Goal: Information Seeking & Learning: Find specific fact

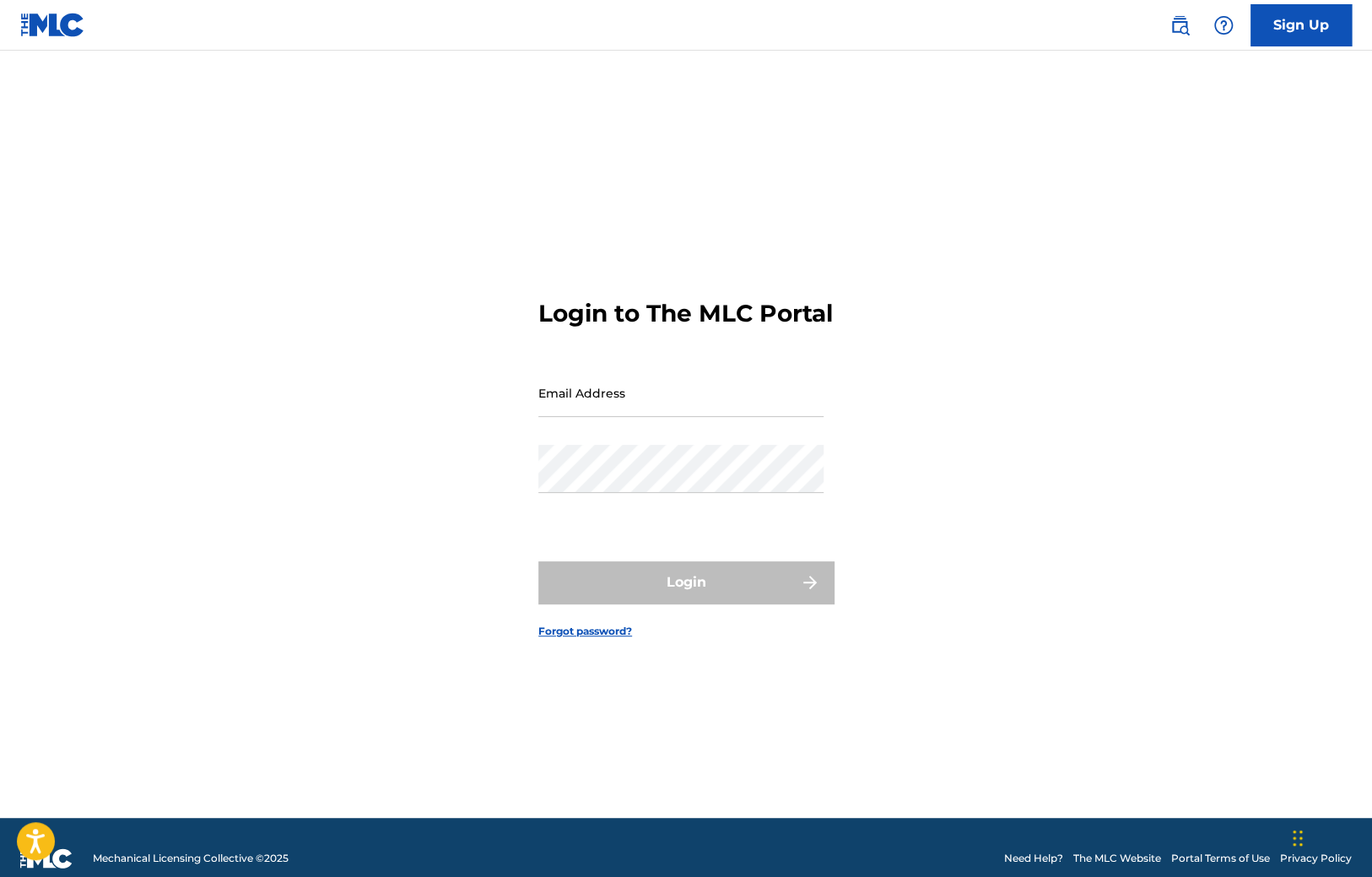
click at [584, 639] on link "Forgot password?" at bounding box center [584, 631] width 94 height 15
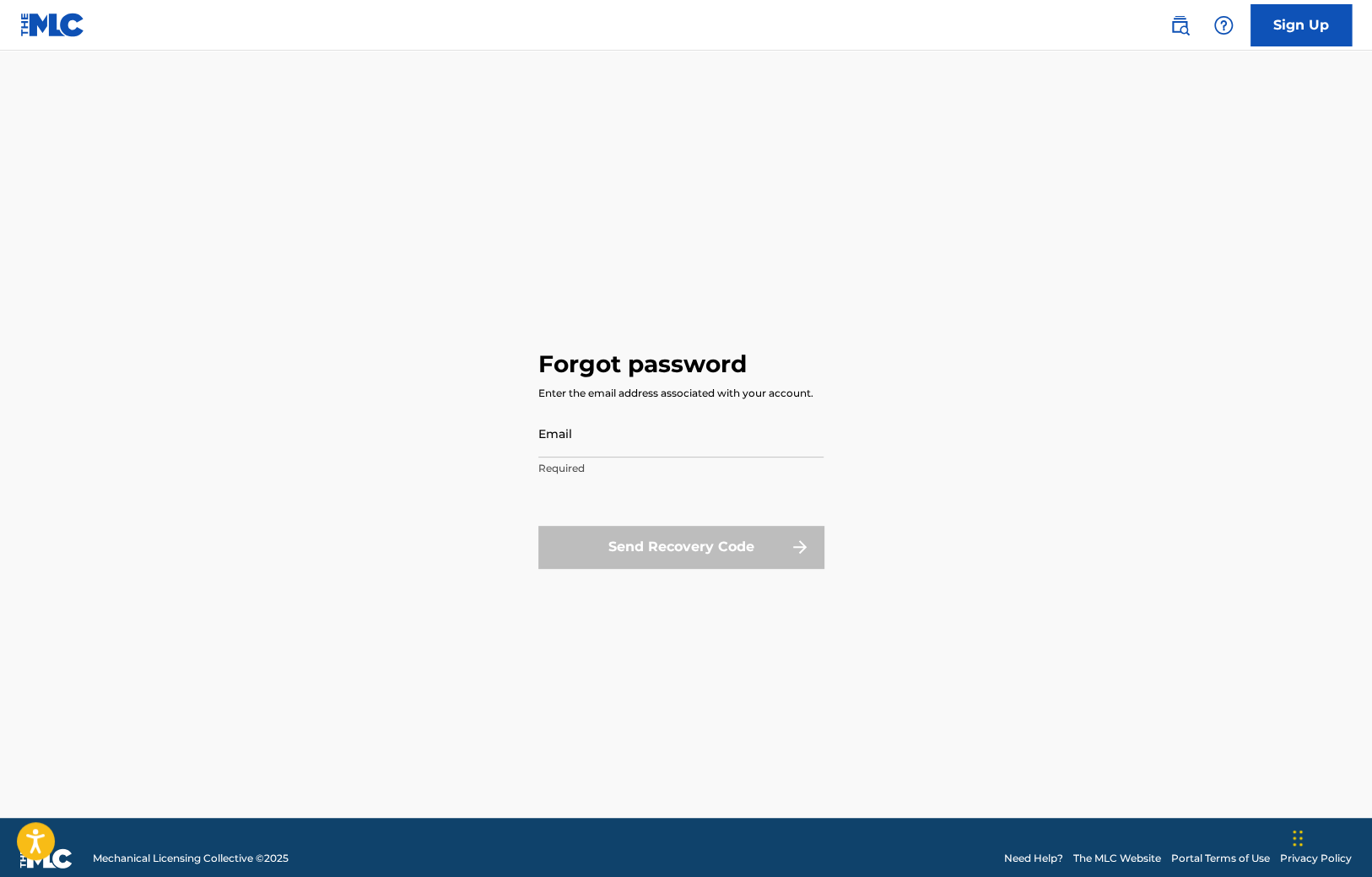
click at [574, 432] on input "Email" at bounding box center [680, 434] width 285 height 48
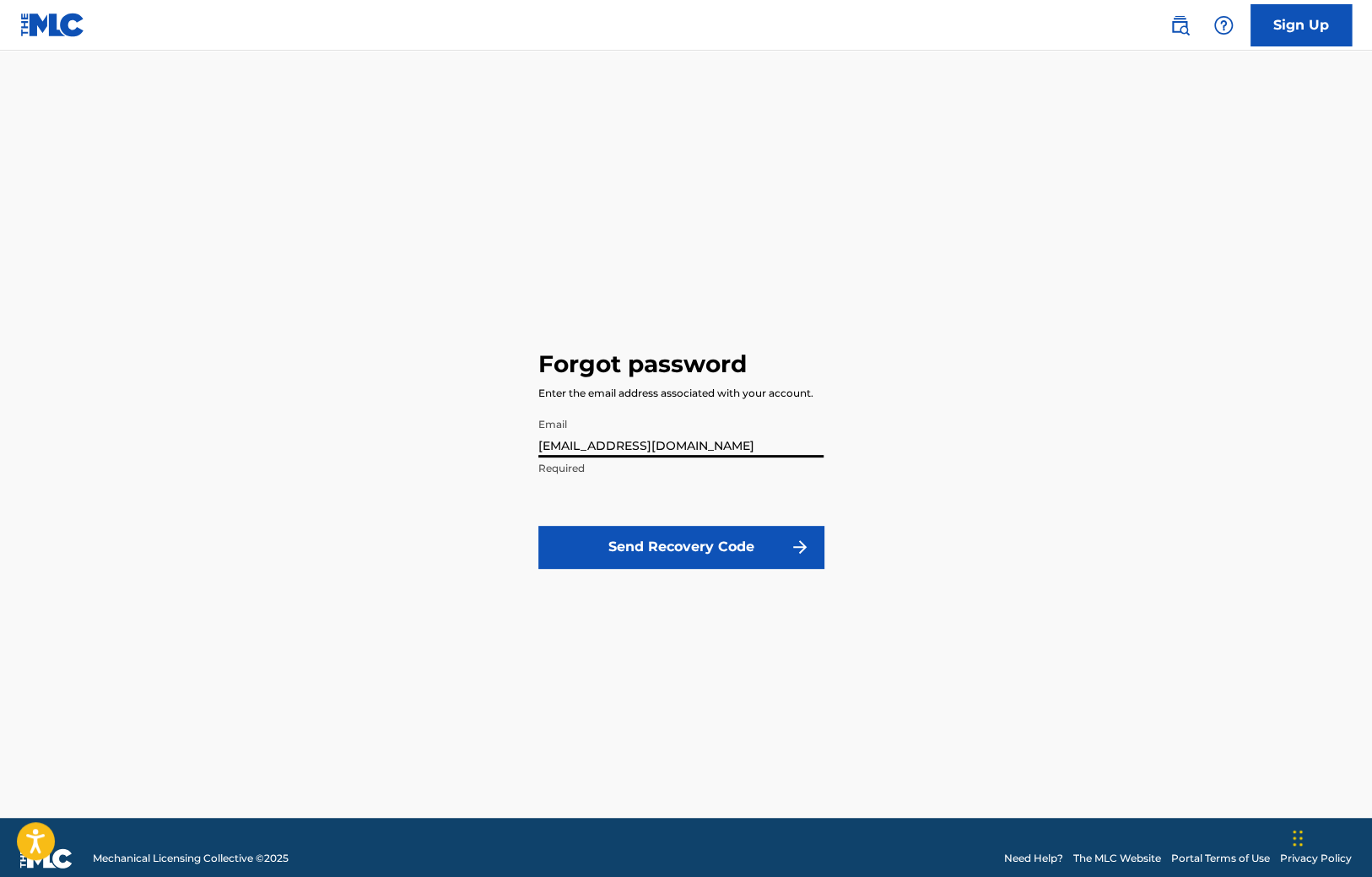
type input "asdsad@asdsad.com"
click at [643, 554] on button "Send Recovery Code" at bounding box center [680, 547] width 285 height 43
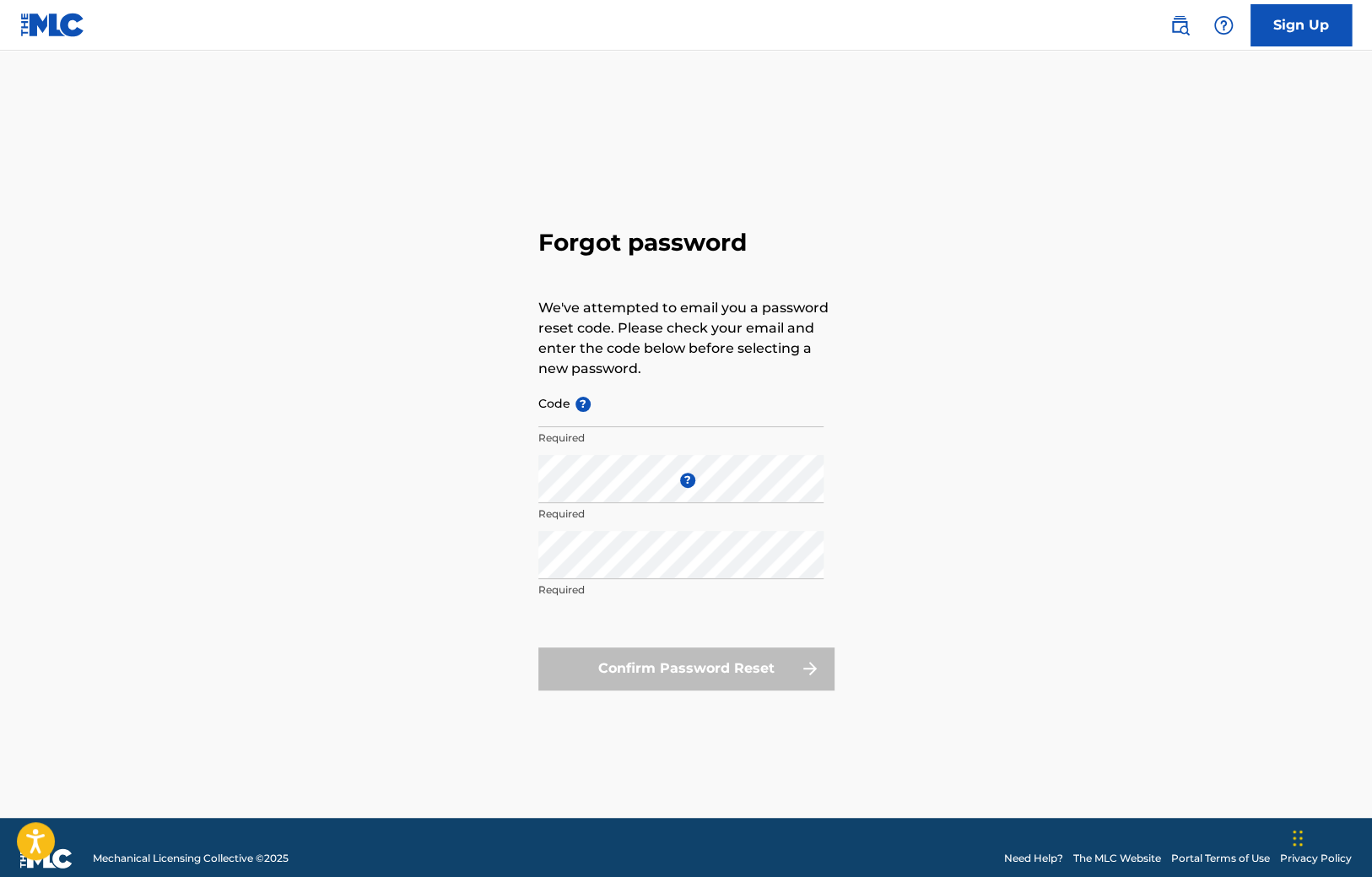
click at [280, 492] on div "Forgot password We've attempted to email you a password reset code. Please chec…" at bounding box center [686, 455] width 1181 height 725
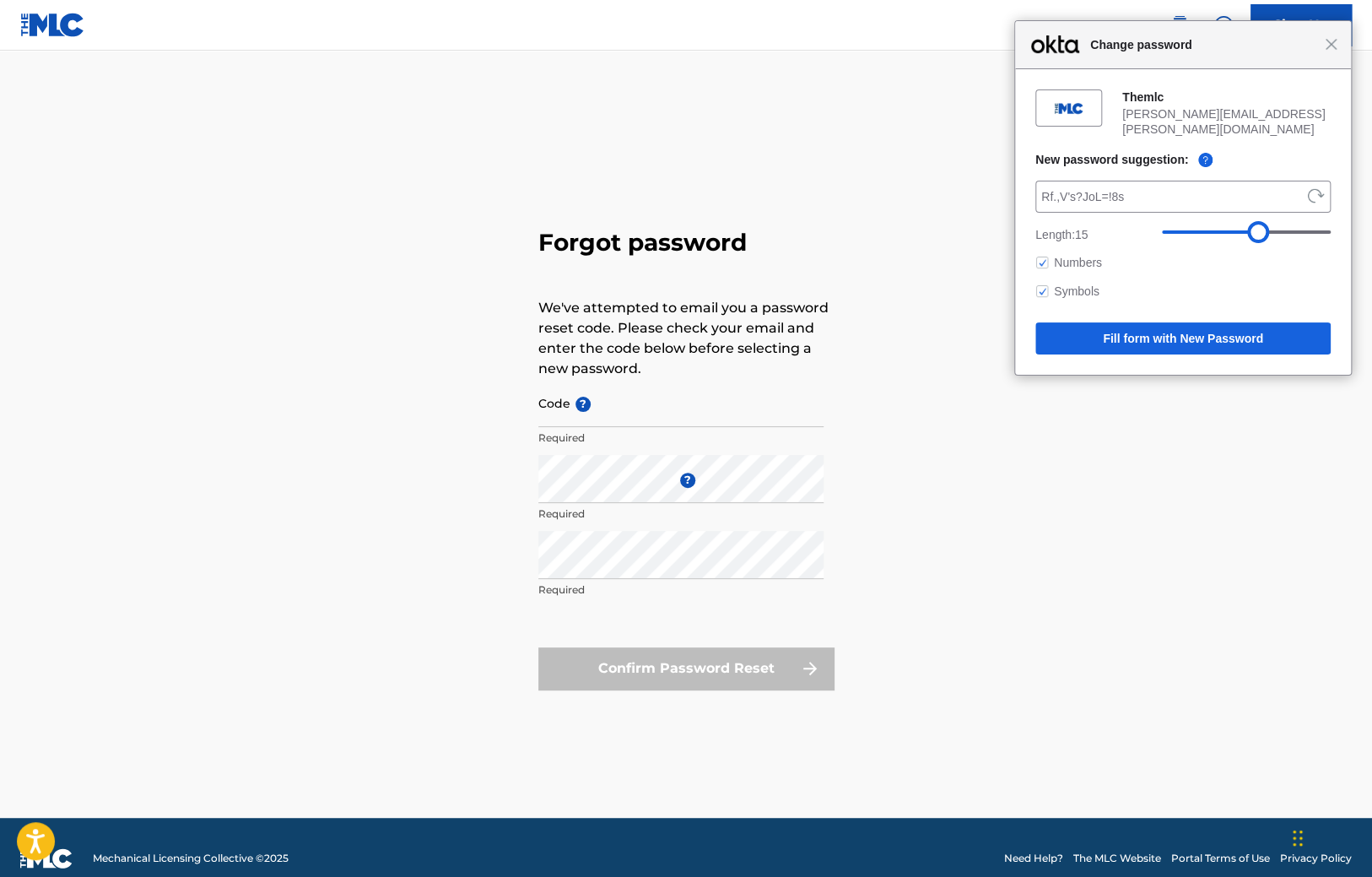
click at [612, 408] on input "Code ?" at bounding box center [680, 403] width 285 height 48
click at [458, 490] on div "Forgot password We've attempted to email you a password reset code. Please chec…" at bounding box center [686, 455] width 1181 height 725
click at [588, 407] on span "?" at bounding box center [583, 405] width 15 height 15
click at [588, 407] on input "Code ?" at bounding box center [680, 403] width 285 height 48
drag, startPoint x: 491, startPoint y: 491, endPoint x: 524, endPoint y: 488, distance: 33.1
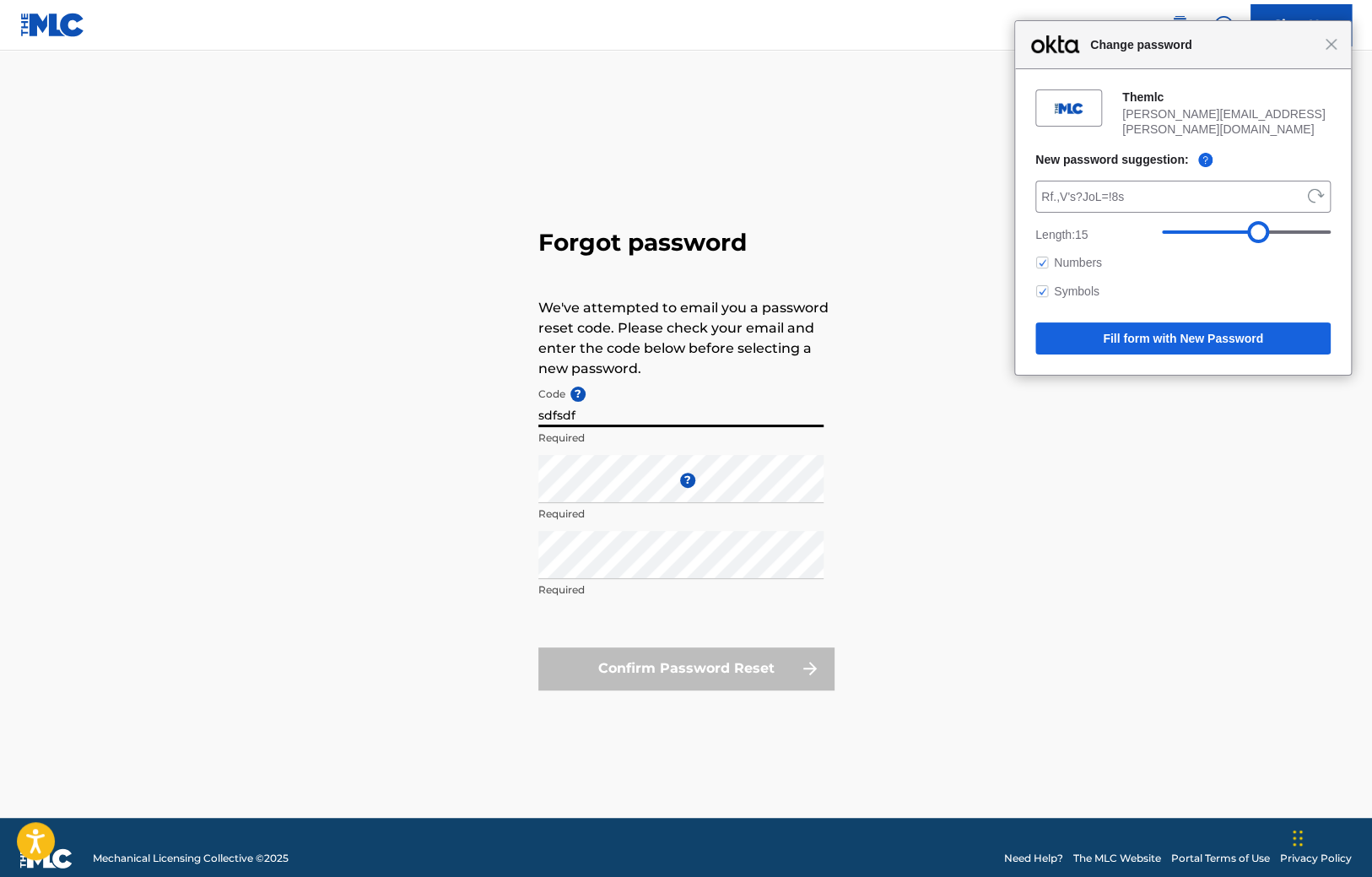
click at [502, 491] on div "Forgot password We've attempted to email you a password reset code. Please chec…" at bounding box center [686, 455] width 1181 height 725
drag, startPoint x: 1153, startPoint y: 188, endPoint x: 833, endPoint y: 170, distance: 320.5
click at [823, 378] on input "sdfsdf" at bounding box center [680, 403] width 285 height 48
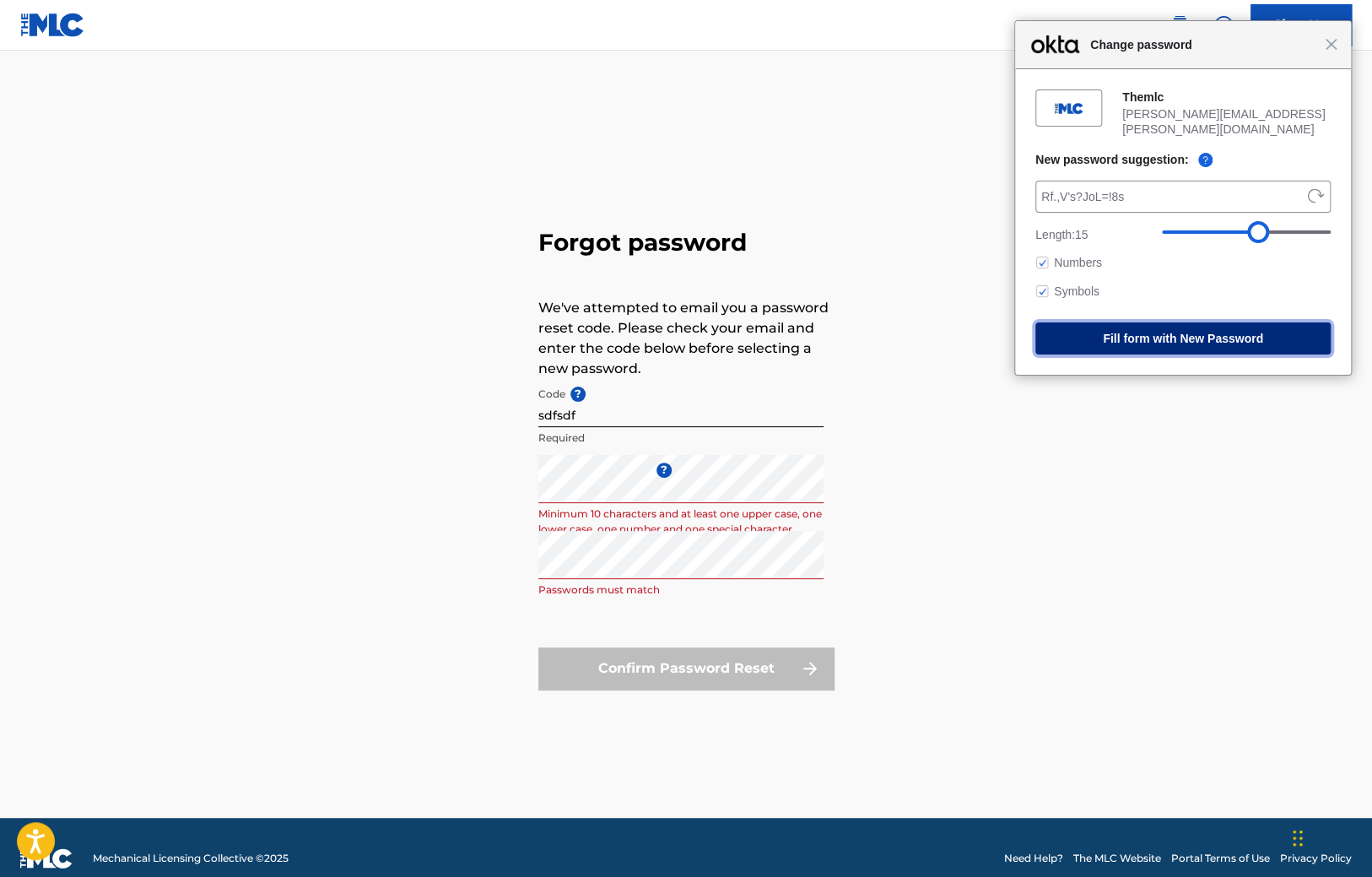
click at [1196, 331] on button "Fill form with New Password" at bounding box center [1182, 338] width 295 height 32
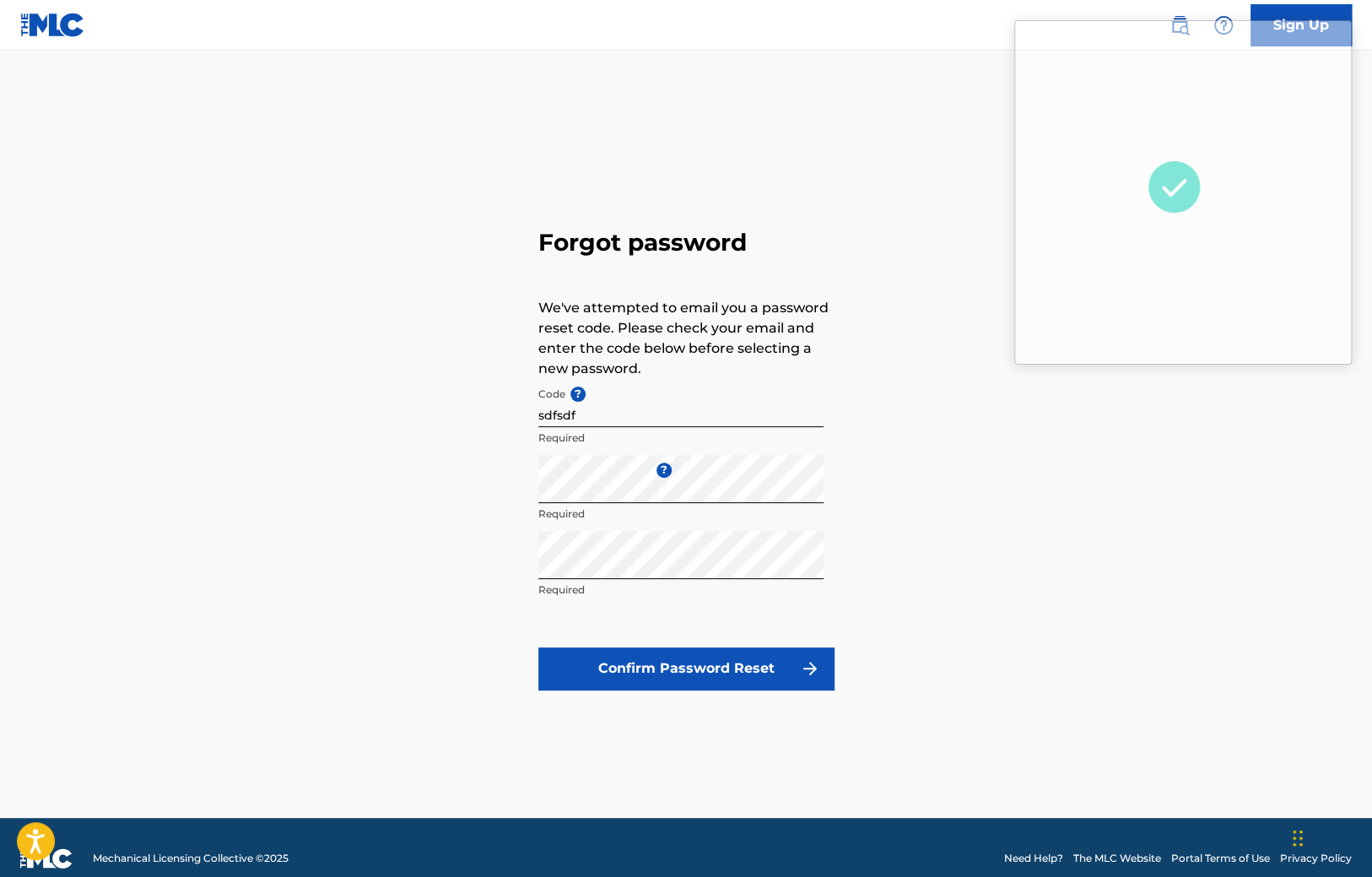
click at [901, 531] on div "Forgot password We've attempted to email you a password reset code. Please chec…" at bounding box center [686, 455] width 1181 height 725
click at [753, 678] on button "Confirm Password Reset" at bounding box center [685, 669] width 295 height 43
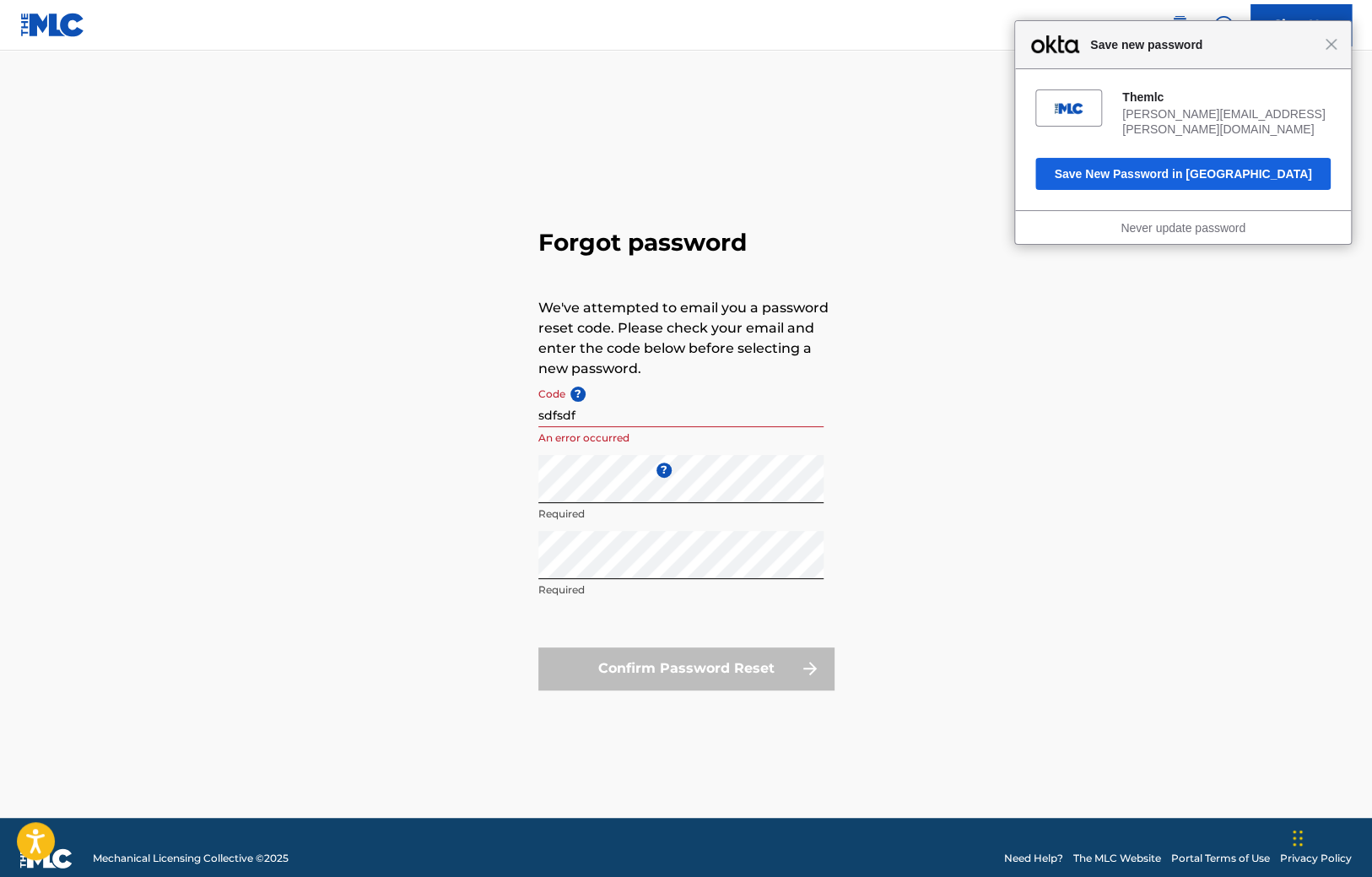
click at [355, 243] on div "Forgot password We've attempted to email you a password reset code. Please chec…" at bounding box center [686, 455] width 1181 height 725
click at [1330, 44] on span "Close" at bounding box center [1330, 44] width 13 height 13
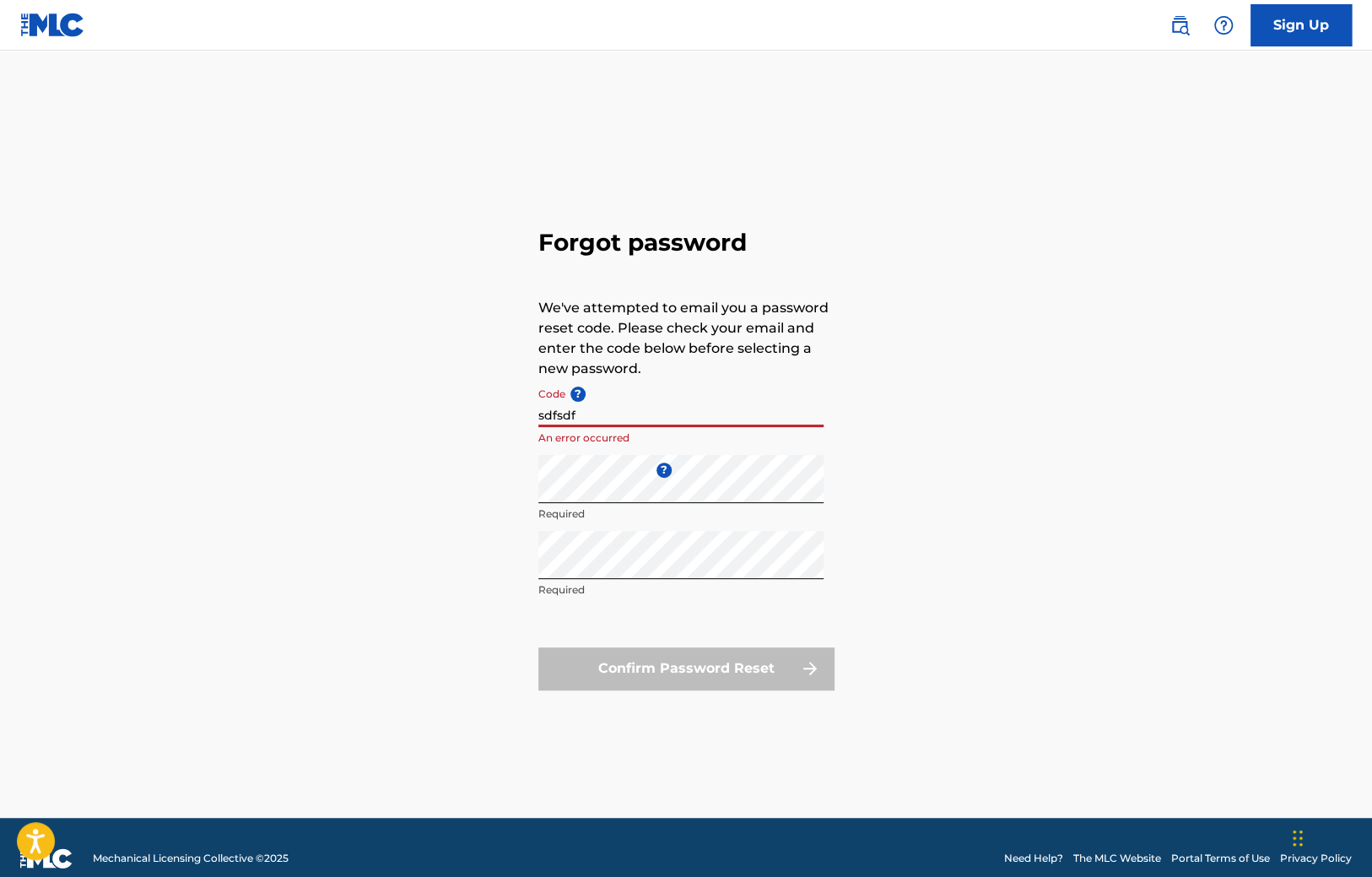
click at [602, 420] on input "sdfsdf" at bounding box center [680, 403] width 285 height 48
drag, startPoint x: 429, startPoint y: 506, endPoint x: 440, endPoint y: 493, distance: 17.0
click at [428, 506] on div "Forgot password We've attempted to email you a password reset code. Please chec…" at bounding box center [686, 455] width 1181 height 725
click at [605, 409] on input "sdfsdf" at bounding box center [680, 403] width 285 height 48
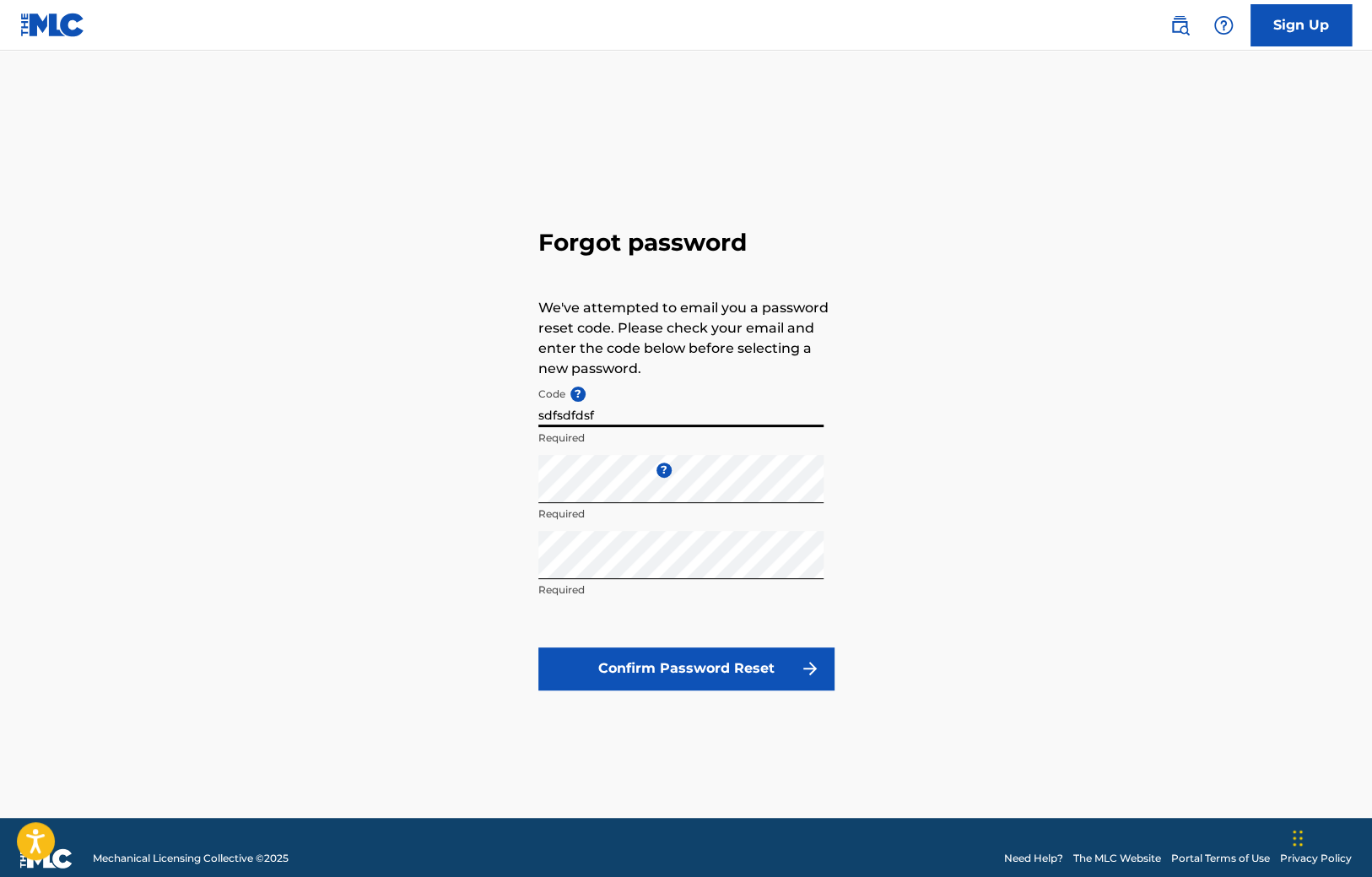
type input "sdfsdfdsf"
click at [616, 669] on button "Confirm Password Reset" at bounding box center [685, 669] width 295 height 43
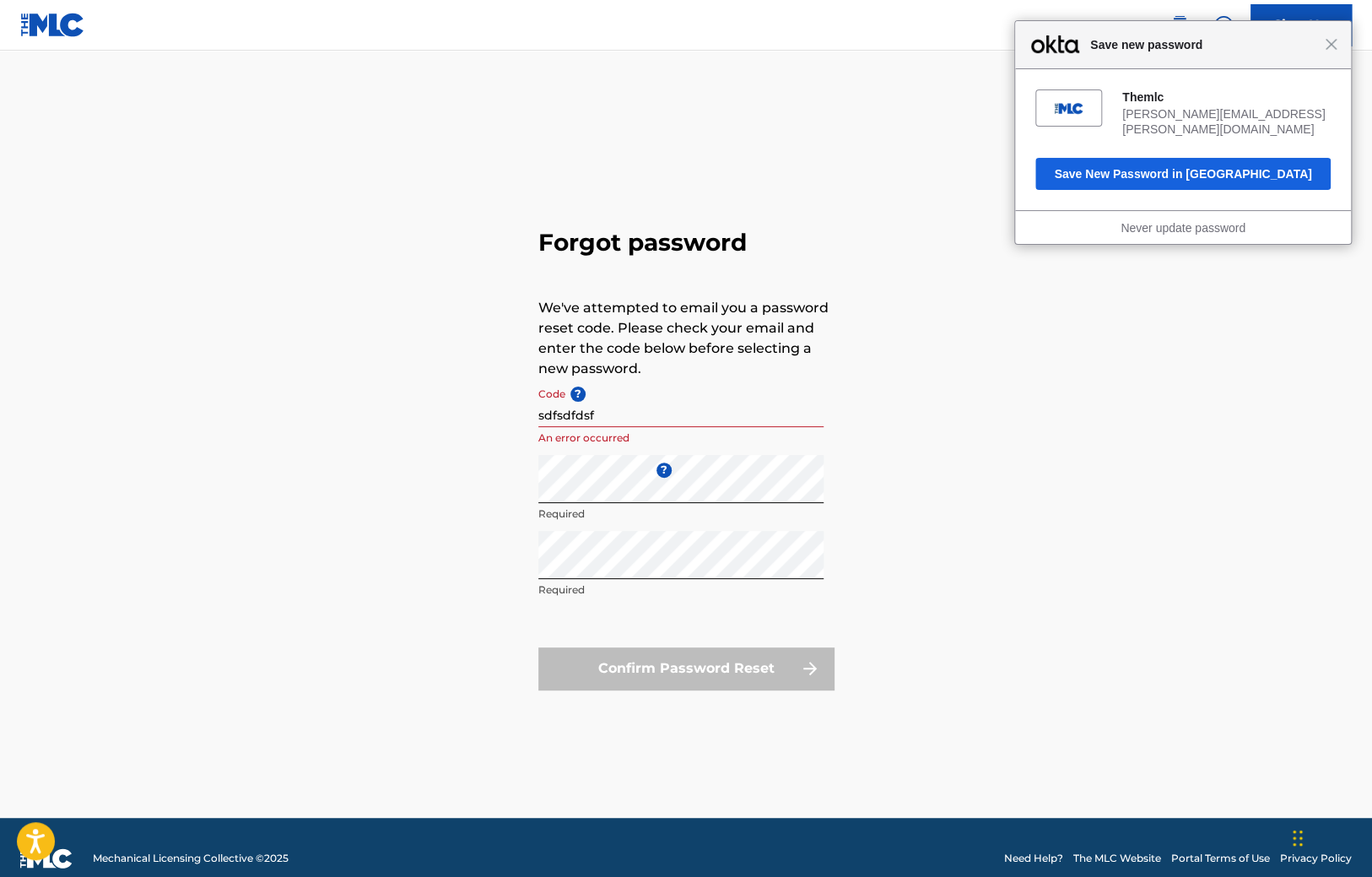
click at [413, 552] on div "Forgot password We've attempted to email you a password reset code. Please chec…" at bounding box center [686, 455] width 1181 height 725
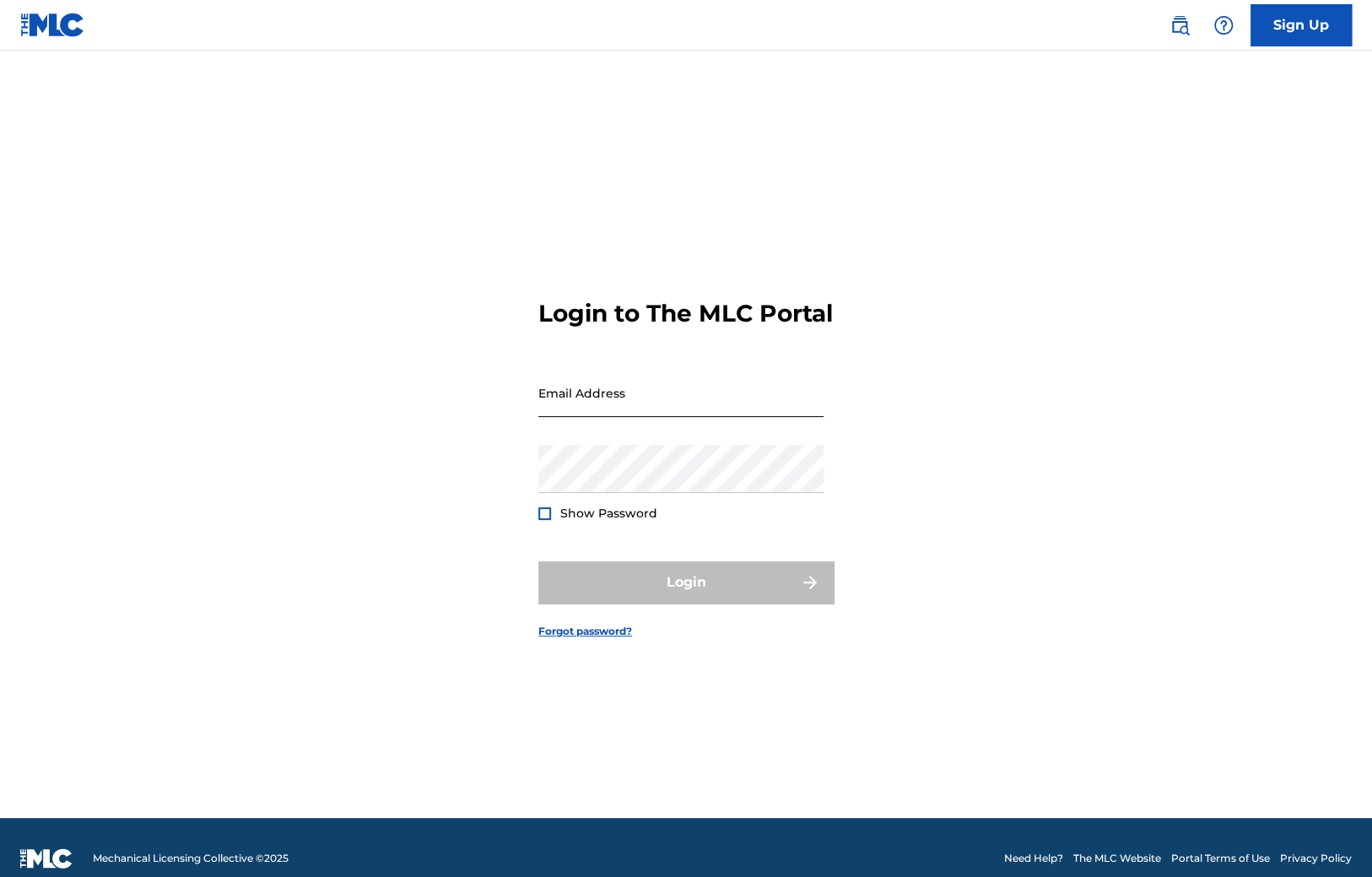
click at [671, 417] on input "Email Address" at bounding box center [680, 393] width 285 height 48
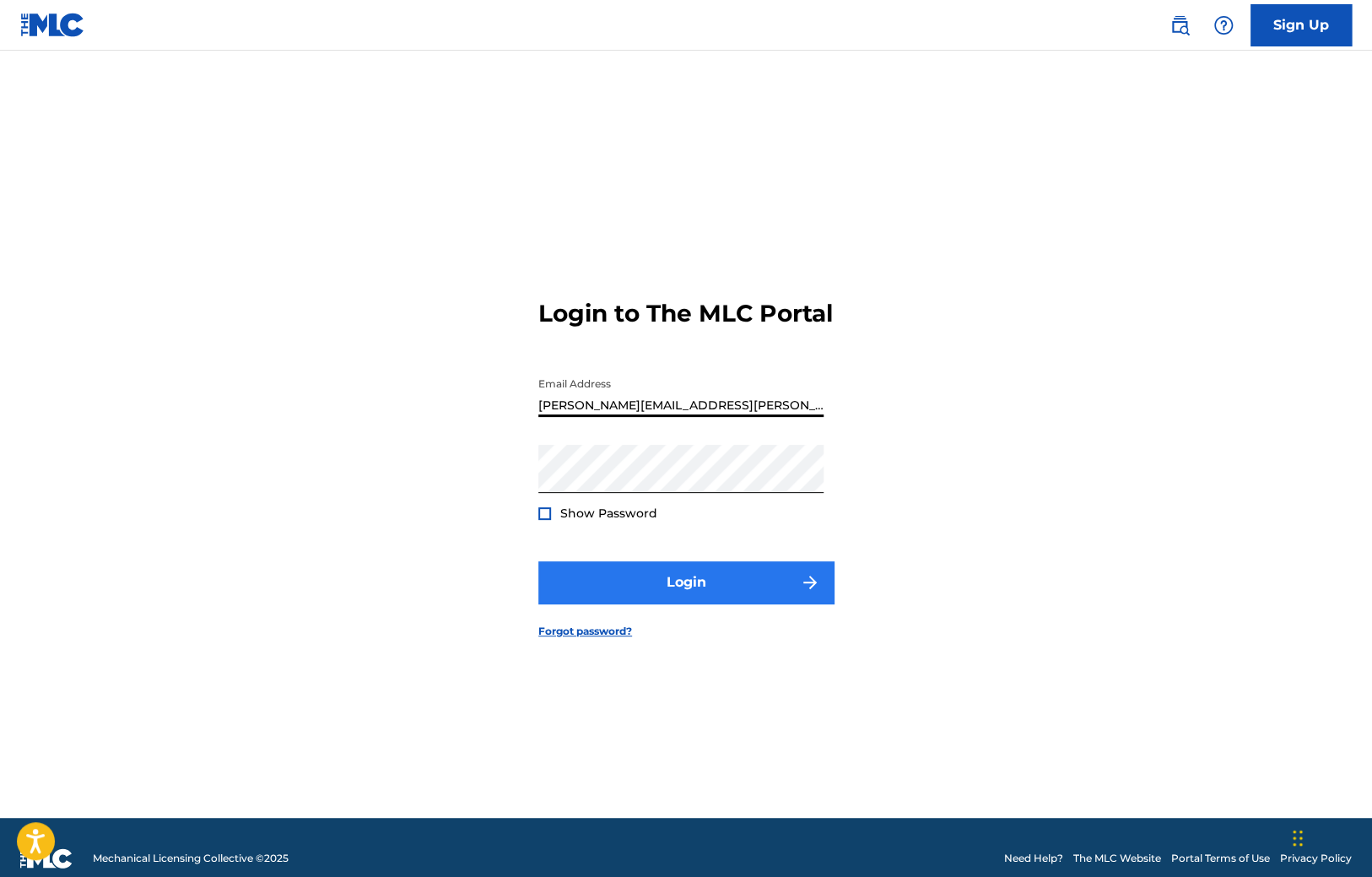
type input "[PERSON_NAME][EMAIL_ADDRESS][PERSON_NAME][DOMAIN_NAME]"
click at [630, 594] on button "Login" at bounding box center [685, 583] width 295 height 43
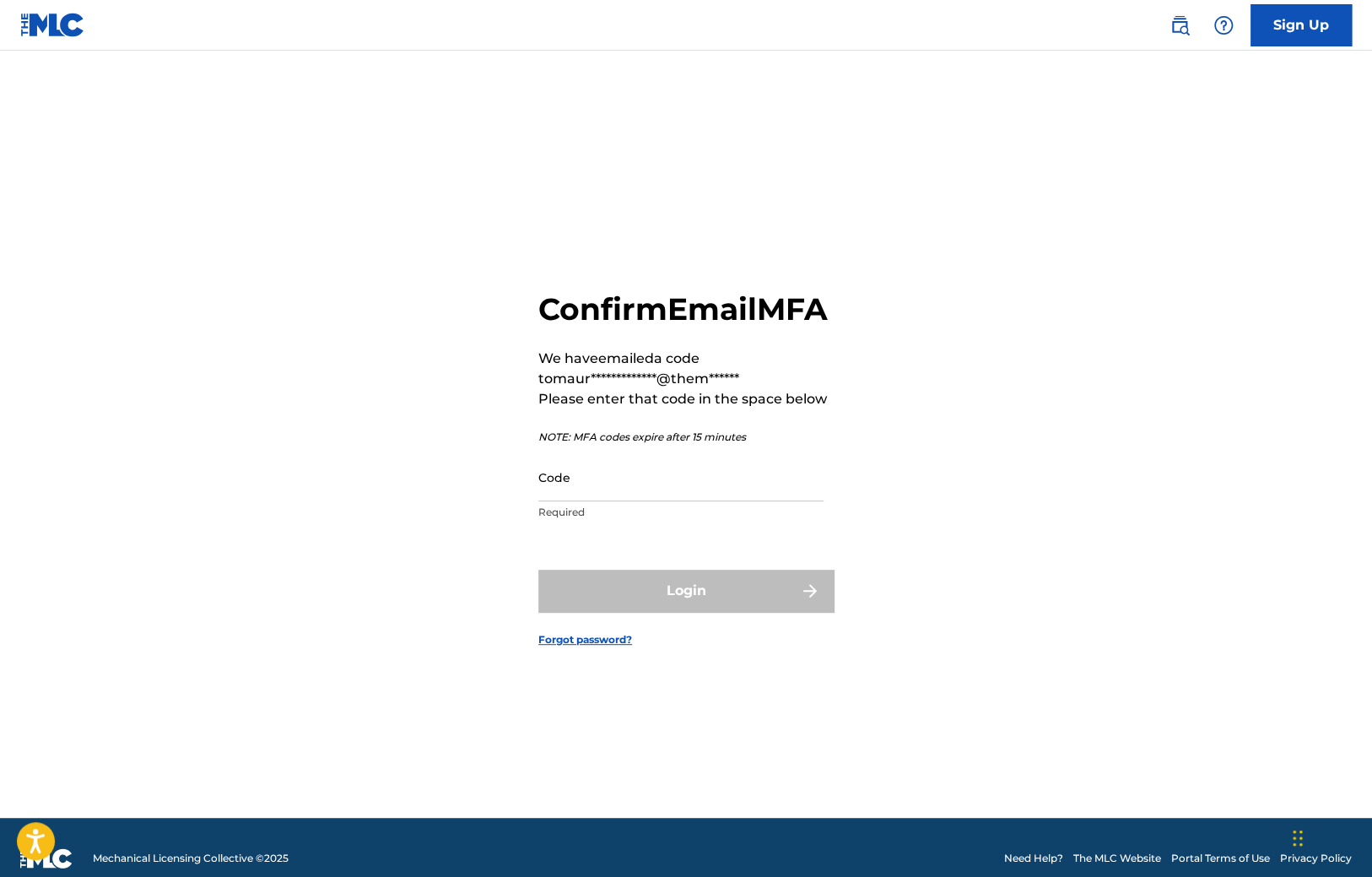
click at [629, 549] on form "**********" at bounding box center [685, 455] width 295 height 725
click at [609, 501] on input "Code" at bounding box center [680, 477] width 285 height 48
paste input "780727"
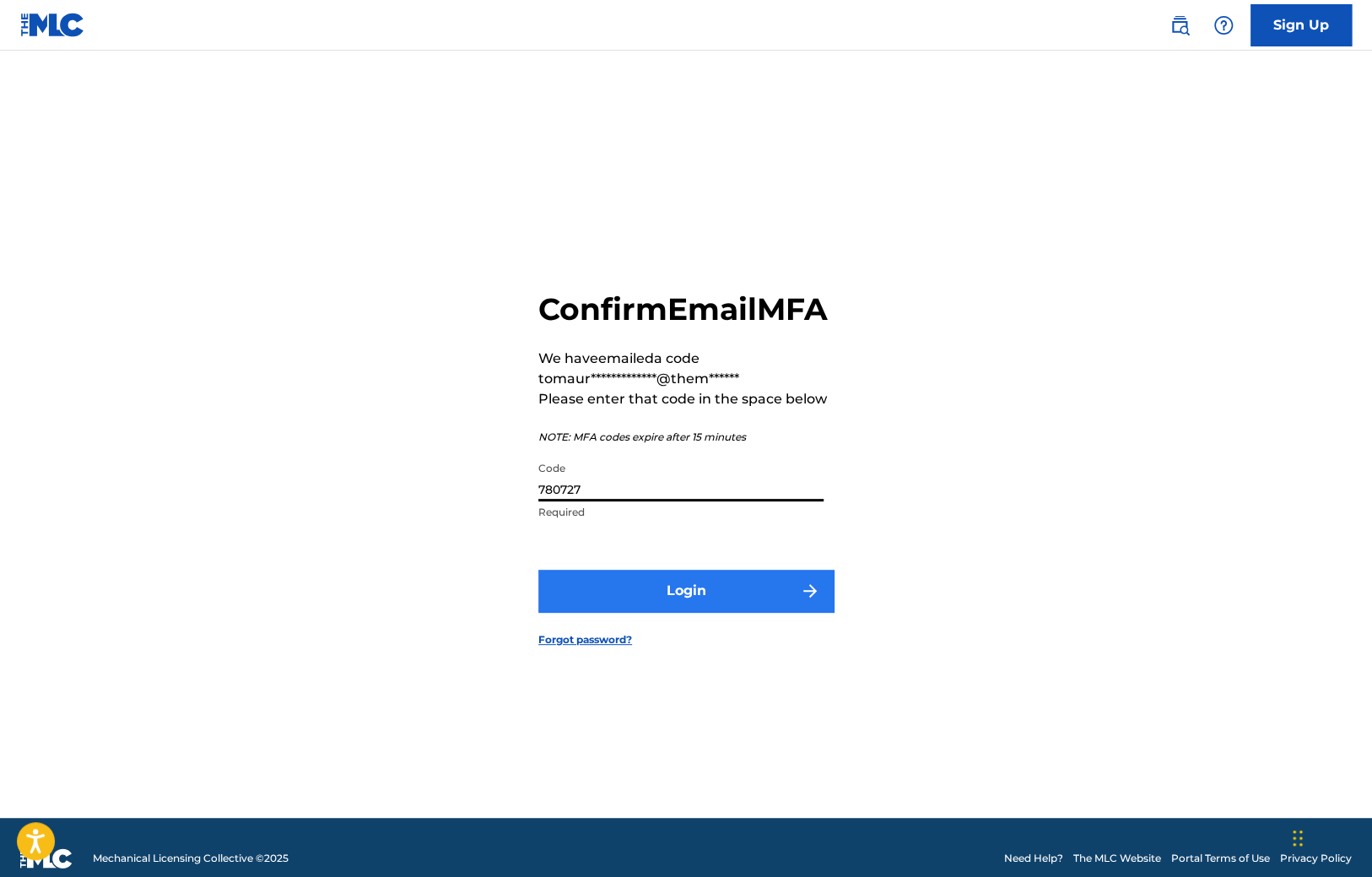
type input "780727"
click at [626, 610] on button "Login" at bounding box center [685, 591] width 295 height 43
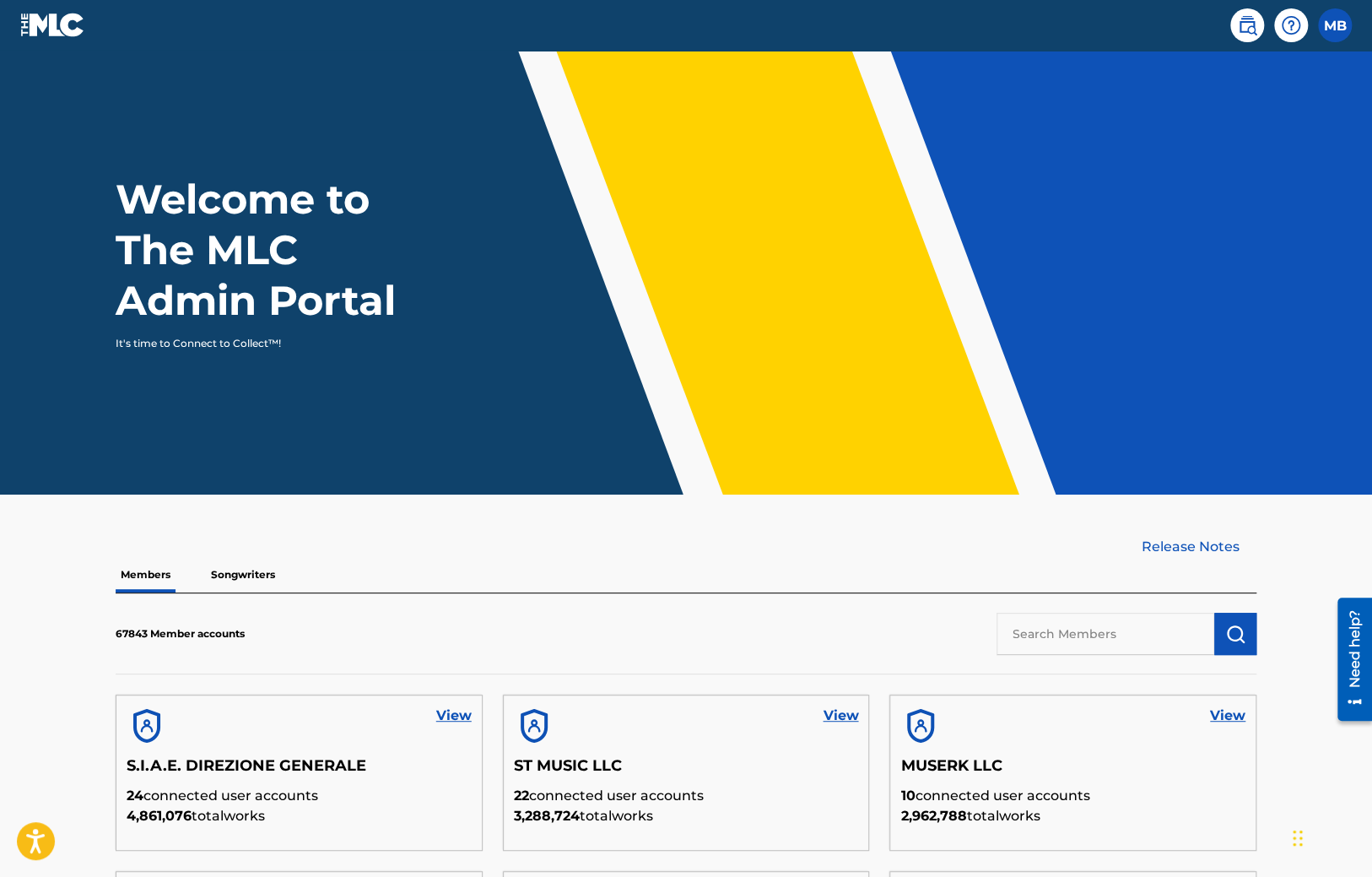
scroll to position [178, 0]
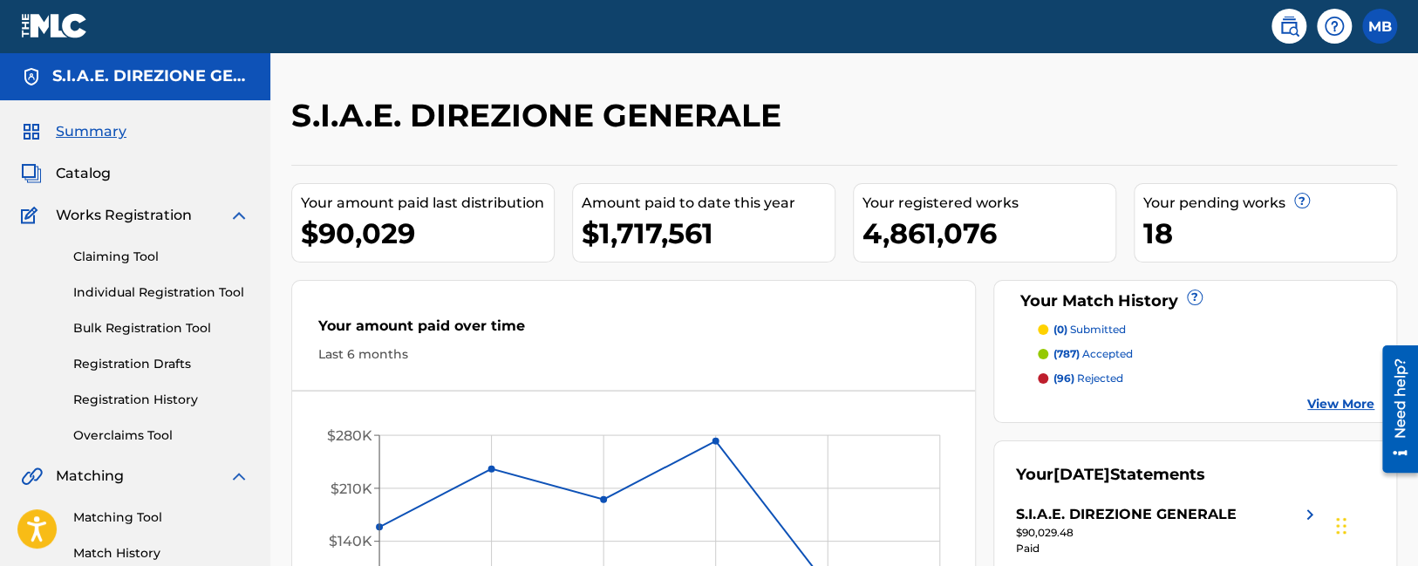
click at [288, 389] on div "S.I.A.E. DIREZIONE GENERALE Your amount paid last distribution $90,029 Amount p…" at bounding box center [843, 529] width 1147 height 866
click at [281, 422] on div "S.I.A.E. DIREZIONE GENERALE Your amount paid last distribution $90,029 Amount p…" at bounding box center [843, 529] width 1147 height 866
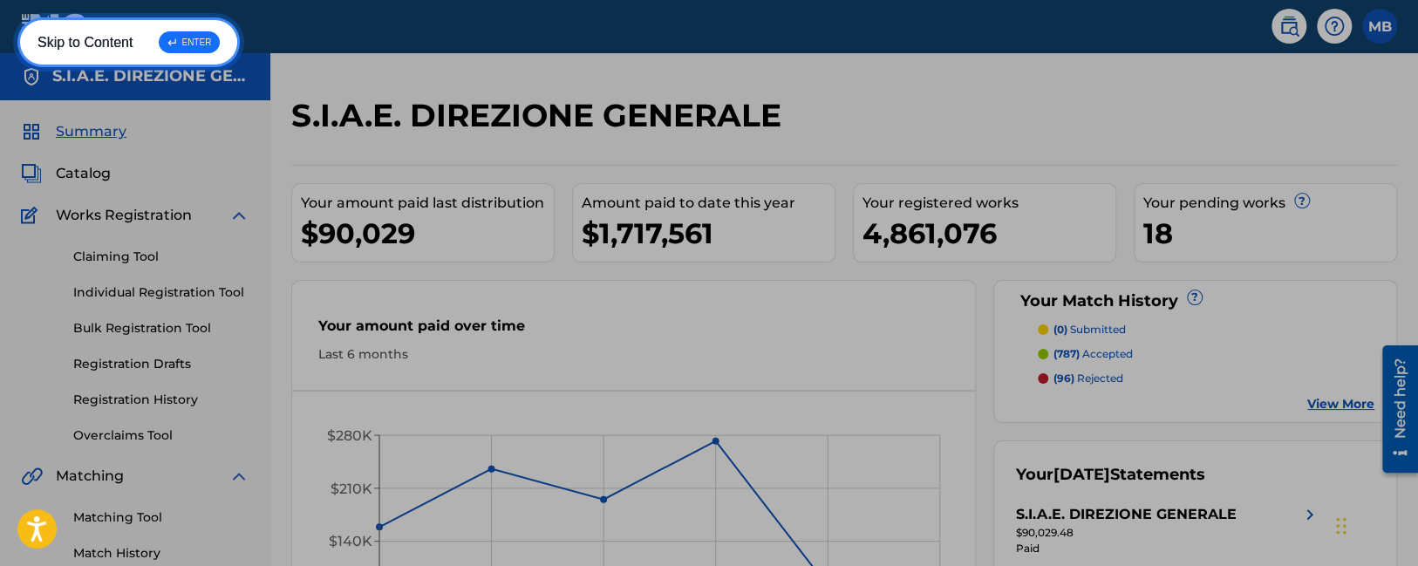
click at [204, 47] on div "↵ ENTER" at bounding box center [189, 42] width 61 height 22
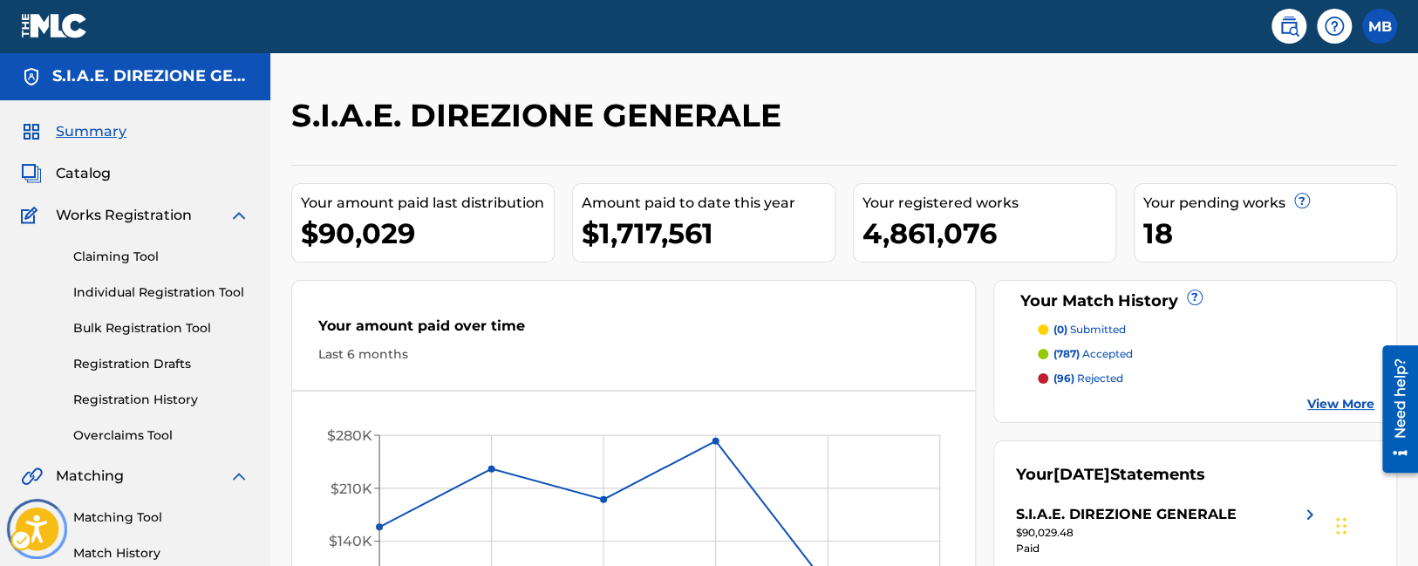
click at [41, 527] on icon "Open accessiBe: accessibility options, statement and help" at bounding box center [36, 528] width 21 height 28
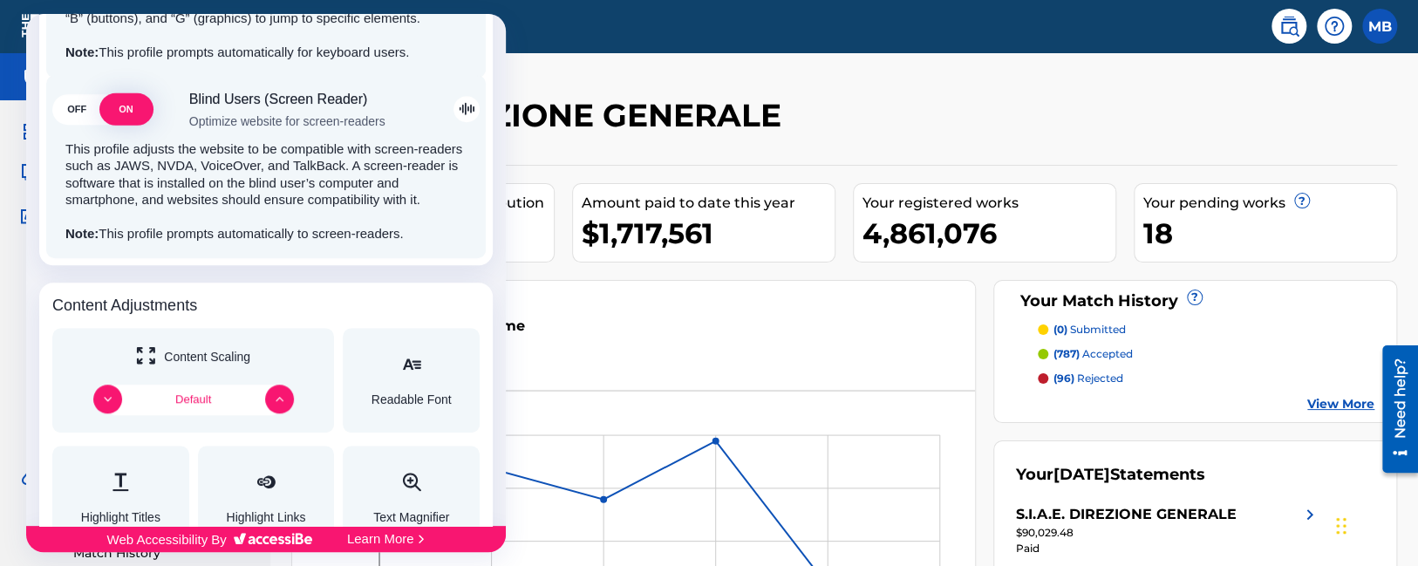
scroll to position [460, 0]
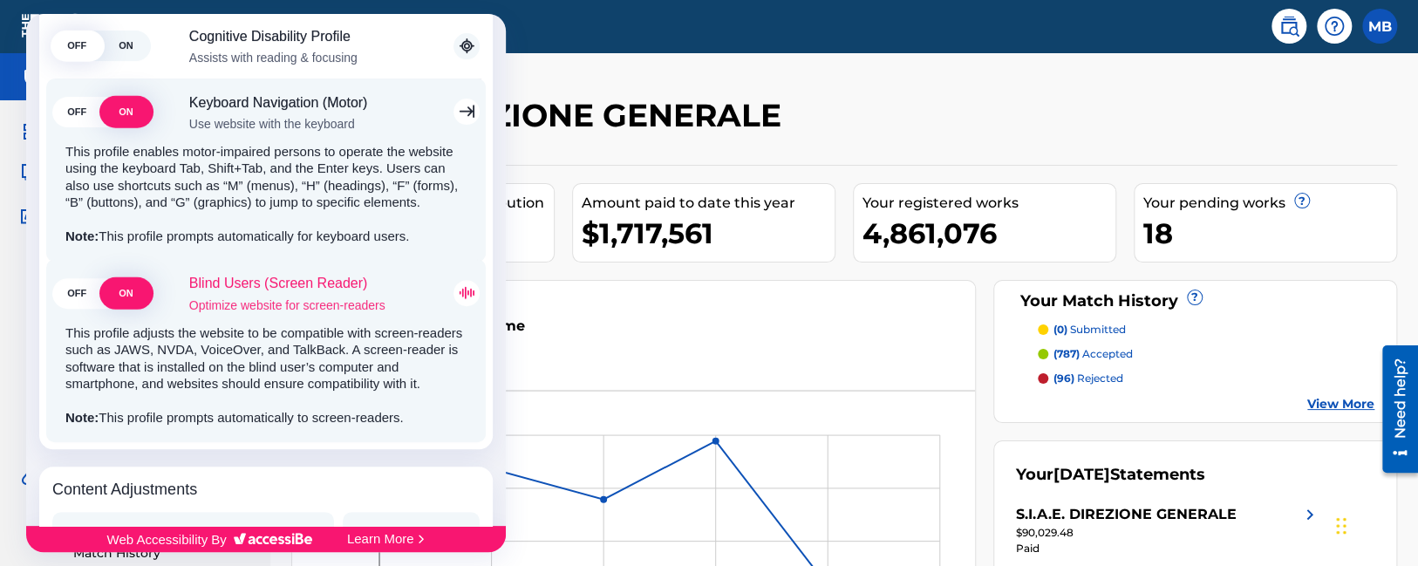
click at [82, 301] on span "OFF" at bounding box center [76, 293] width 49 height 31
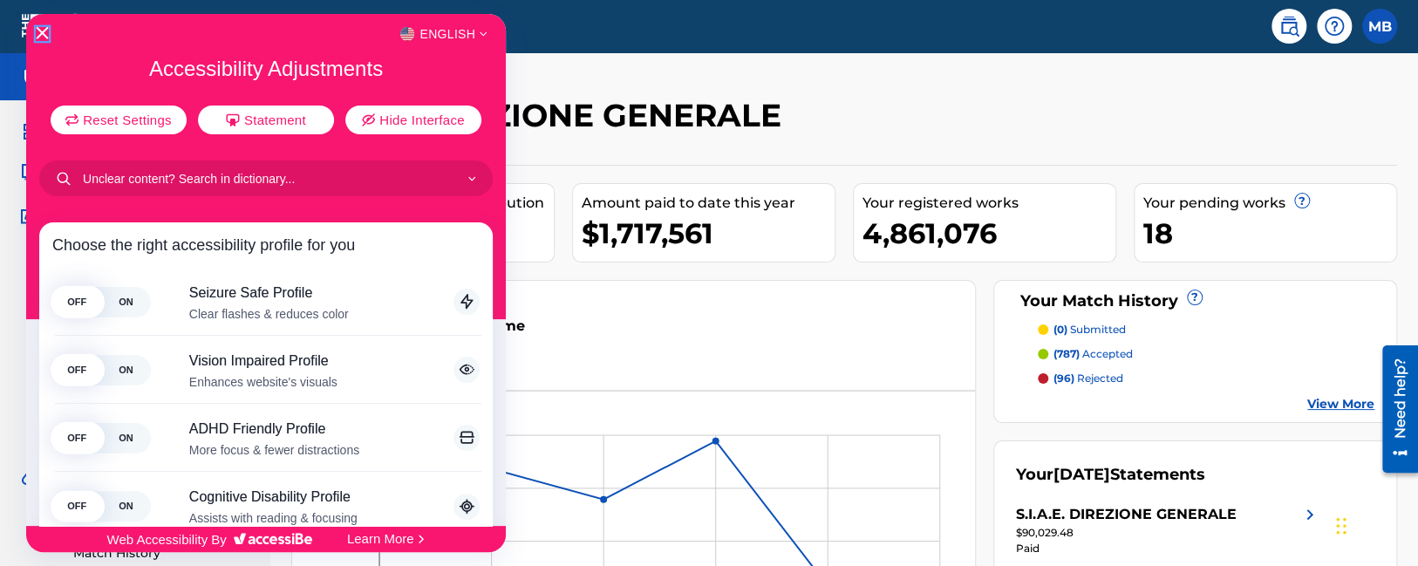
click at [37, 34] on icon "Close Accessibility Interface" at bounding box center [42, 33] width 12 height 12
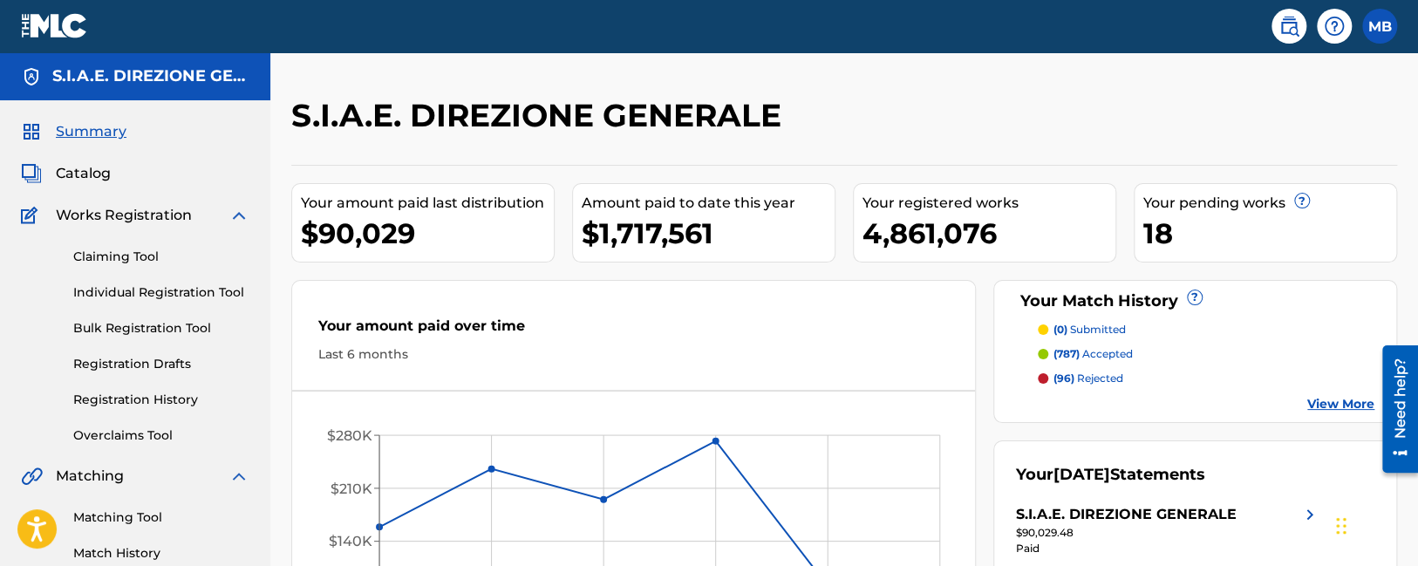
click at [46, 27] on img at bounding box center [54, 25] width 67 height 25
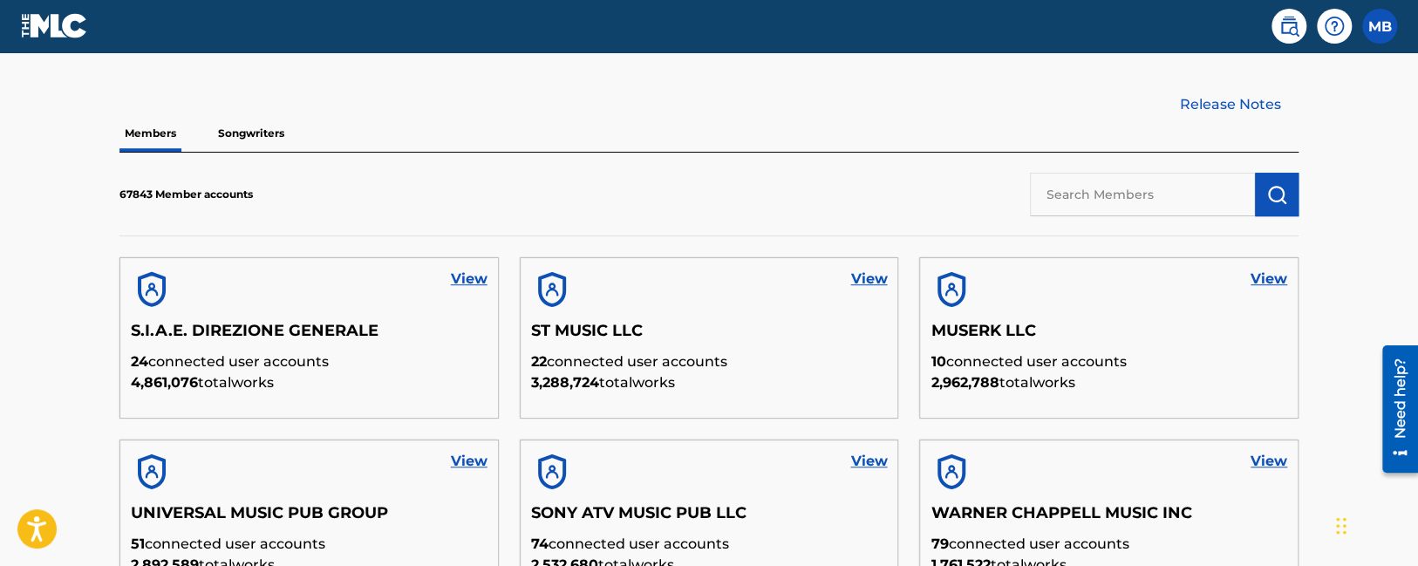
click at [242, 143] on p "Songwriters" at bounding box center [251, 133] width 77 height 37
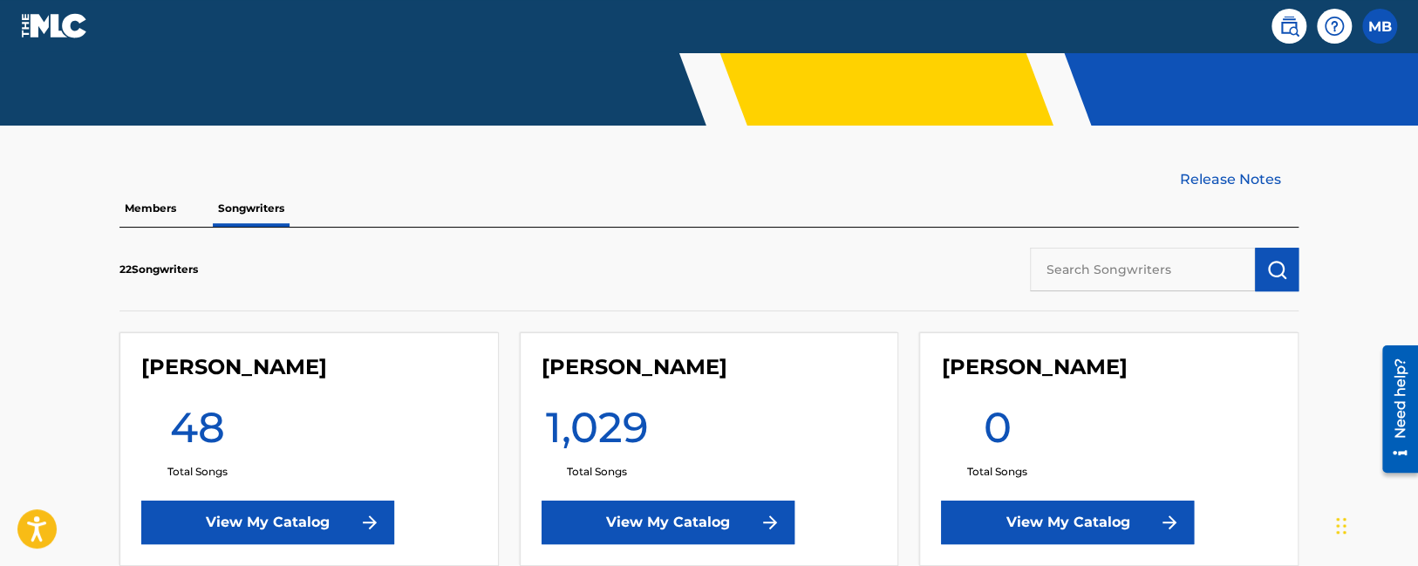
scroll to position [417, 0]
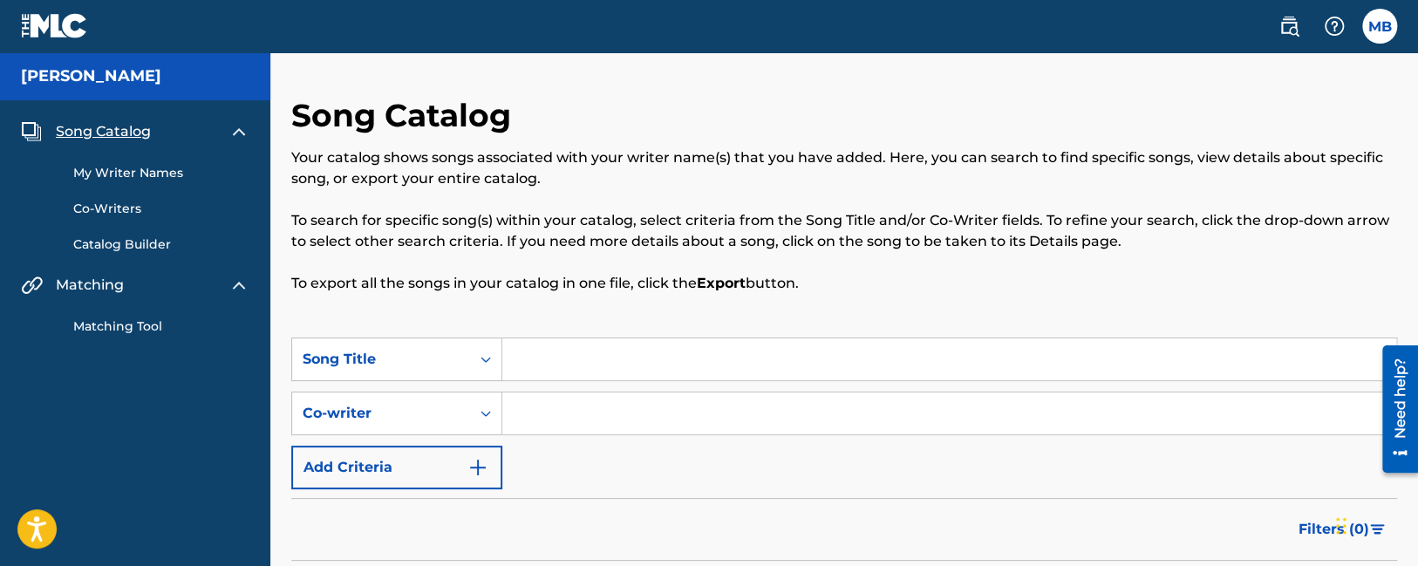
click at [97, 173] on link "My Writer Names" at bounding box center [161, 173] width 176 height 18
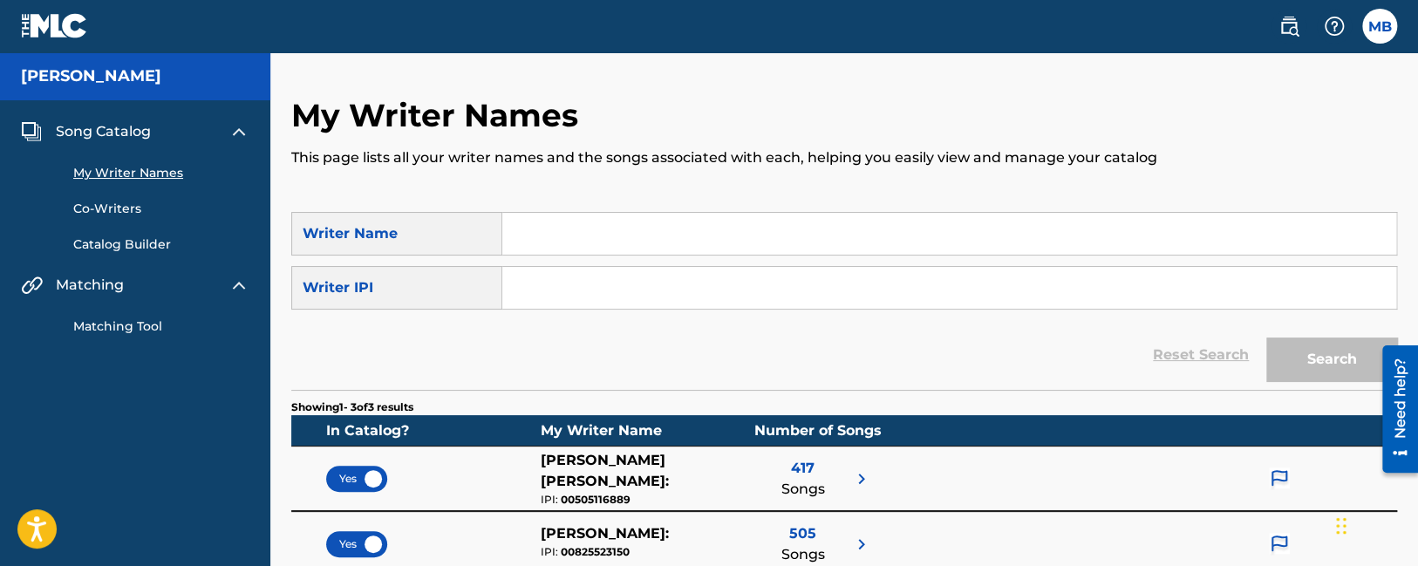
click at [118, 124] on span "Song Catalog" at bounding box center [103, 131] width 95 height 21
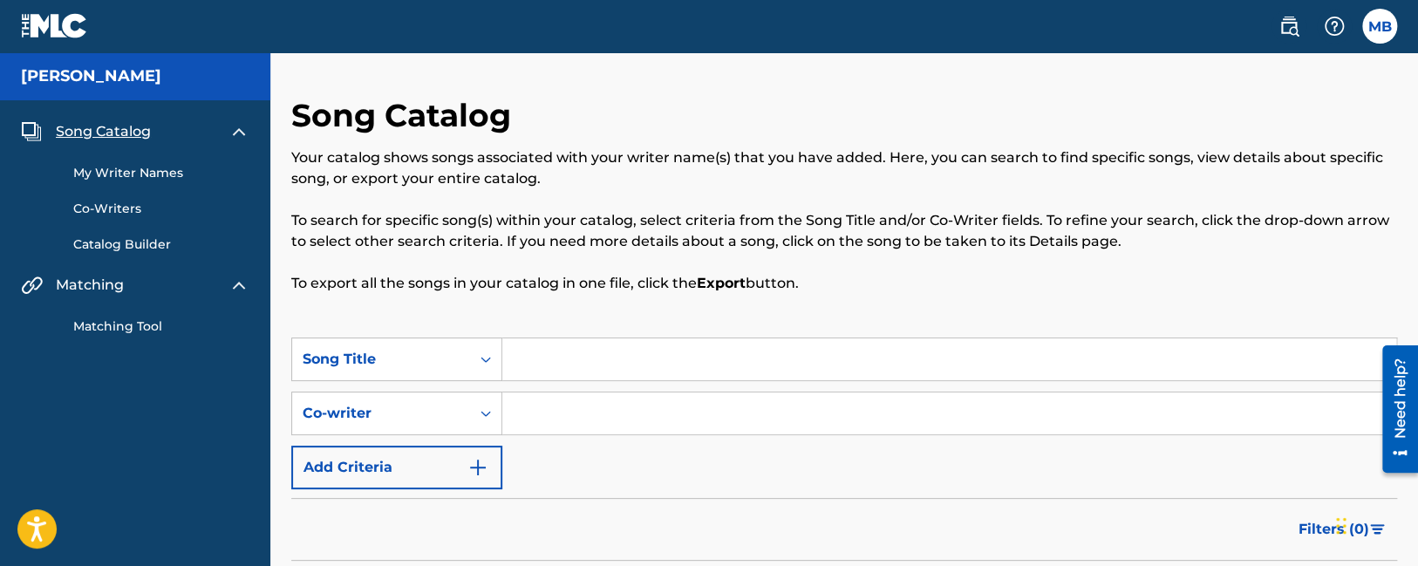
click at [543, 337] on div "Song Catalog Your catalog shows songs associated with your writer name(s) that …" at bounding box center [844, 217] width 1106 height 242
click at [558, 364] on input "Search Form" at bounding box center [949, 359] width 894 height 42
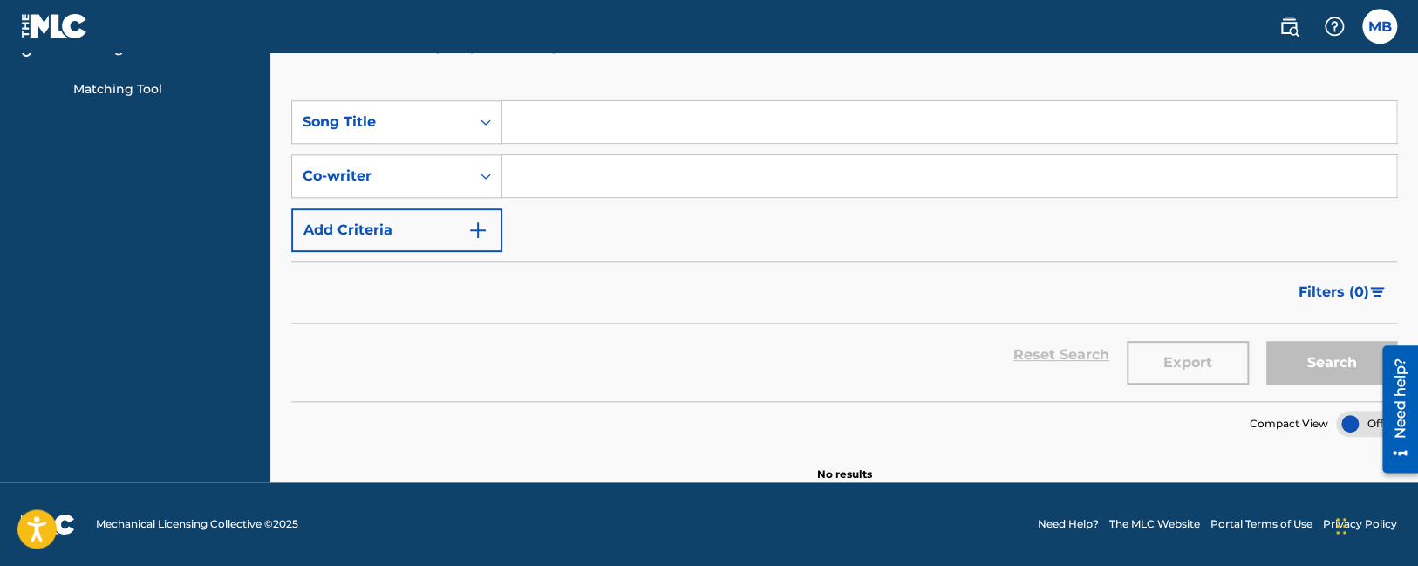
scroll to position [52, 0]
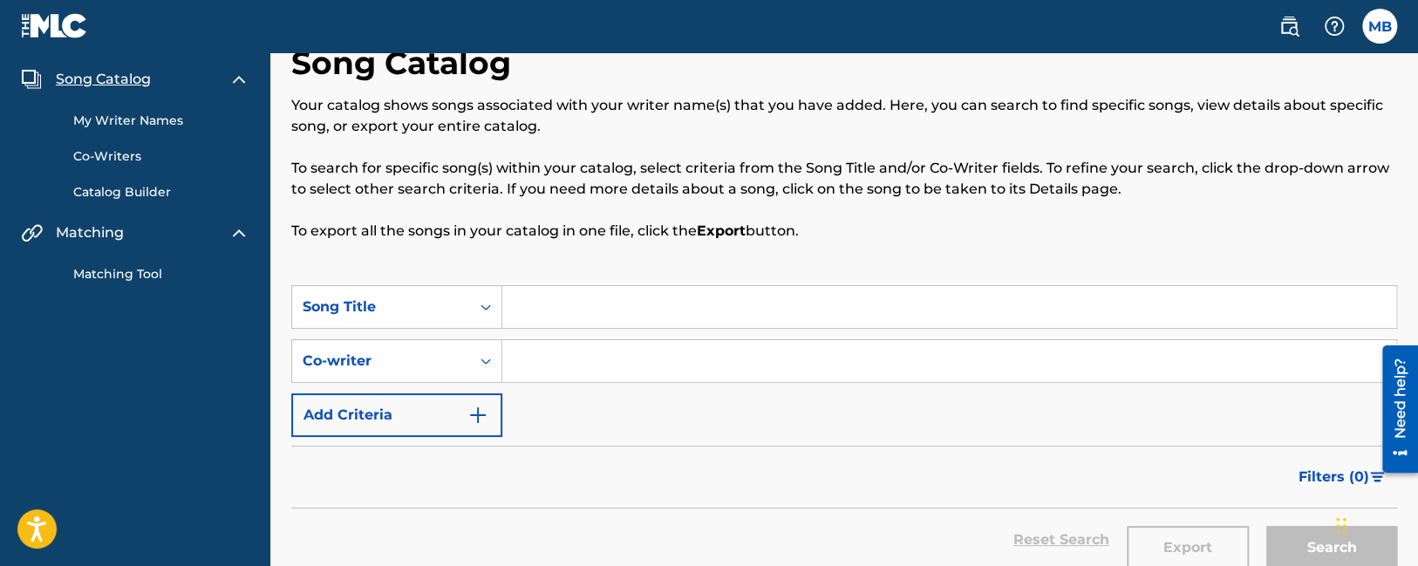
click at [631, 292] on input "Search Form" at bounding box center [949, 307] width 894 height 42
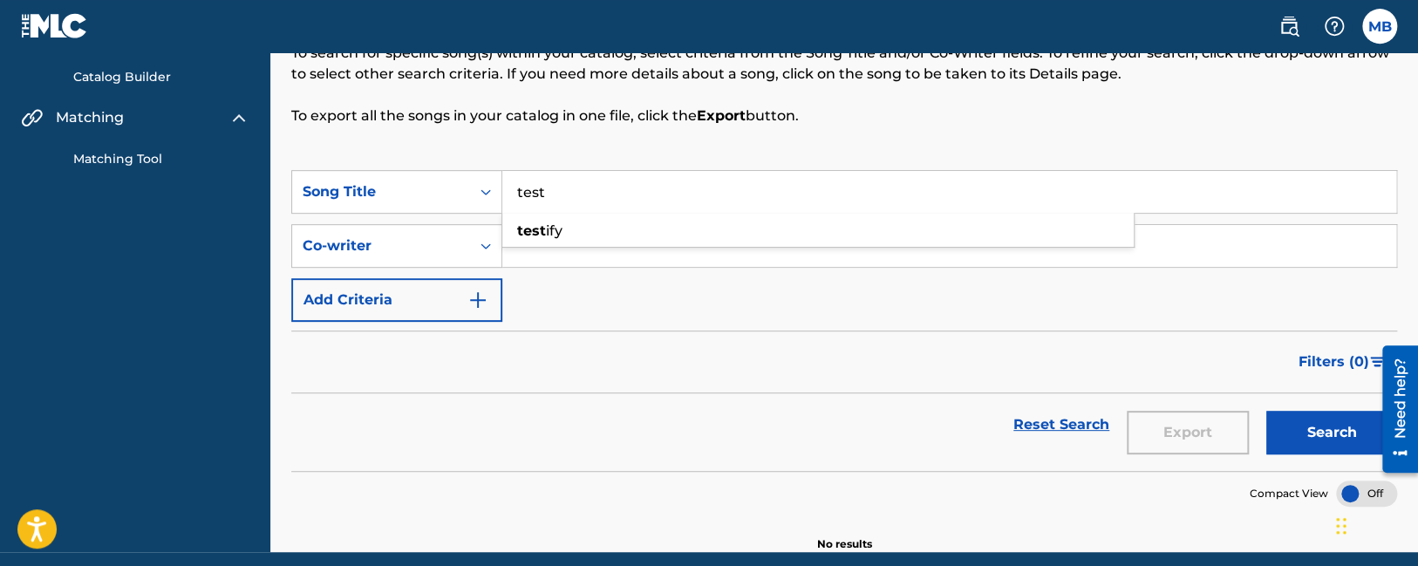
scroll to position [237, 0]
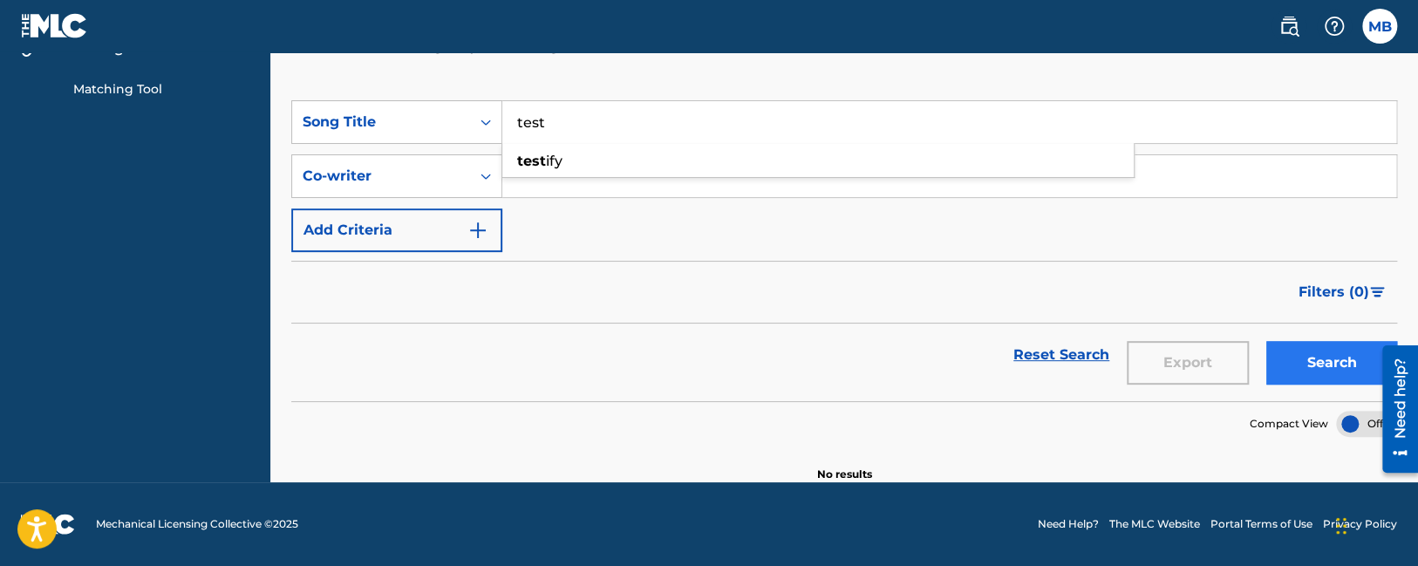
type input "test"
click at [1329, 358] on button "Search" at bounding box center [1331, 363] width 131 height 44
drag, startPoint x: 592, startPoint y: 118, endPoint x: 373, endPoint y: 124, distance: 218.9
click at [502, 124] on input "test" at bounding box center [949, 122] width 894 height 42
click at [1053, 344] on link "Reset Search" at bounding box center [1060, 355] width 113 height 38
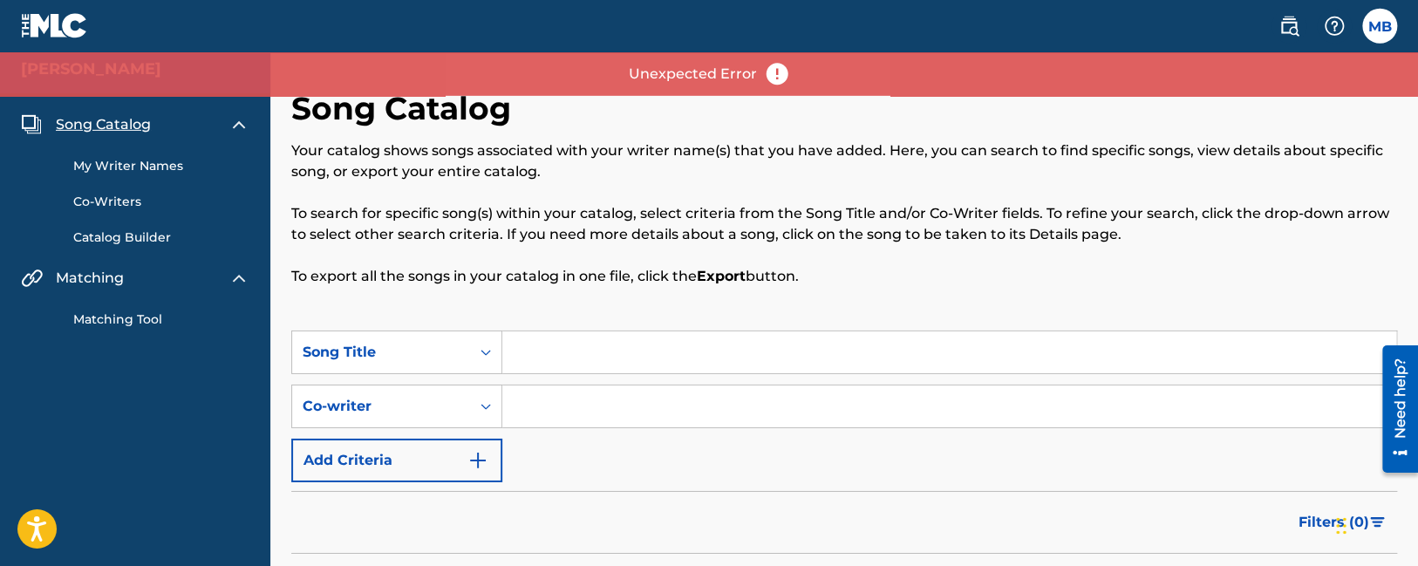
scroll to position [0, 0]
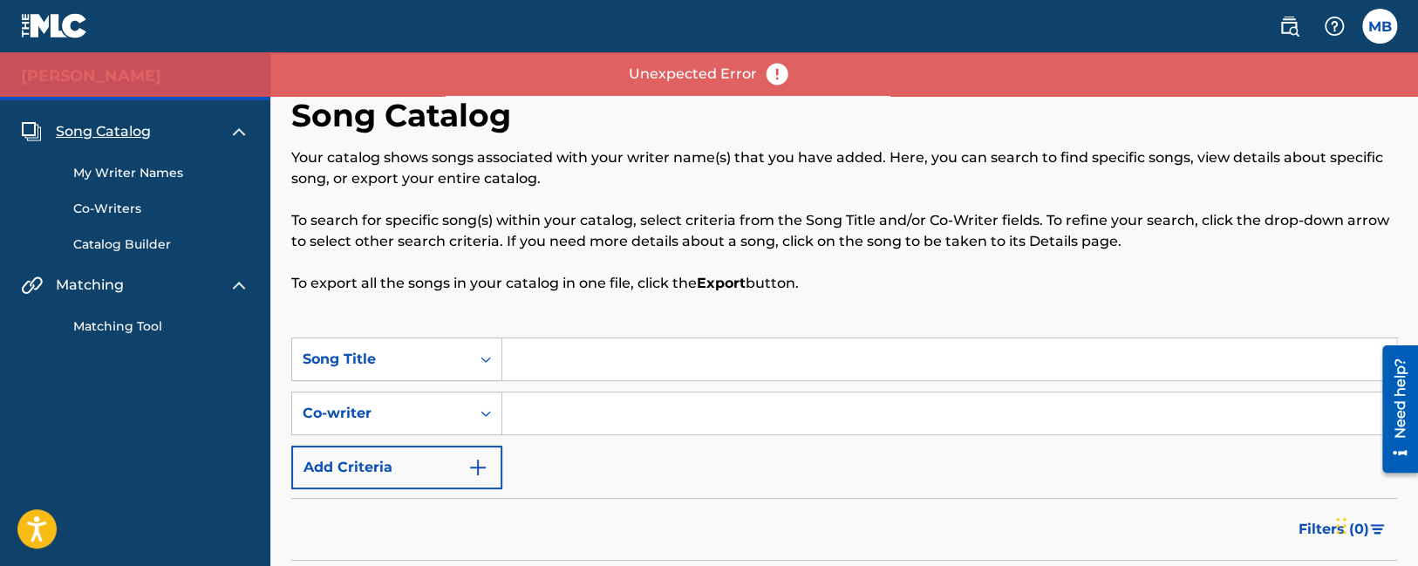
click at [108, 178] on link "My Writer Names" at bounding box center [161, 173] width 176 height 18
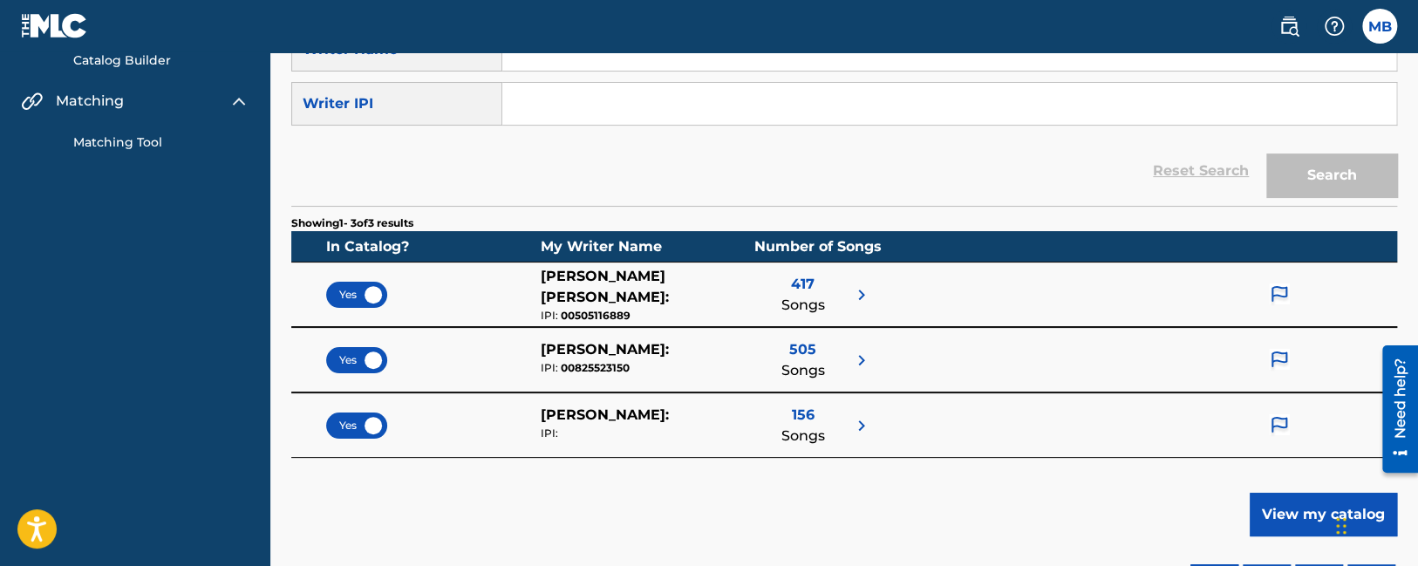
click at [789, 340] on div "505 Songs" at bounding box center [803, 360] width 44 height 42
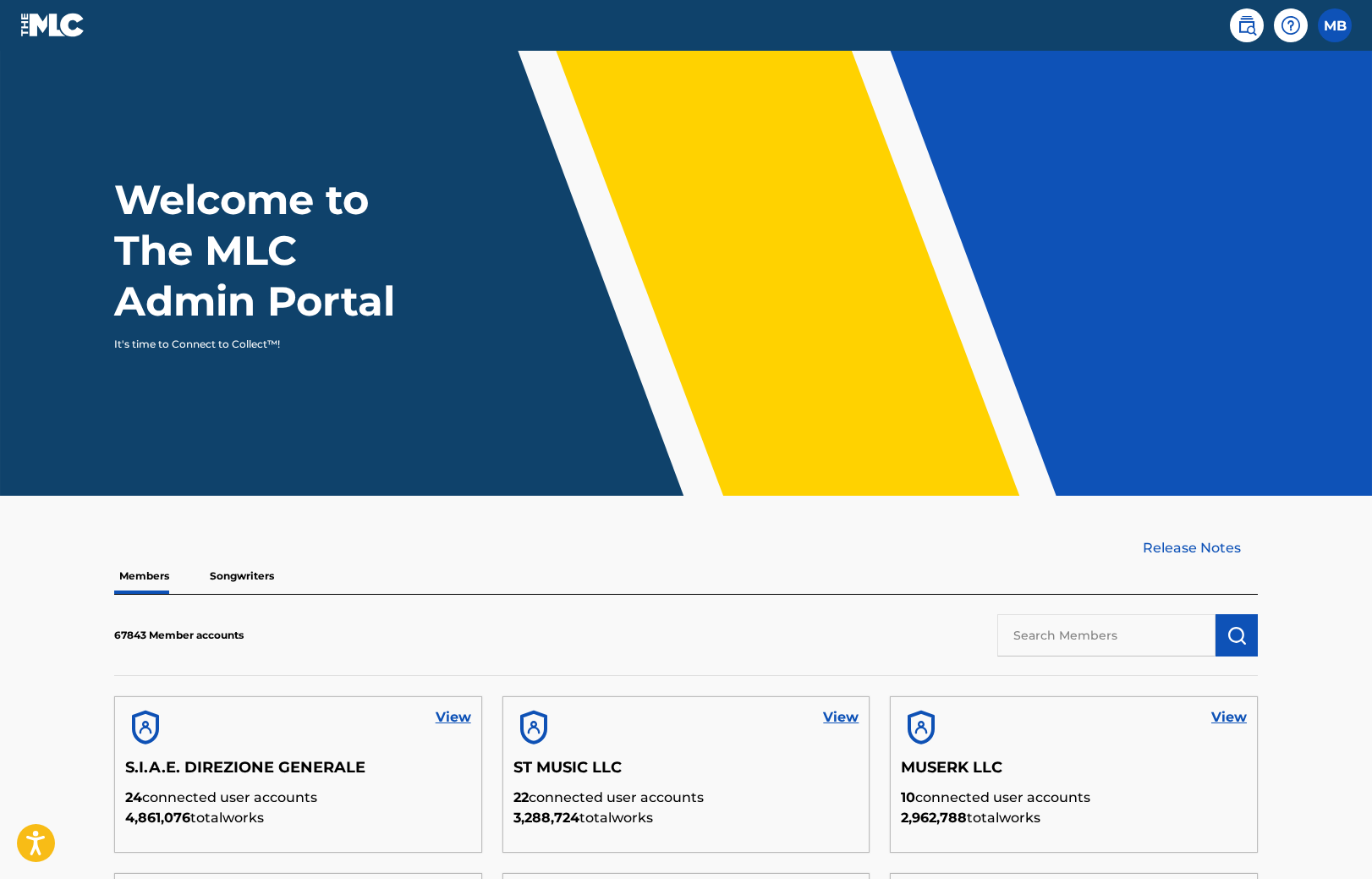
click at [1229, 16] on div "MB MB Maurice Buckberry maurice.buckberry@themlc.com Profile Log out" at bounding box center [1286, 25] width 132 height 34
click at [1235, 16] on link at bounding box center [1247, 25] width 34 height 34
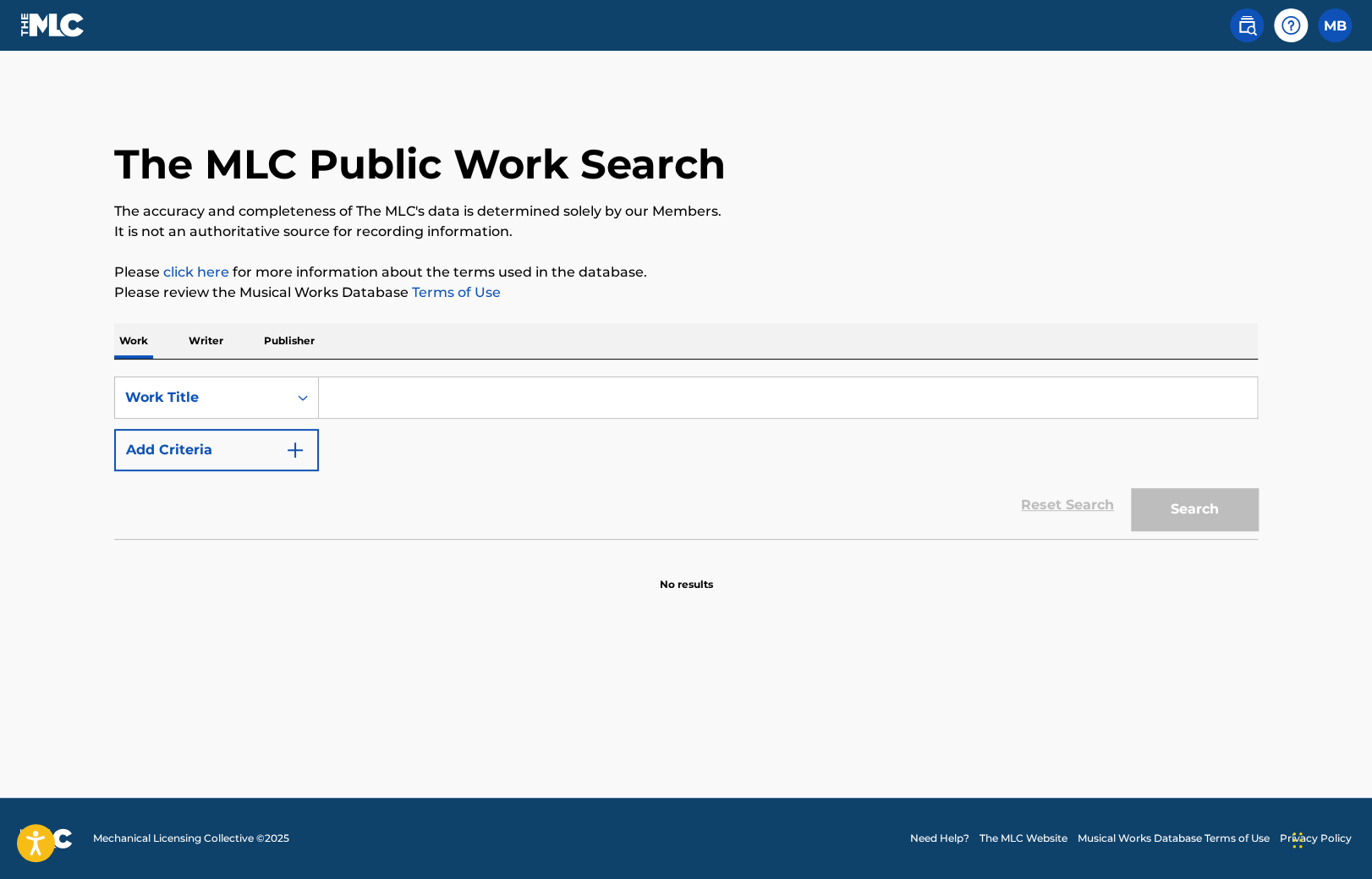
click at [485, 393] on input "Search Form" at bounding box center [788, 398] width 938 height 41
click at [1192, 513] on button "Search" at bounding box center [1194, 509] width 127 height 43
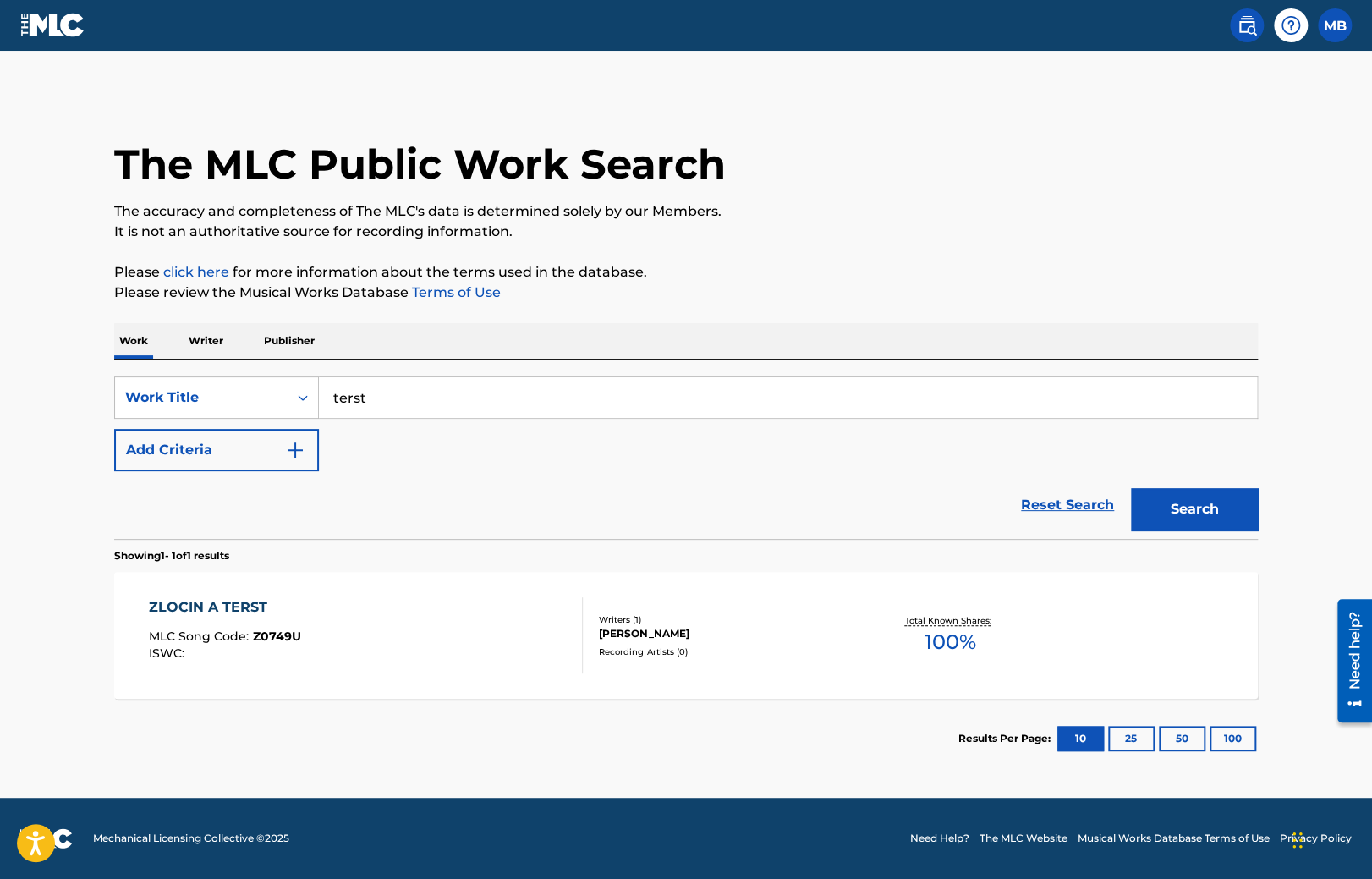
drag, startPoint x: 374, startPoint y: 407, endPoint x: 179, endPoint y: 394, distance: 195.4
click at [319, 394] on input "terst" at bounding box center [788, 398] width 938 height 41
type input "test"
click at [1184, 339] on div "Work Writer Publisher" at bounding box center [686, 341] width 1144 height 36
click at [1222, 500] on button "Search" at bounding box center [1194, 509] width 127 height 43
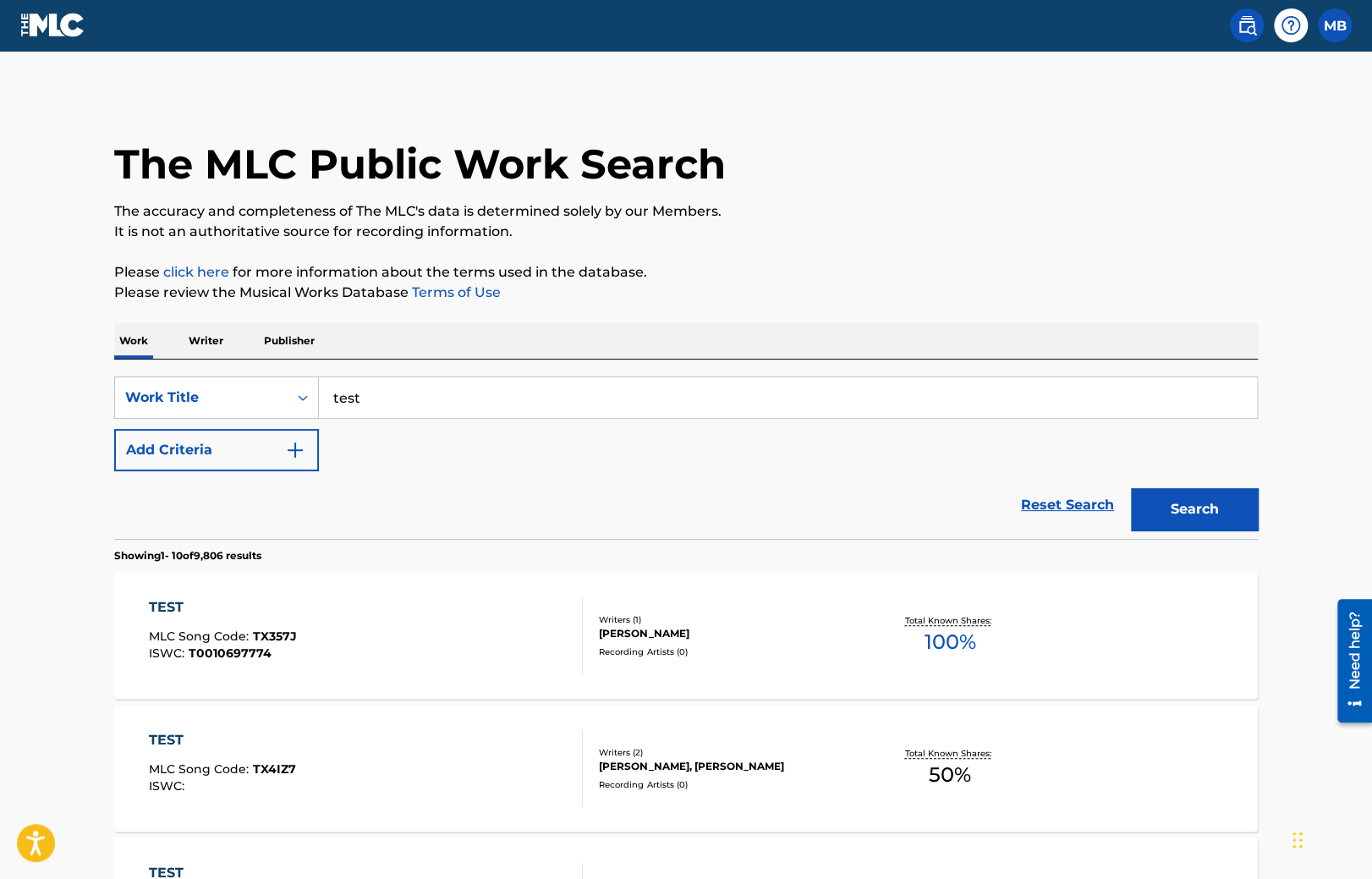
click at [66, 19] on img at bounding box center [52, 24] width 65 height 24
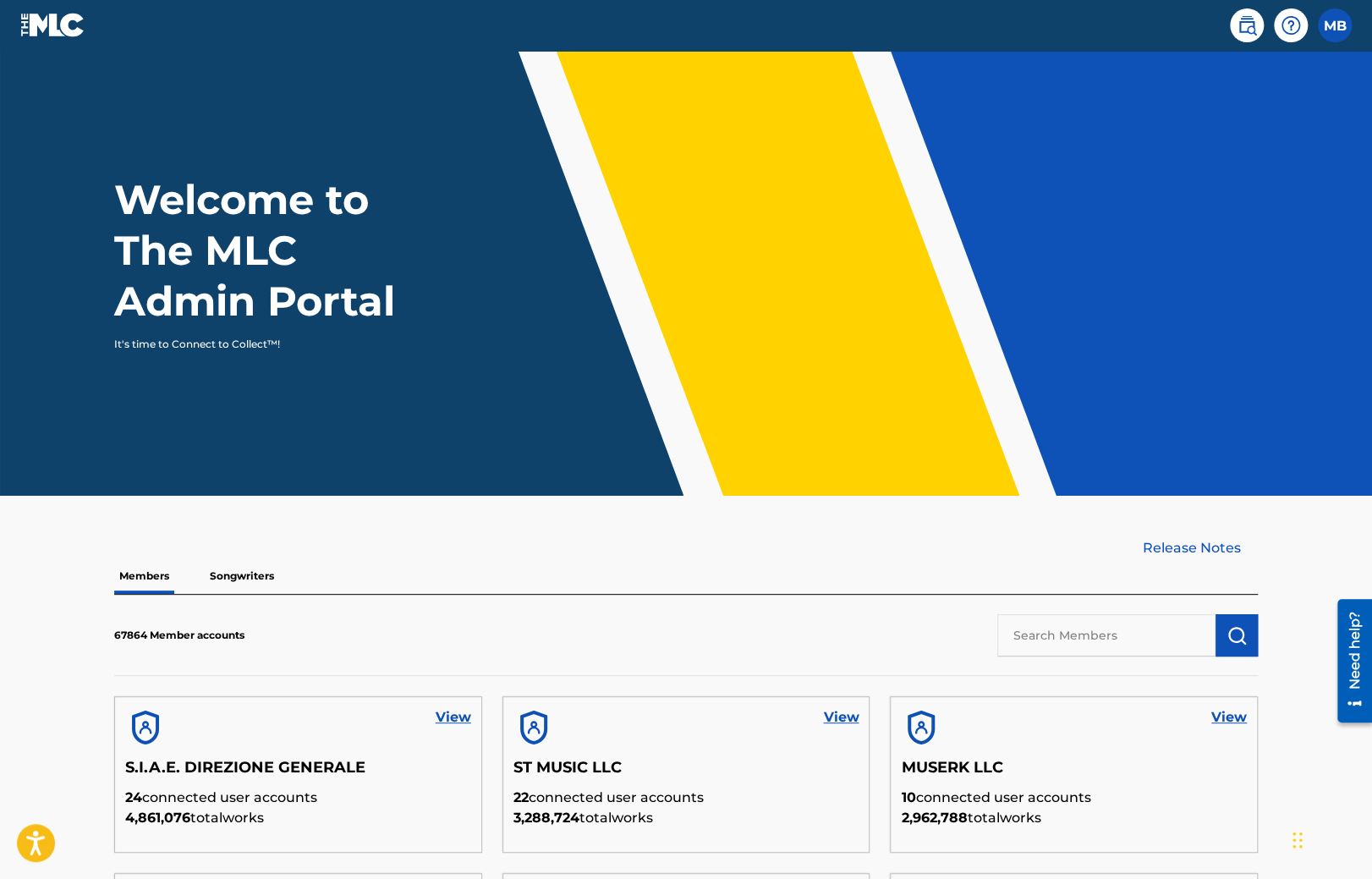
click at [264, 571] on p "Songwriters" at bounding box center [242, 575] width 75 height 36
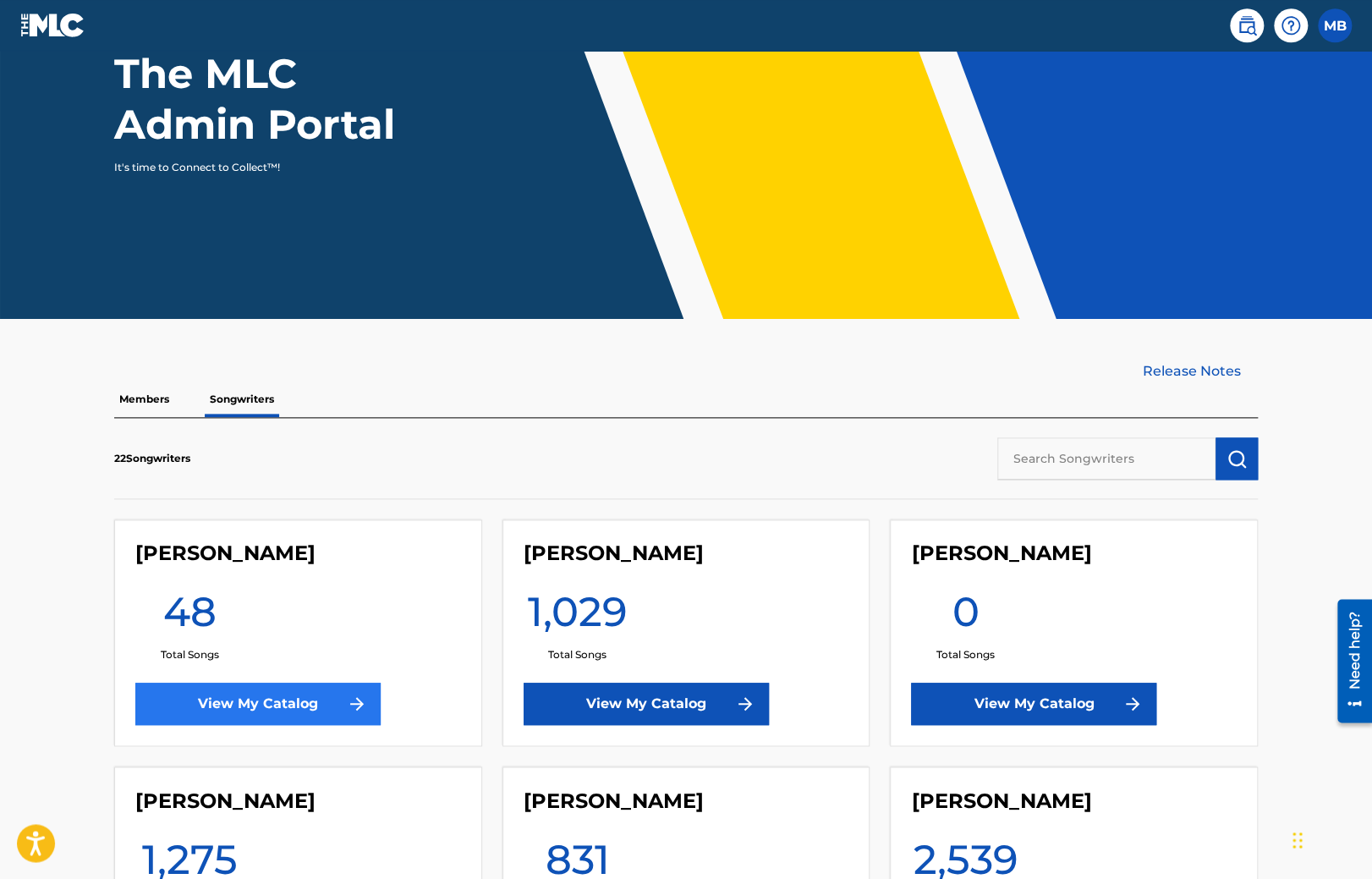
scroll to position [268, 0]
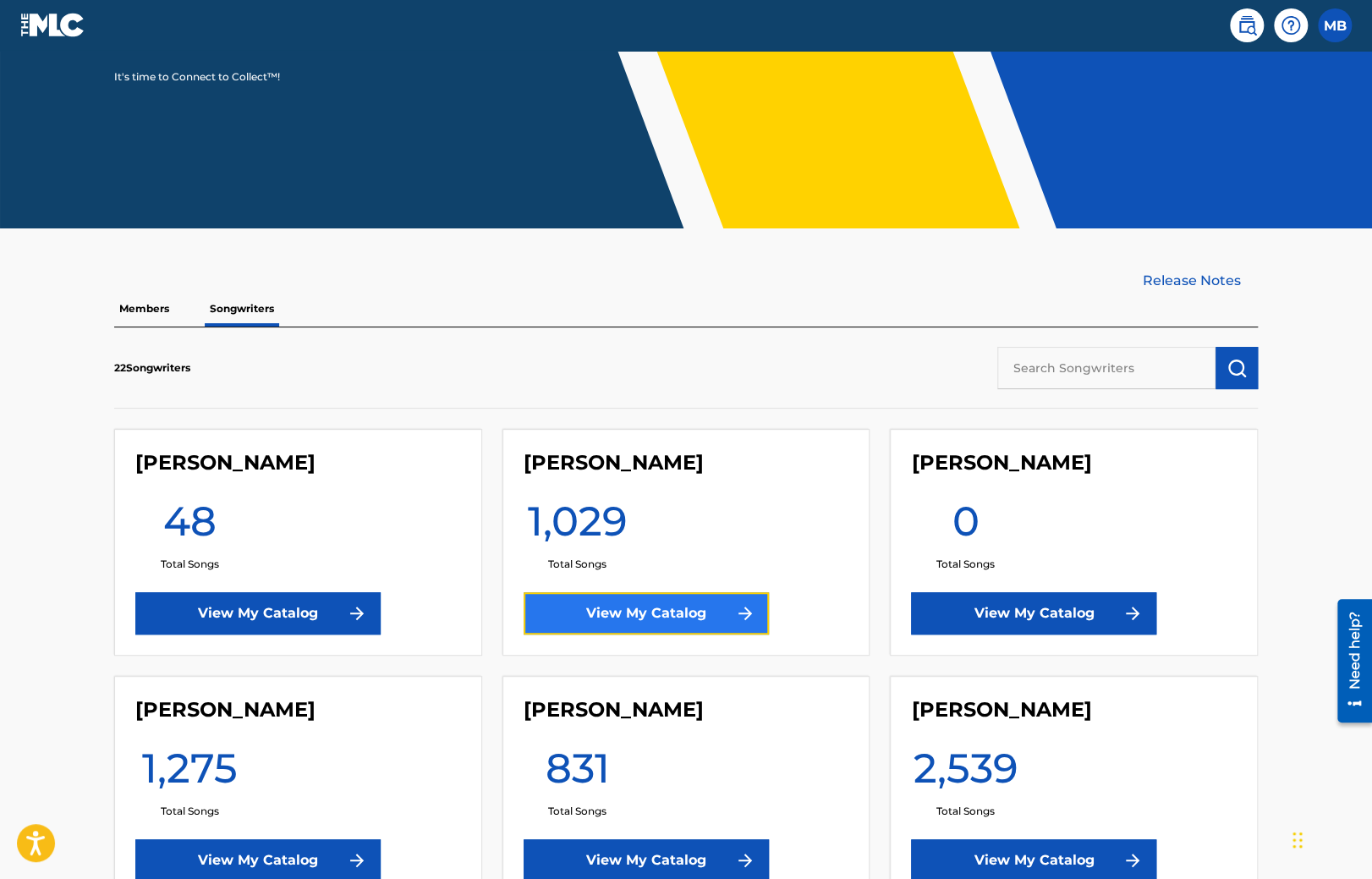
click at [658, 615] on link "View My Catalog" at bounding box center [646, 613] width 245 height 43
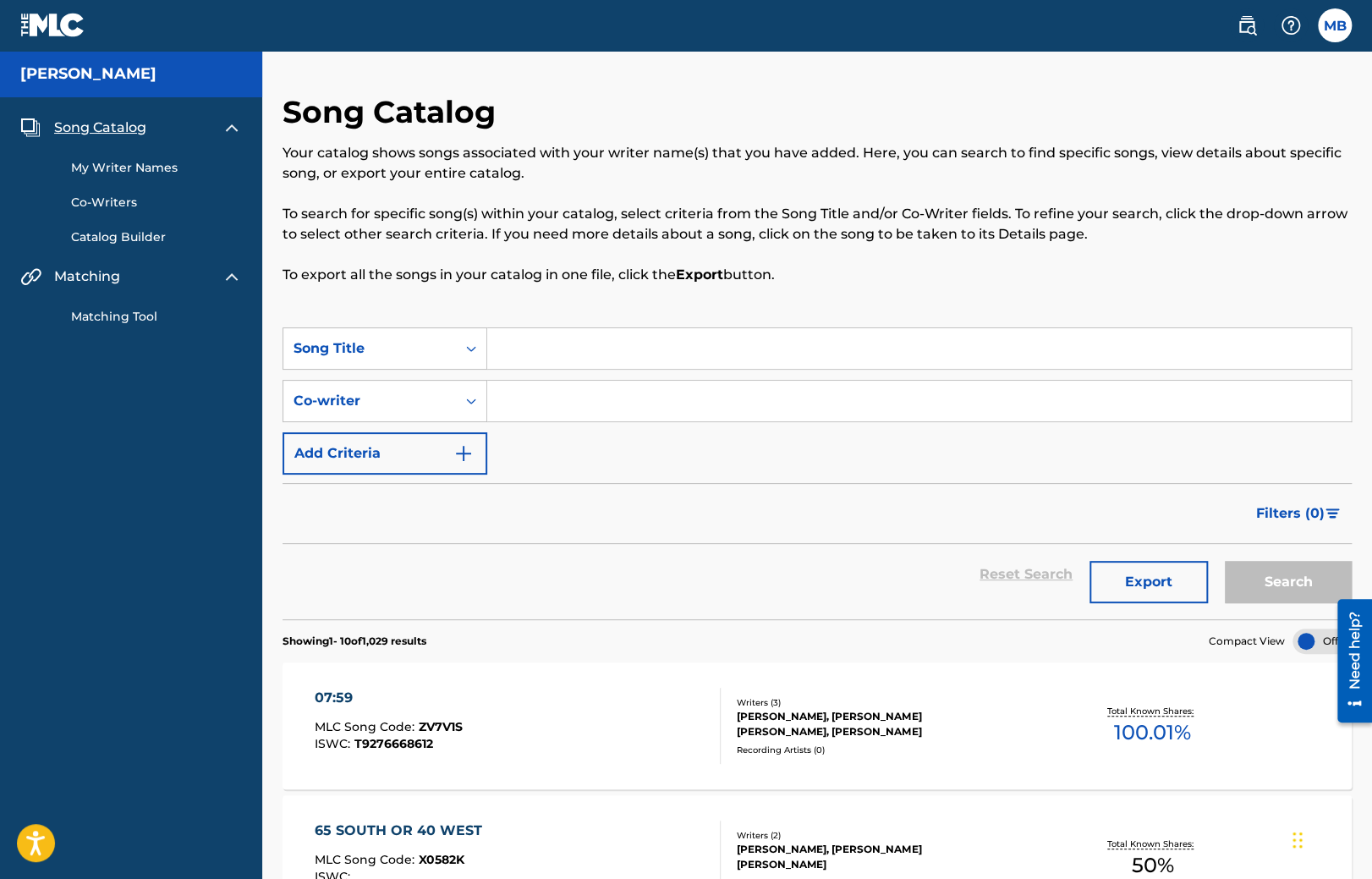
click at [70, 36] on img at bounding box center [52, 24] width 65 height 24
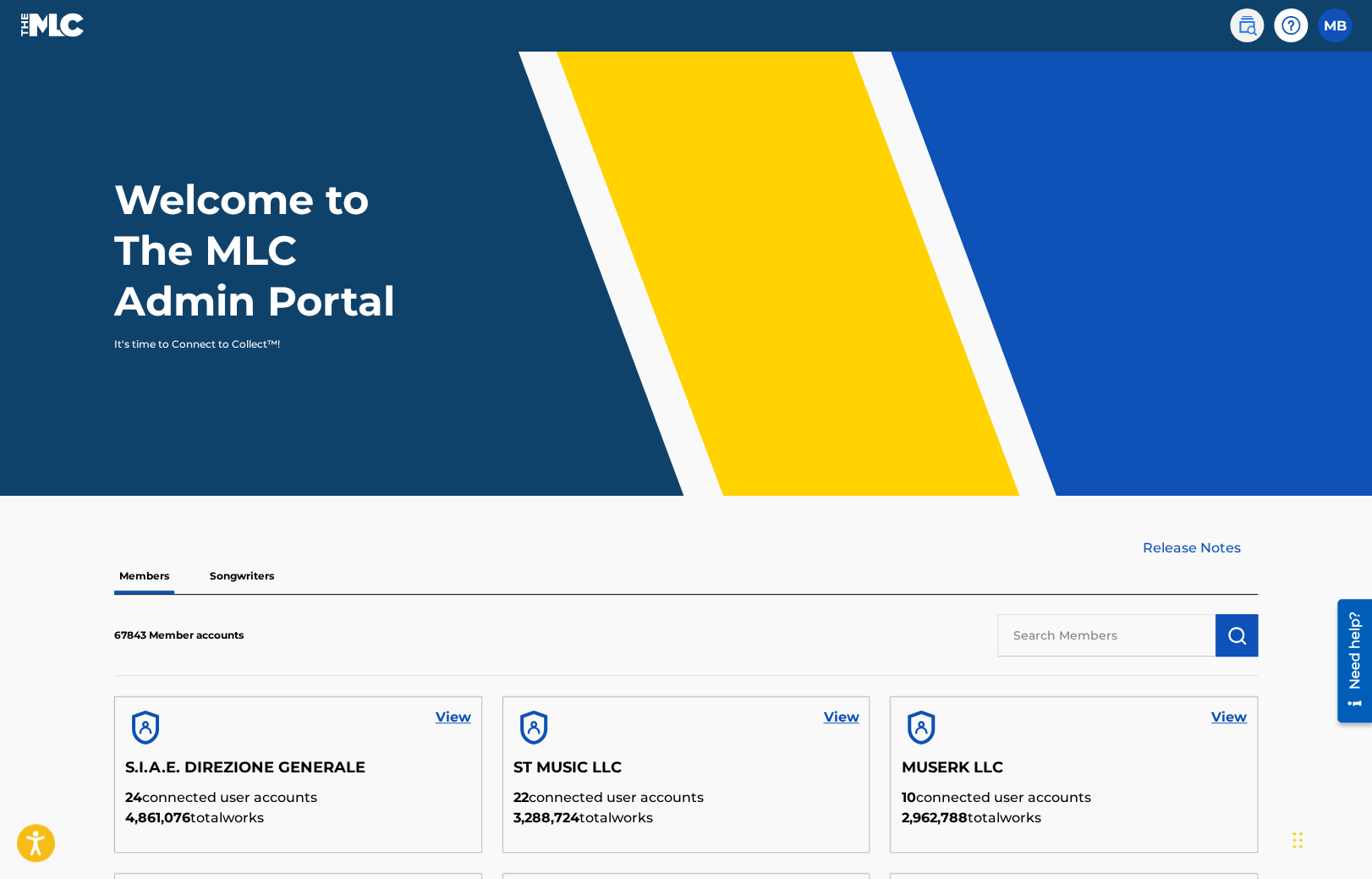
click at [1244, 25] on img at bounding box center [1247, 25] width 20 height 20
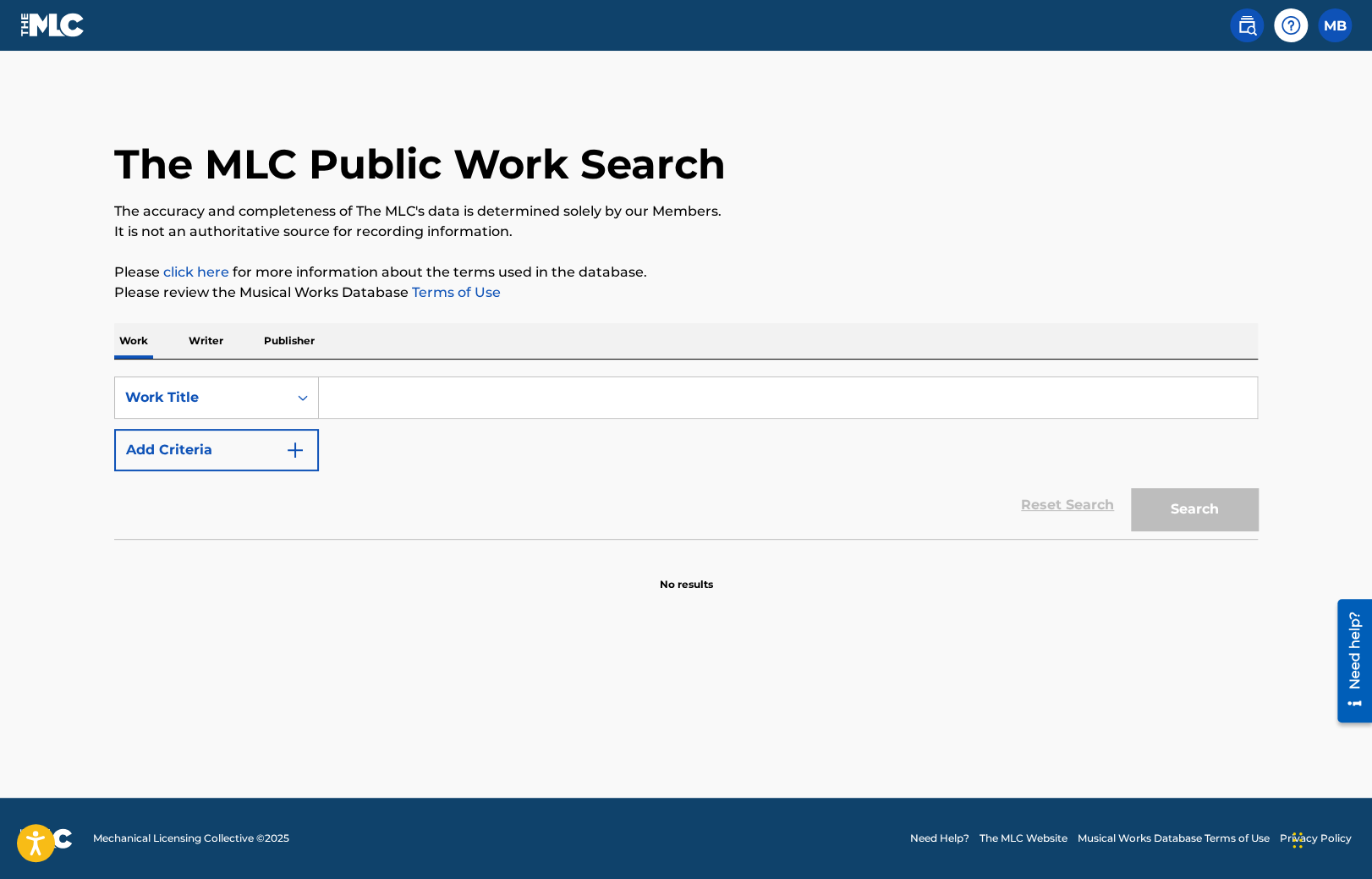
click at [396, 407] on input "Search Form" at bounding box center [788, 398] width 938 height 41
type input "test"
click at [369, 351] on div "Work Writer Publisher" at bounding box center [686, 341] width 1144 height 36
click at [1194, 503] on button "Search" at bounding box center [1194, 509] width 127 height 43
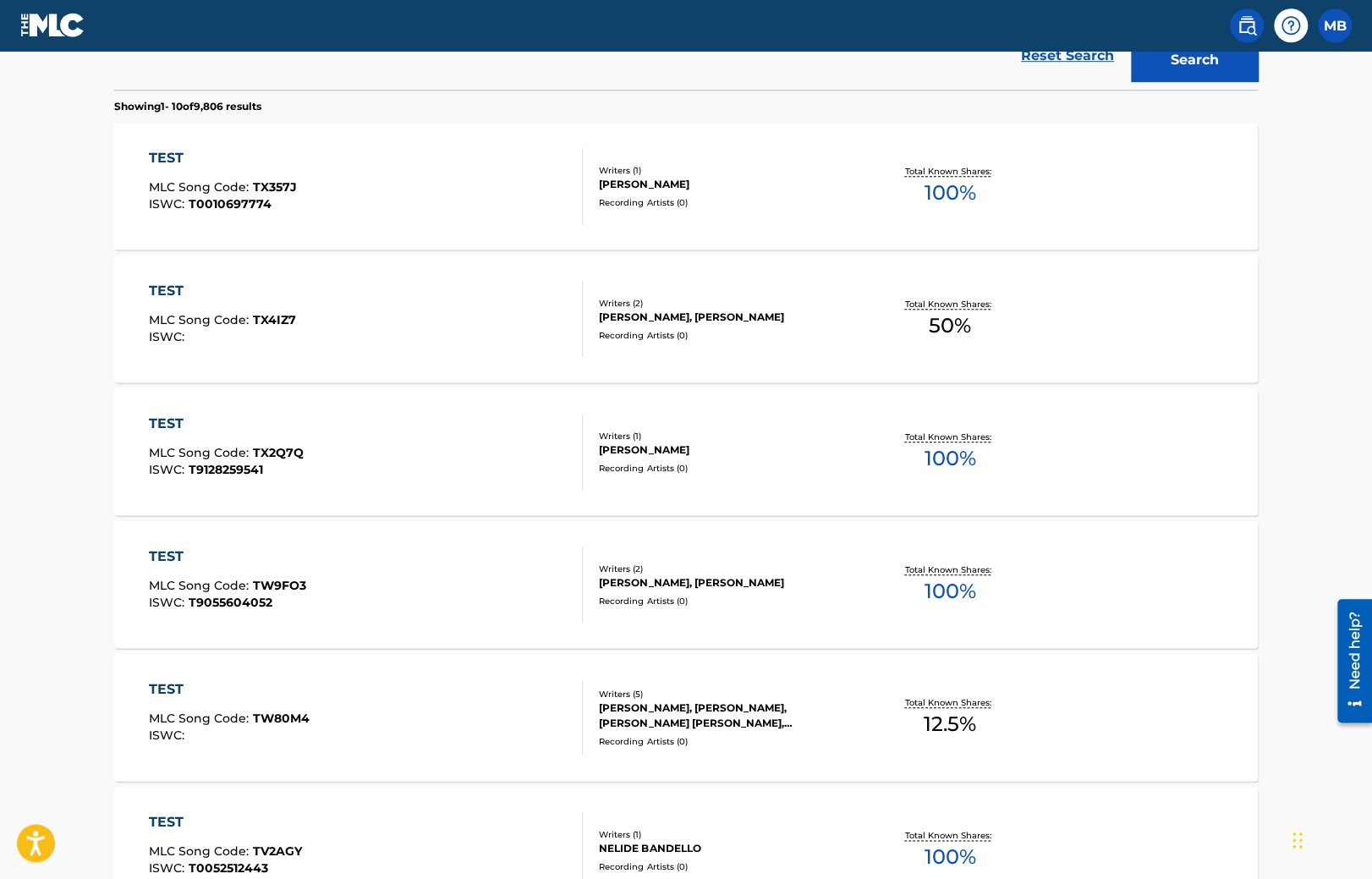
scroll to position [1191, 0]
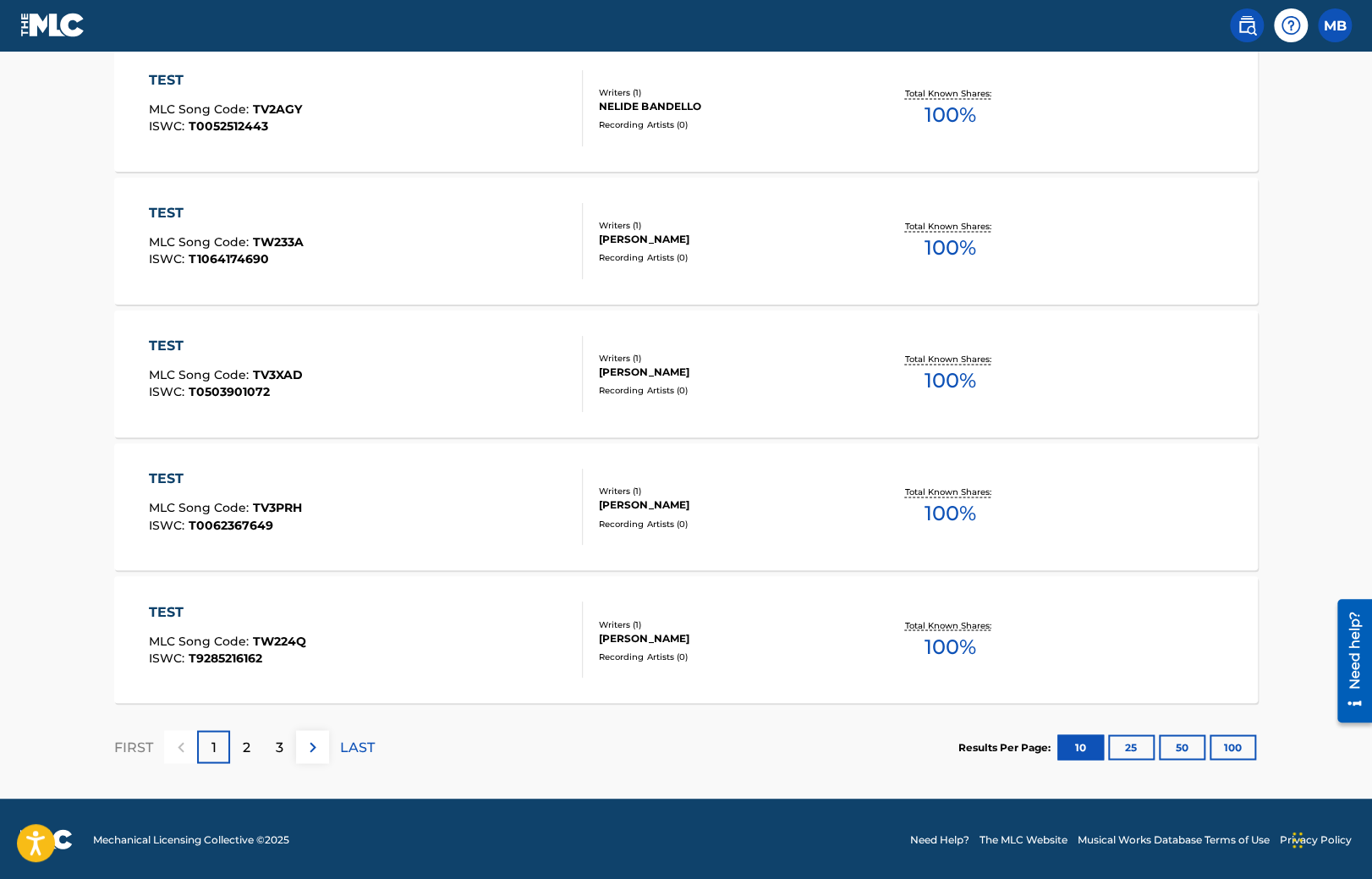
drag, startPoint x: 1045, startPoint y: 273, endPoint x: 1034, endPoint y: 652, distance: 379.2
click at [1238, 740] on button "100" at bounding box center [1233, 747] width 47 height 25
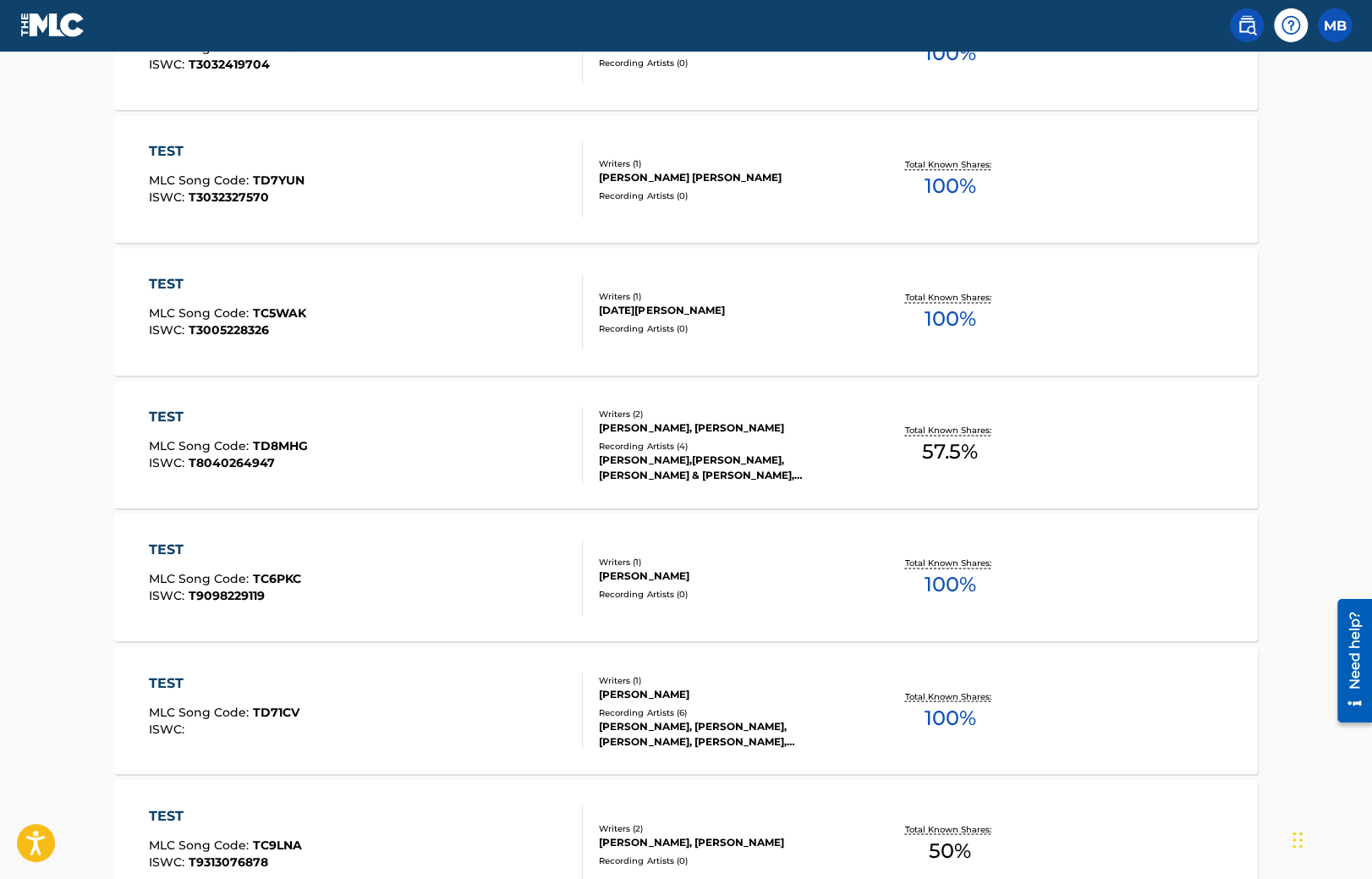
scroll to position [13144, 0]
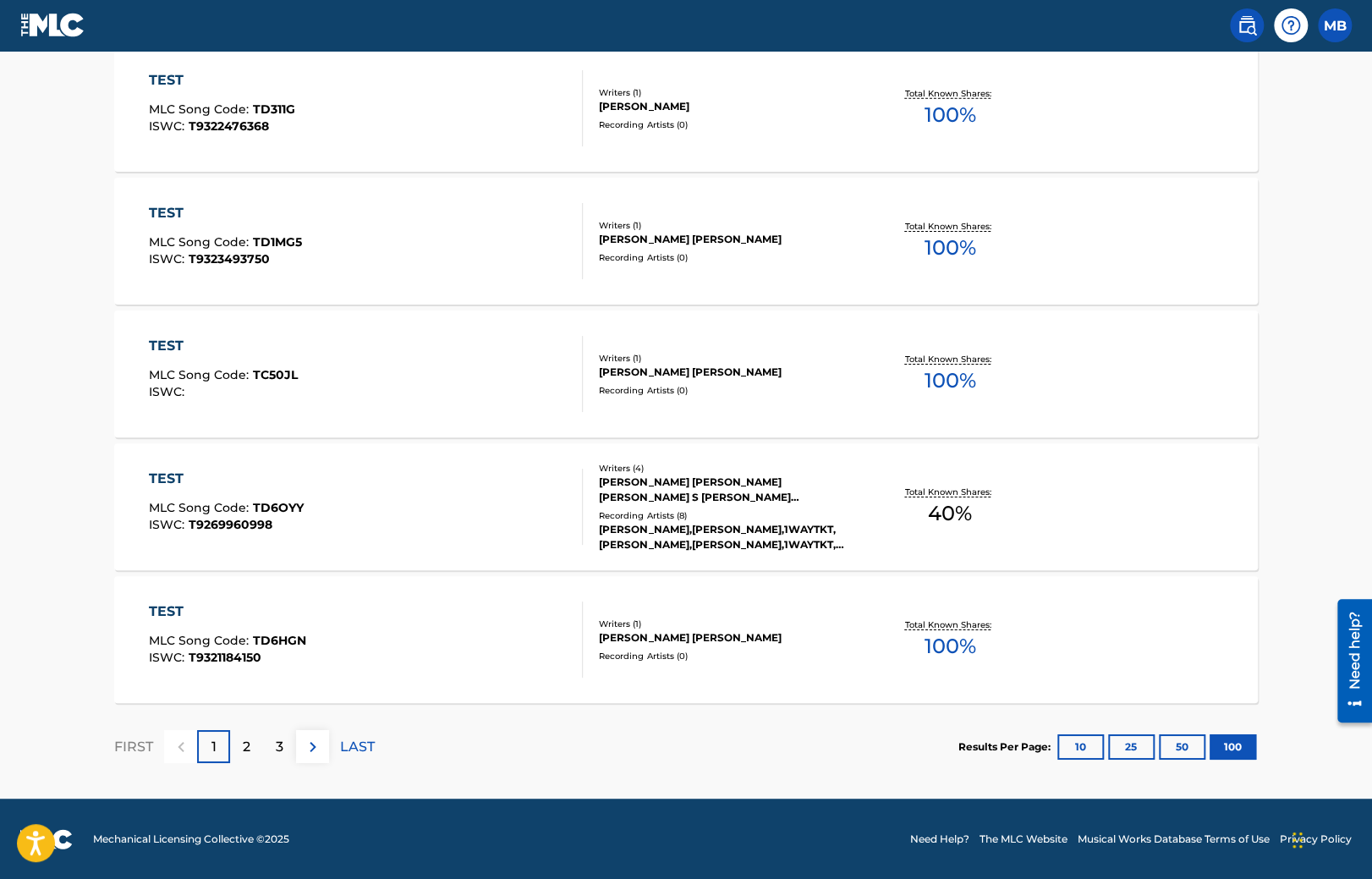
drag, startPoint x: 1322, startPoint y: 308, endPoint x: 1263, endPoint y: 808, distance: 503.5
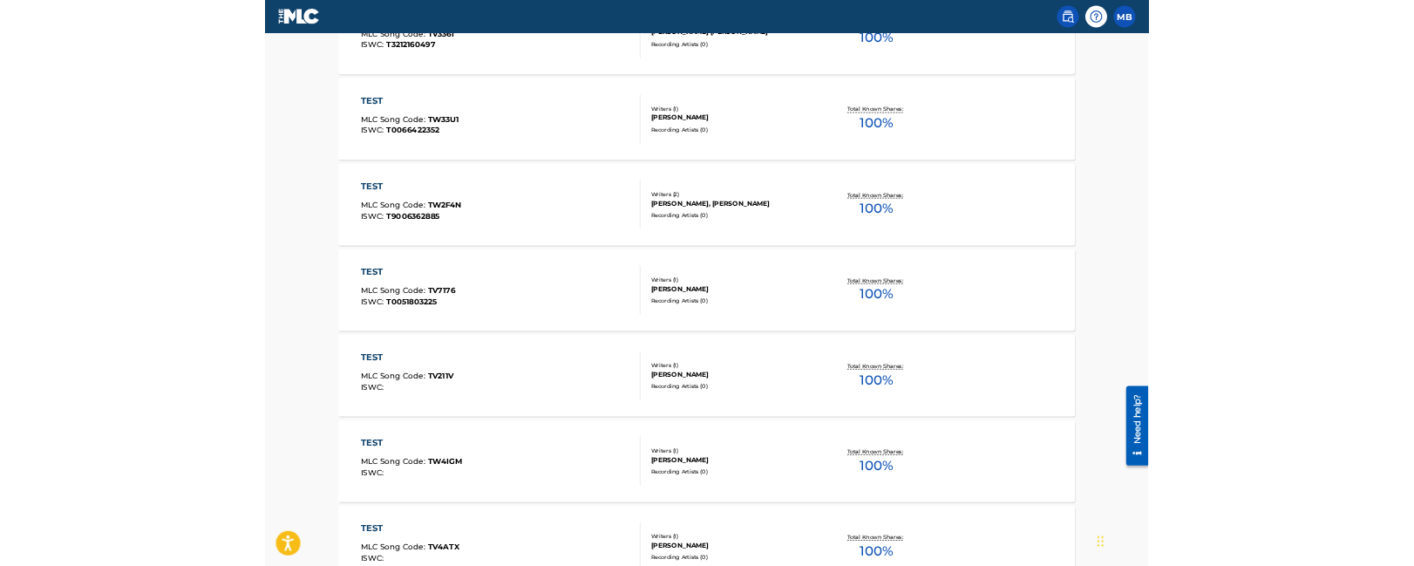
scroll to position [0, 0]
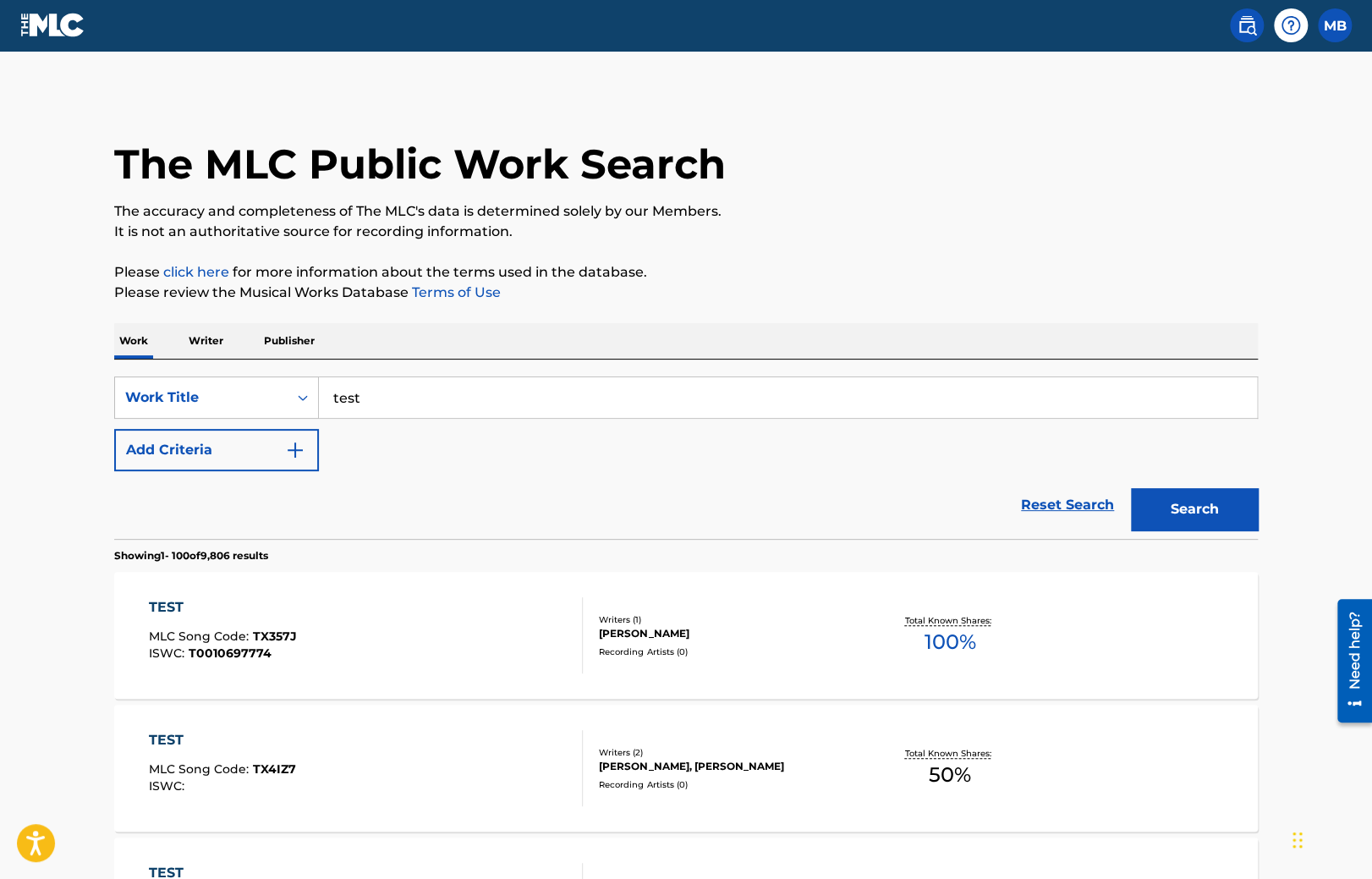
drag, startPoint x: 1271, startPoint y: 342, endPoint x: 1268, endPoint y: 64, distance: 278.0
click at [272, 342] on p "Publisher" at bounding box center [289, 341] width 61 height 36
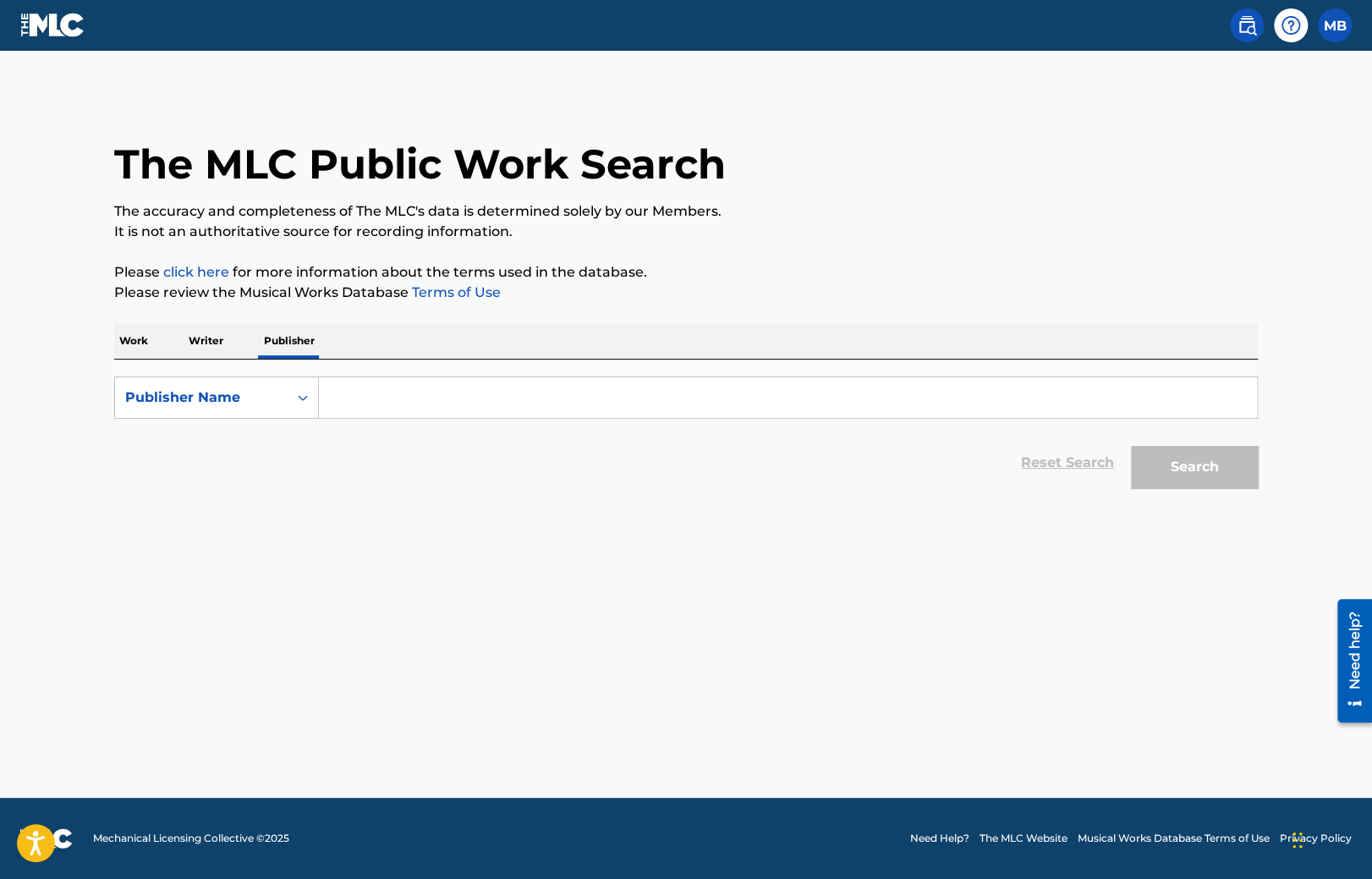
click at [364, 398] on input "Search Form" at bounding box center [788, 398] width 938 height 41
drag, startPoint x: 1047, startPoint y: 621, endPoint x: 1169, endPoint y: 491, distance: 178.3
click at [1040, 601] on main "The MLC Public Work Search The accuracy and completeness of The MLC's data is d…" at bounding box center [686, 424] width 1372 height 747
click at [1195, 455] on button "Search" at bounding box center [1194, 468] width 127 height 43
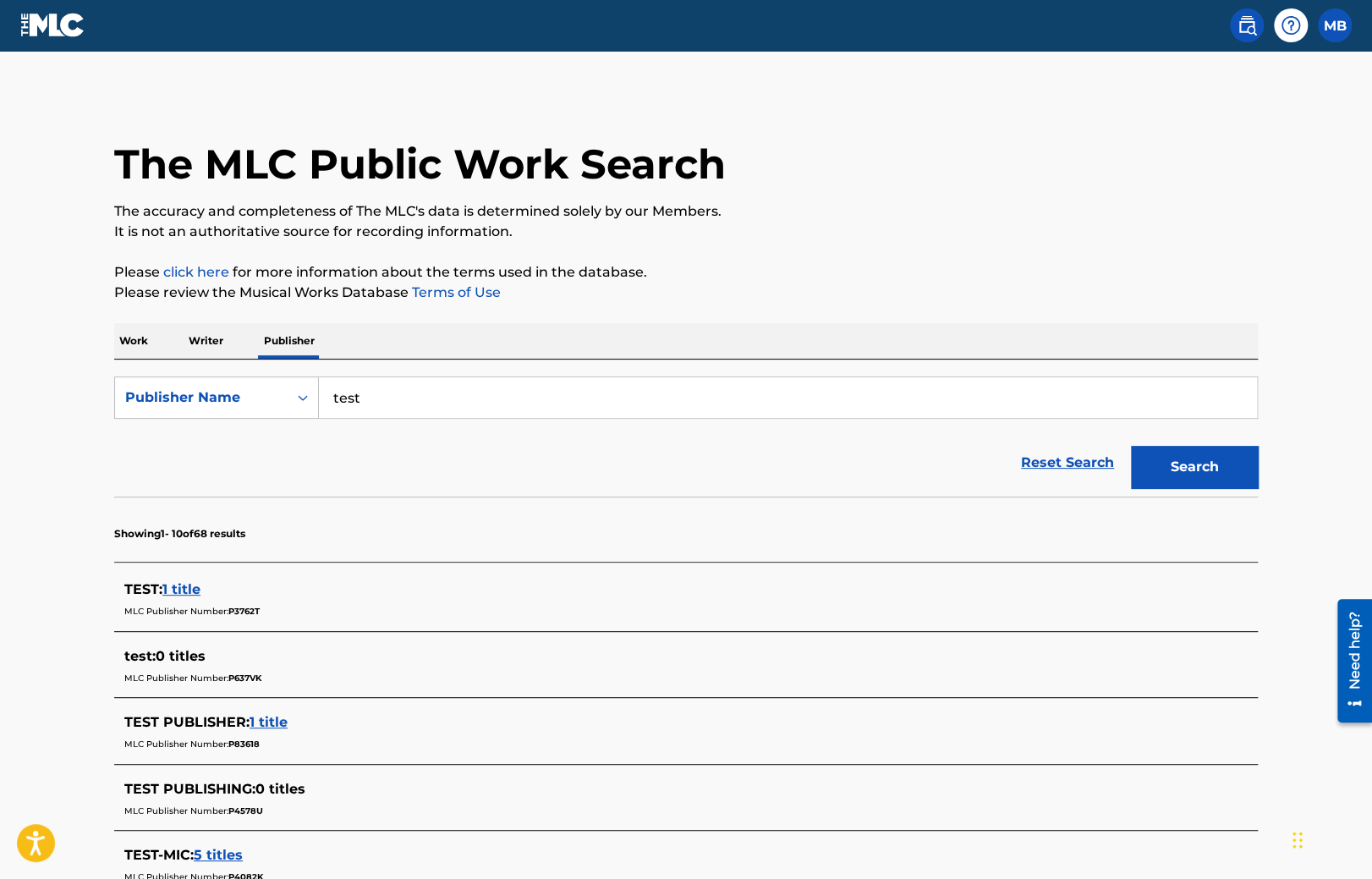
click at [455, 386] on input "test" at bounding box center [788, 398] width 938 height 41
drag, startPoint x: 459, startPoint y: 406, endPoint x: 245, endPoint y: 380, distance: 215.6
click at [319, 380] on input "test" at bounding box center [788, 398] width 938 height 41
click at [407, 370] on div "SearchWithCriteria44976d11-099d-45c6-85e0-00fdd41cc989 Publisher Name tes Reset…" at bounding box center [686, 428] width 1144 height 137
click at [401, 388] on input "tes" at bounding box center [788, 398] width 938 height 41
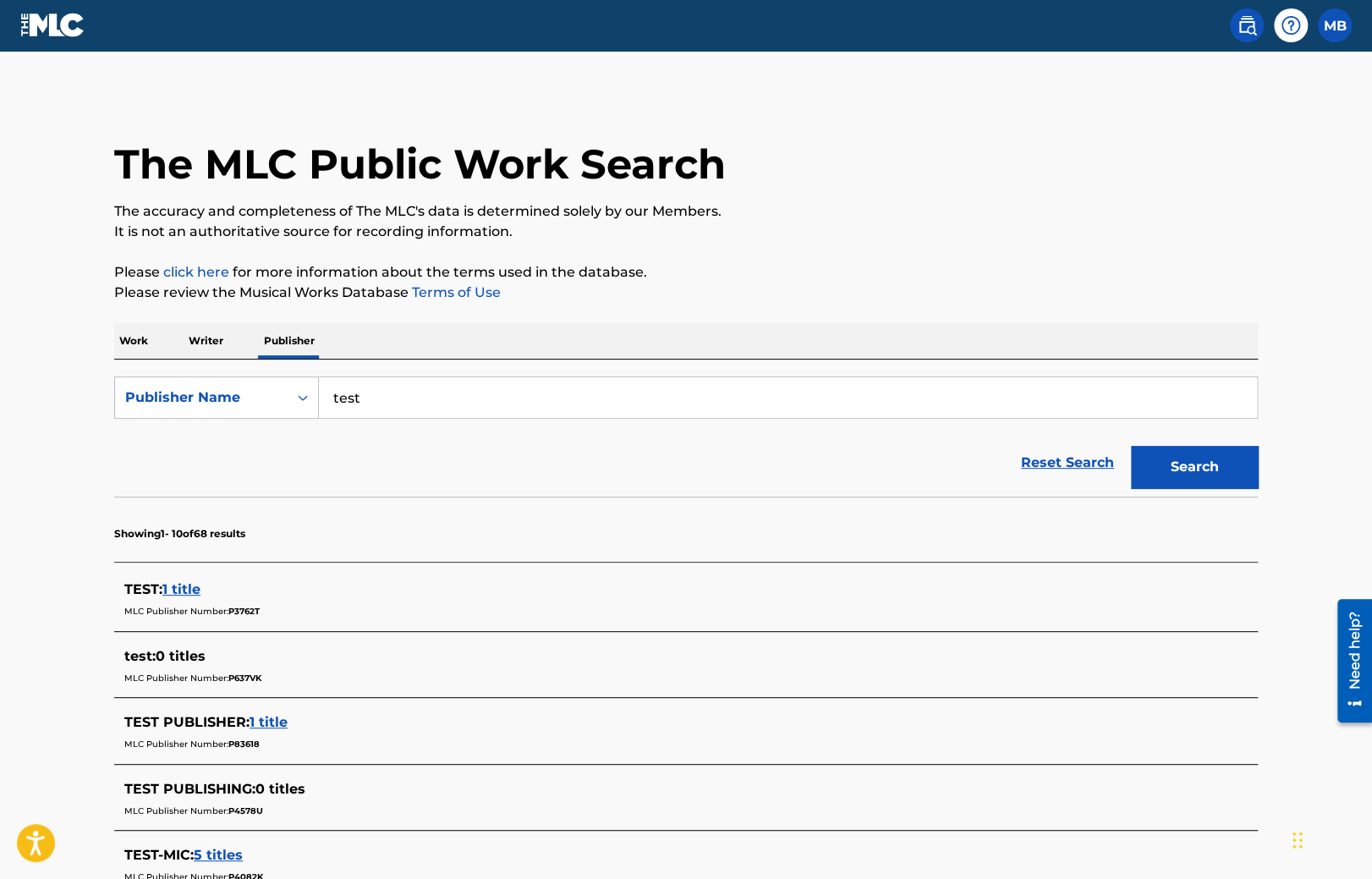
click at [432, 377] on input "test" at bounding box center [788, 398] width 938 height 41
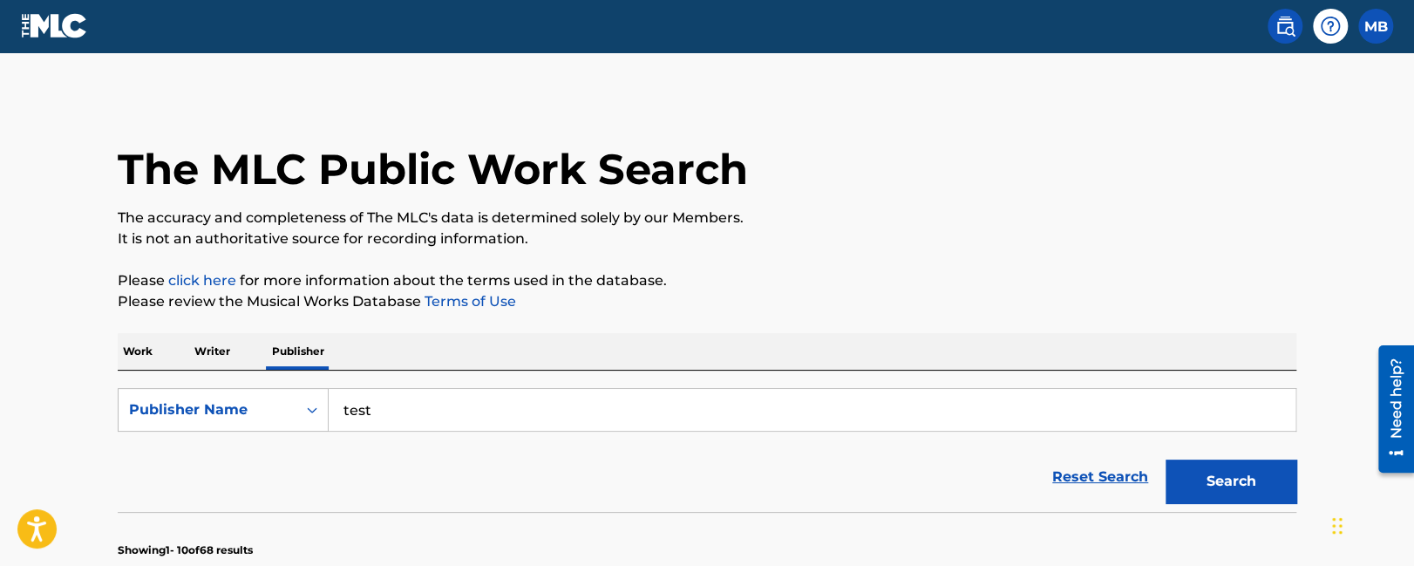
drag, startPoint x: 407, startPoint y: 399, endPoint x: 250, endPoint y: 399, distance: 156.9
click at [329, 399] on input "test" at bounding box center [812, 410] width 967 height 42
type input "test"
click at [127, 355] on p "Work" at bounding box center [138, 351] width 40 height 37
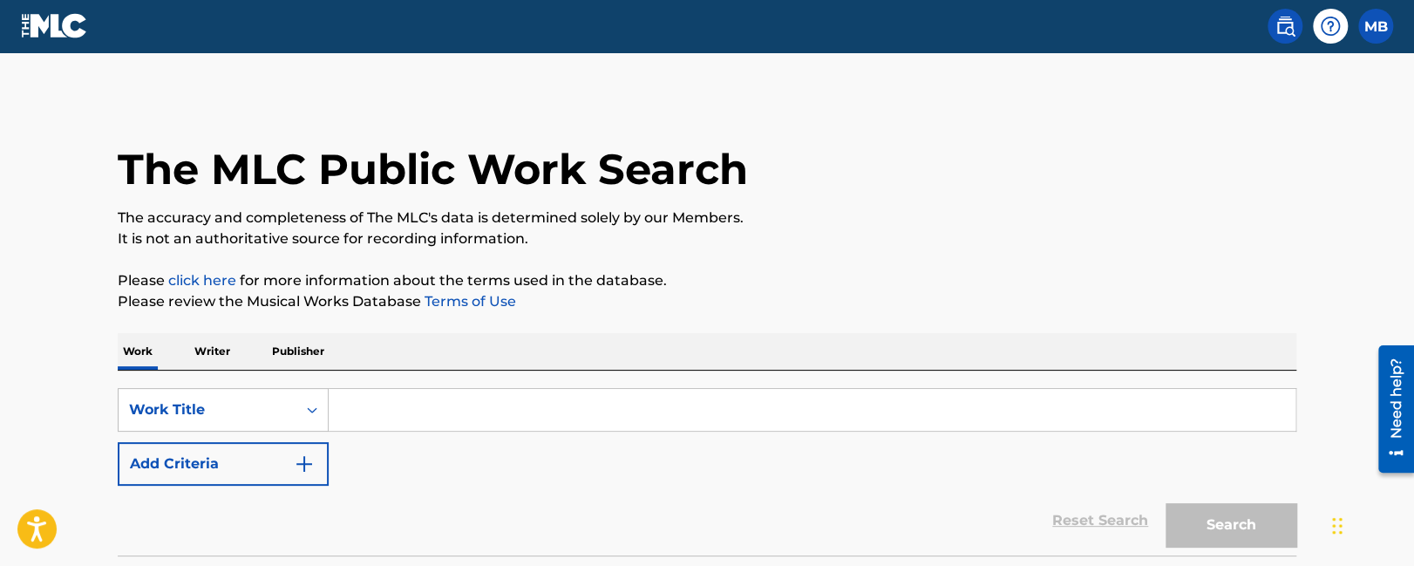
click at [420, 408] on input "Search Form" at bounding box center [812, 410] width 967 height 42
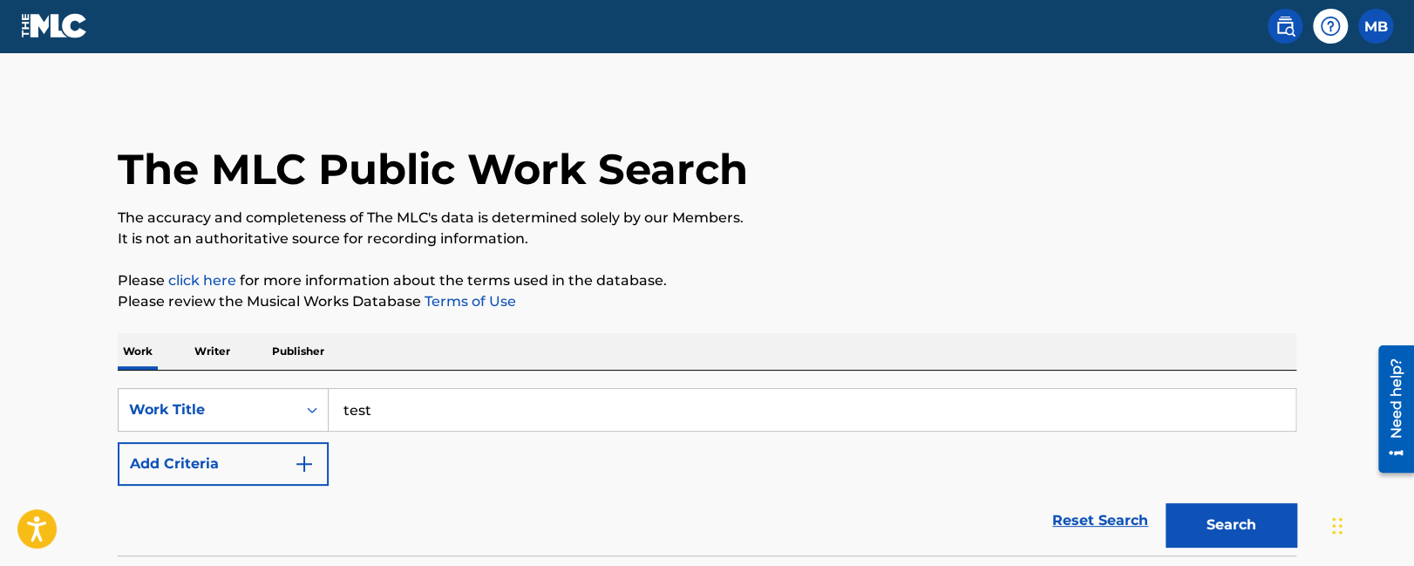
type input "test"
click at [535, 335] on div "Work Writer Publisher" at bounding box center [707, 351] width 1179 height 37
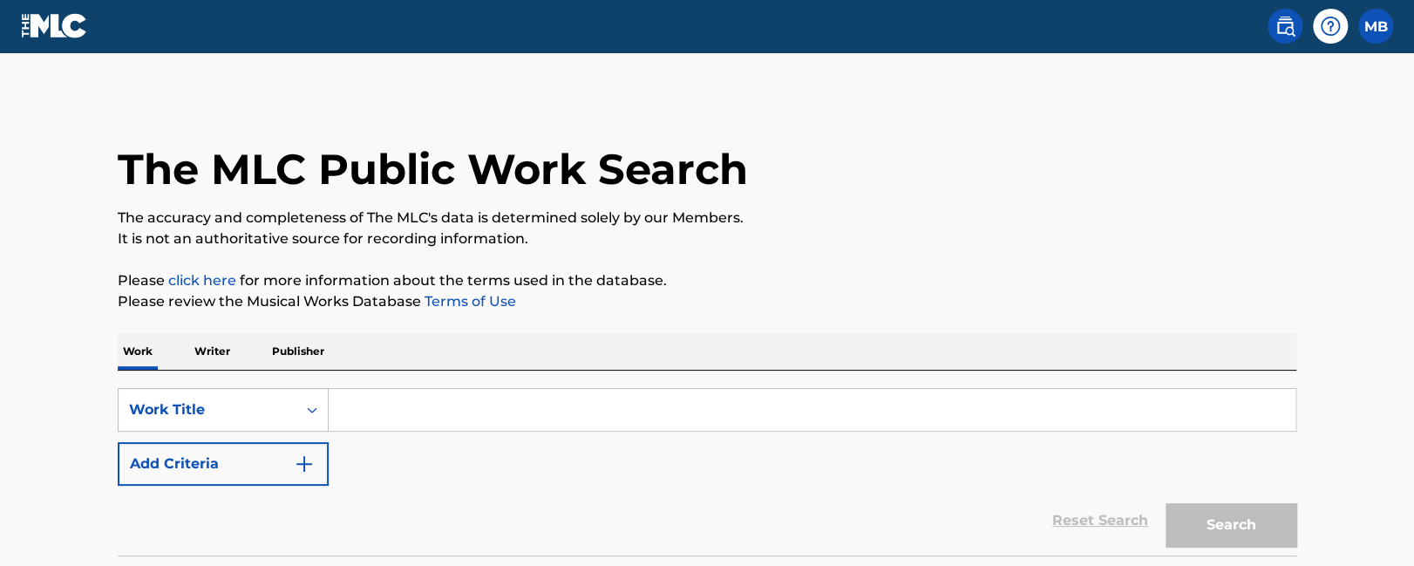
click at [401, 409] on input "Search Form" at bounding box center [812, 410] width 967 height 42
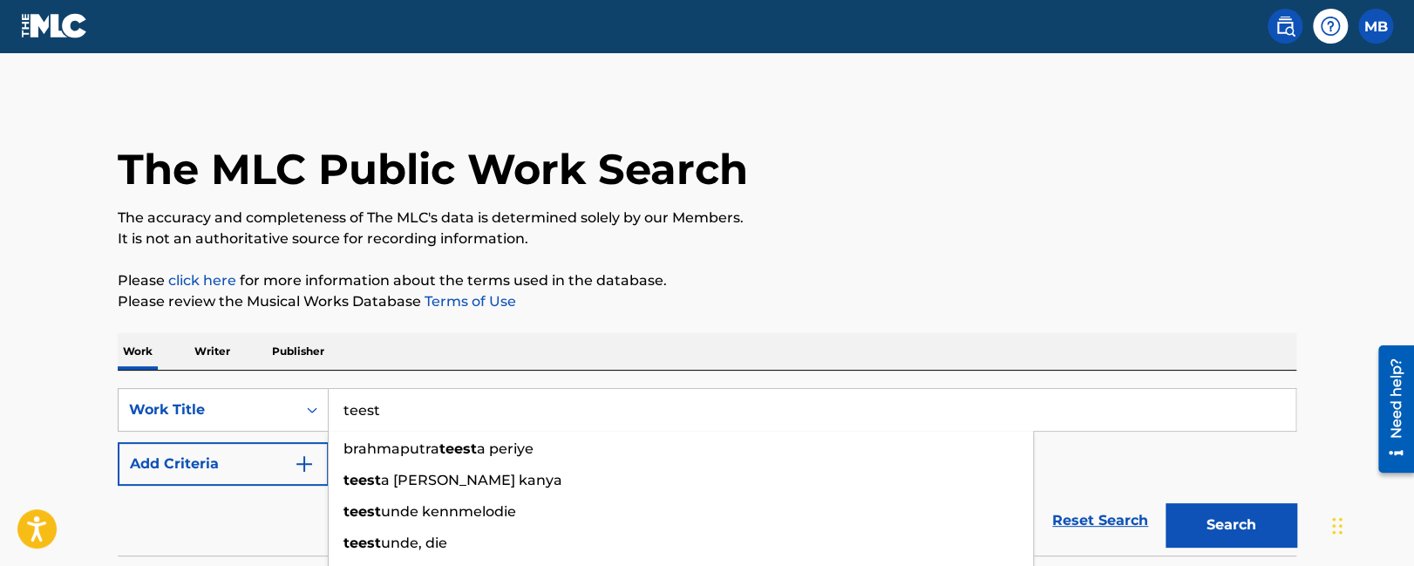
drag, startPoint x: 410, startPoint y: 403, endPoint x: 285, endPoint y: 393, distance: 125.1
click at [329, 393] on input "teest" at bounding box center [812, 410] width 967 height 42
type input "teest"
click at [378, 372] on div "SearchWithCriteria2d8bf792-0acf-41ba-b541-4aef2d31de83 Work Title teest brahmap…" at bounding box center [707, 463] width 1179 height 185
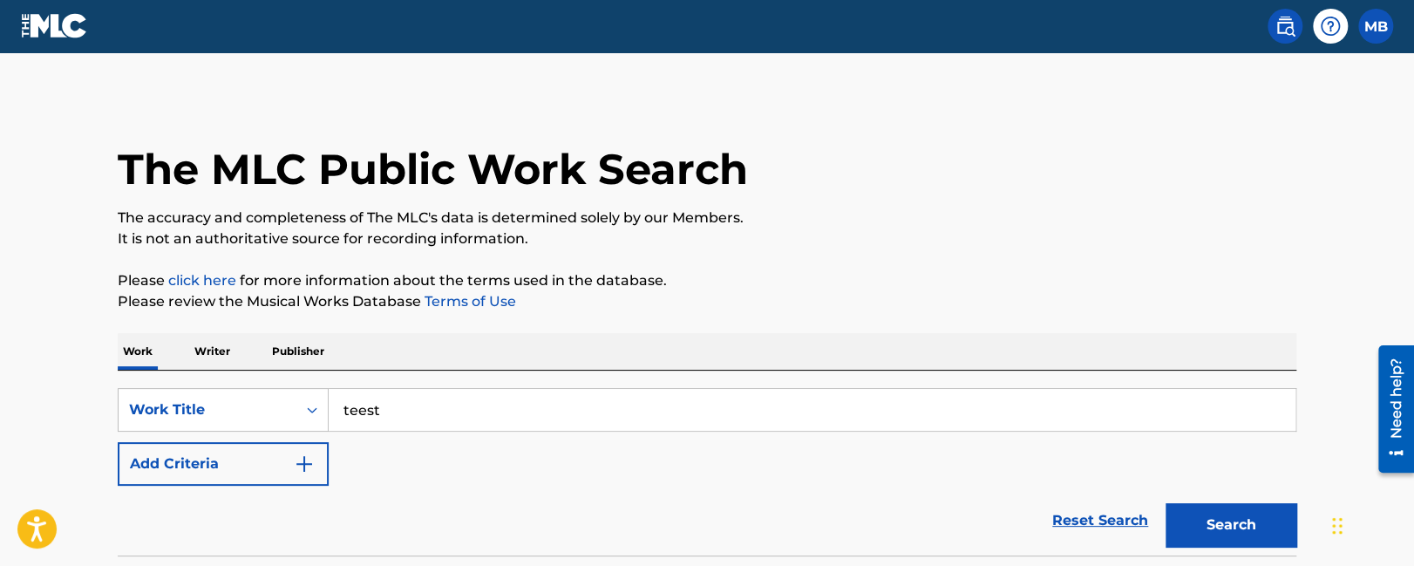
click at [310, 356] on p "Publisher" at bounding box center [298, 351] width 63 height 37
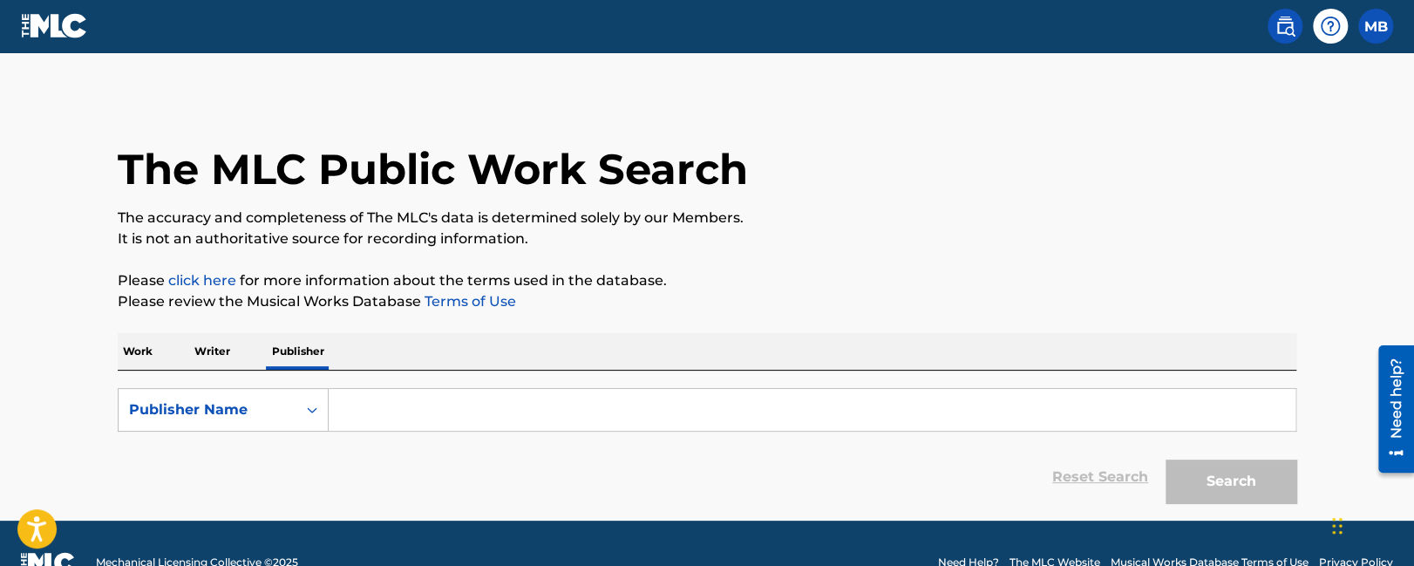
click at [378, 411] on input "Search Form" at bounding box center [812, 410] width 967 height 42
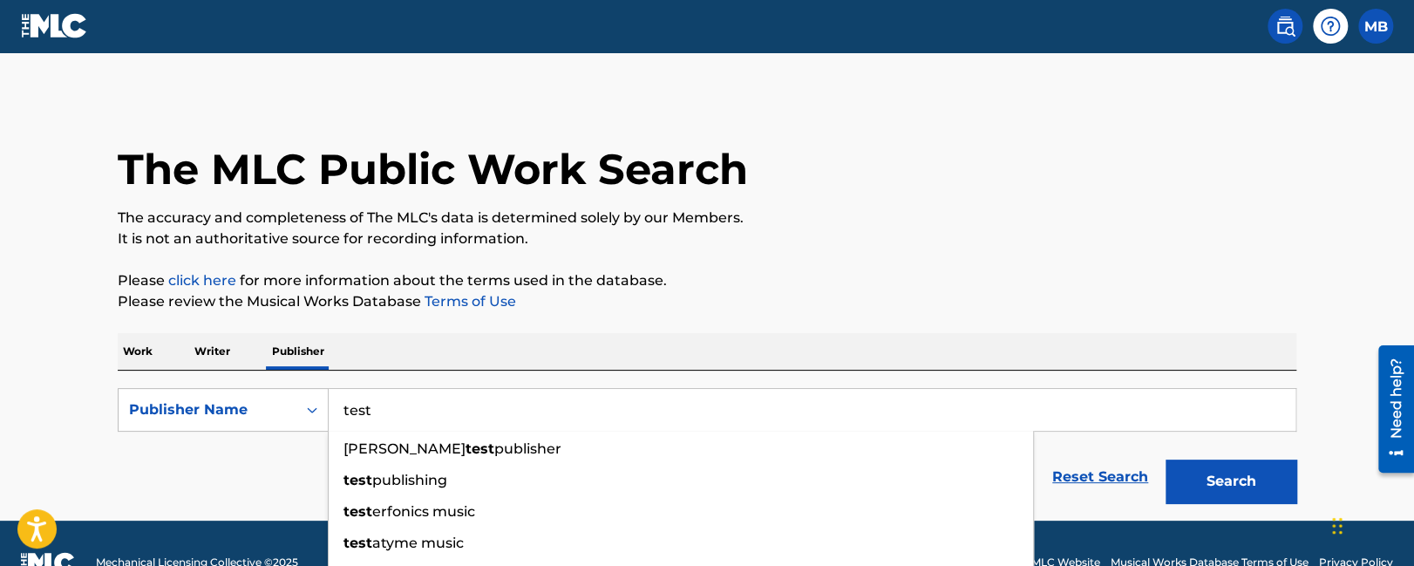
type input "test"
click at [63, 27] on img at bounding box center [54, 25] width 67 height 25
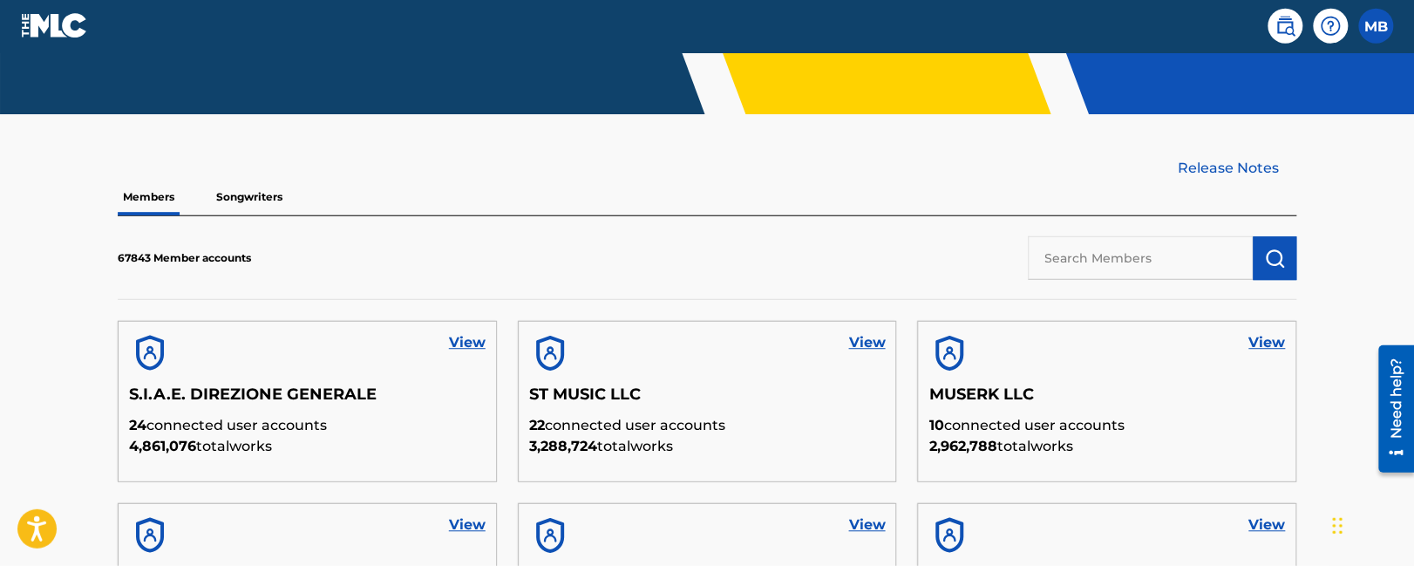
scroll to position [552, 0]
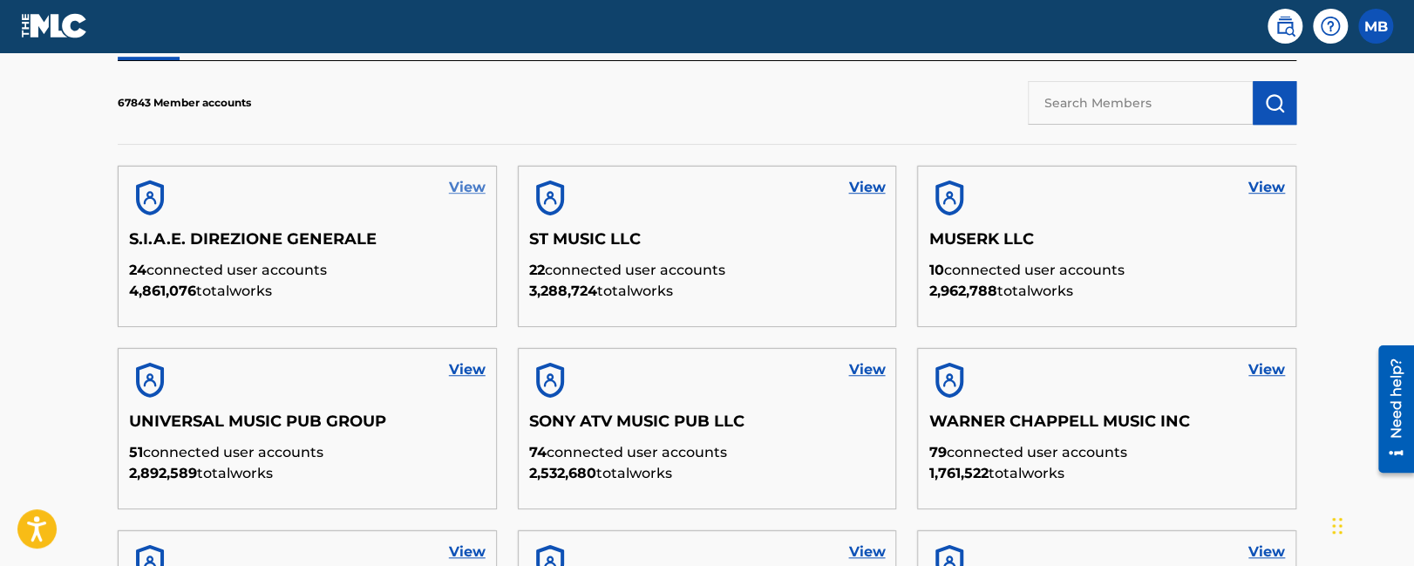
click at [462, 186] on link "View" at bounding box center [467, 187] width 37 height 21
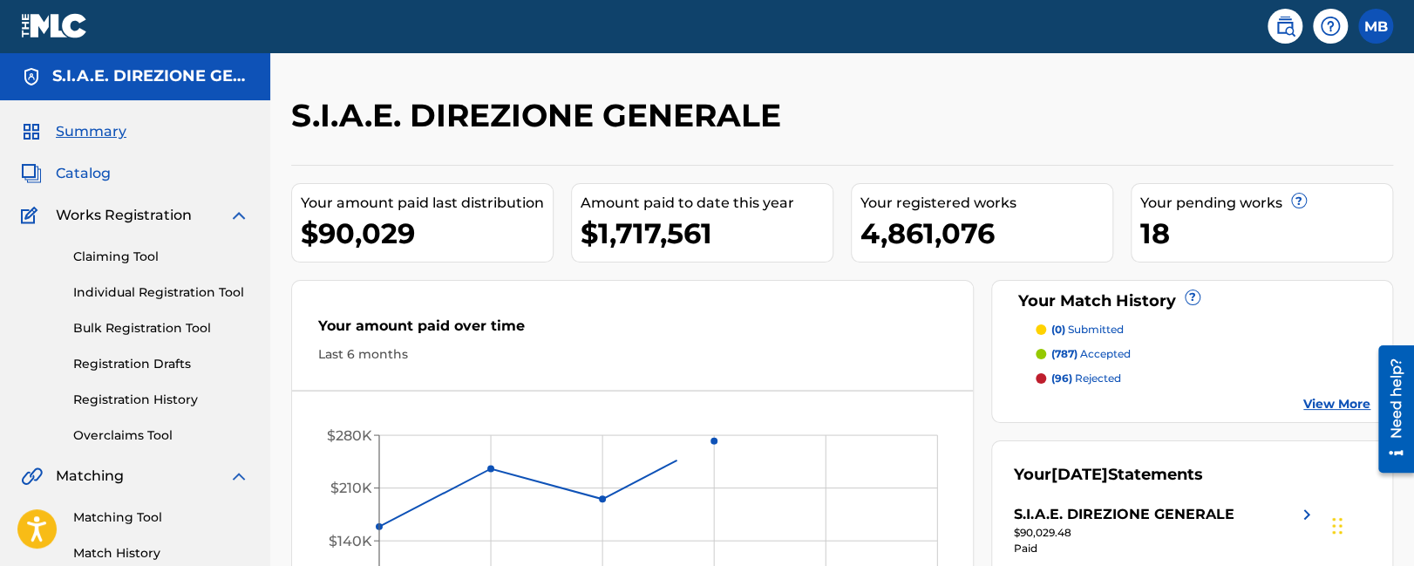
click at [85, 169] on span "Catalog" at bounding box center [83, 173] width 55 height 21
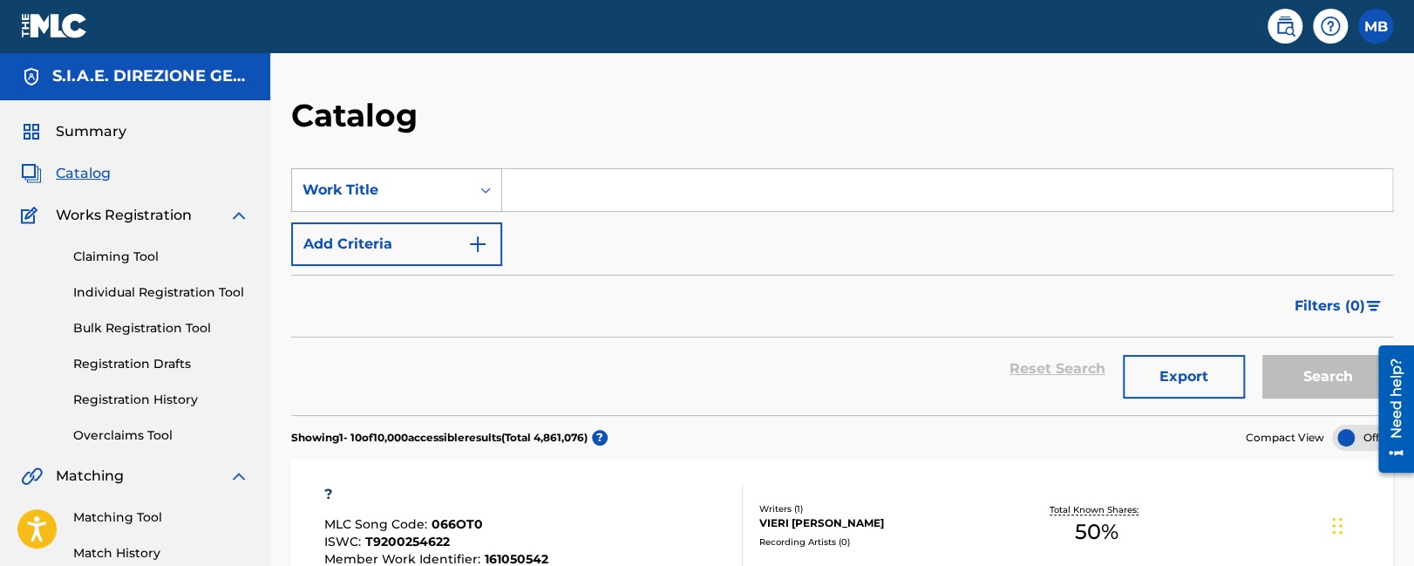
click at [418, 196] on div "Work Title" at bounding box center [381, 190] width 157 height 21
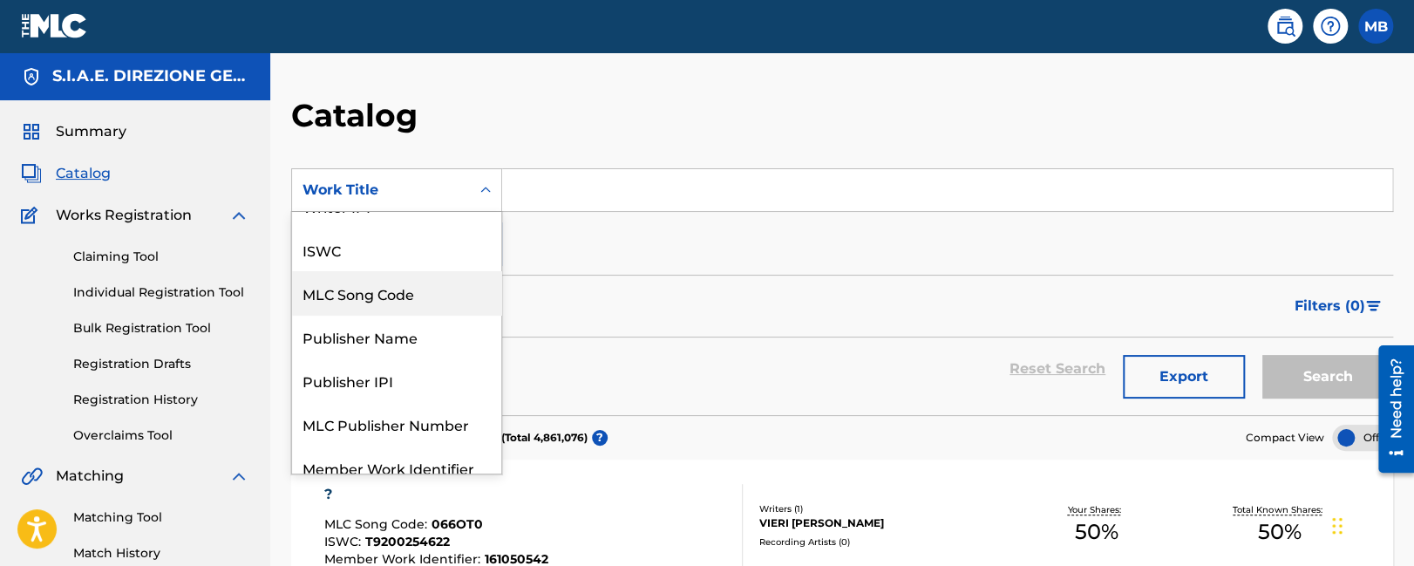
scroll to position [100, 0]
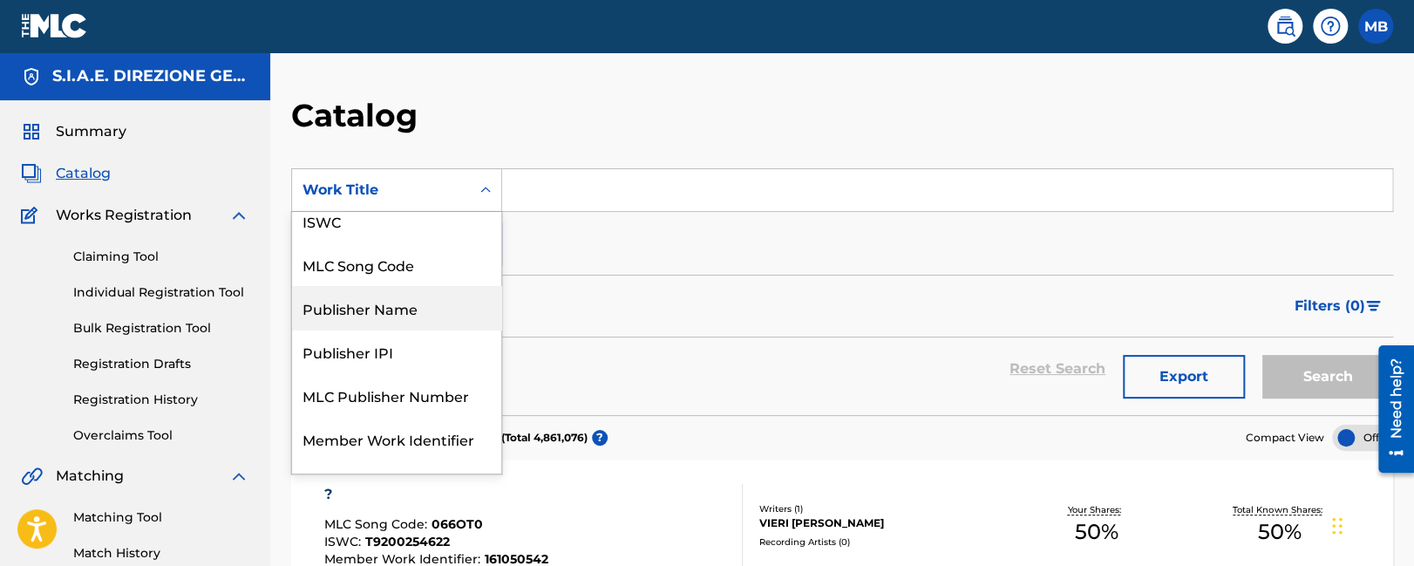
click at [387, 325] on div "Publisher Name" at bounding box center [396, 308] width 209 height 44
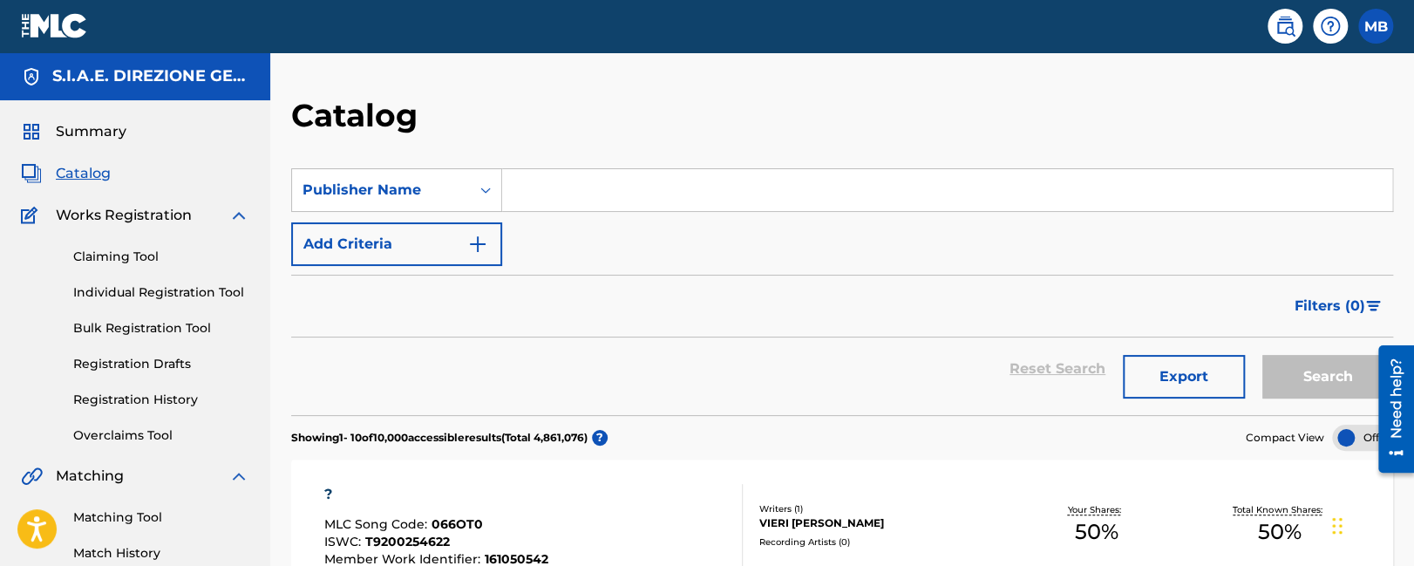
click at [544, 197] on input "Search Form" at bounding box center [947, 190] width 890 height 42
click at [575, 197] on input "tes" at bounding box center [947, 190] width 890 height 42
drag, startPoint x: 569, startPoint y: 191, endPoint x: 432, endPoint y: 197, distance: 137.9
click at [502, 197] on input "tes" at bounding box center [947, 190] width 890 height 42
drag, startPoint x: 435, startPoint y: 181, endPoint x: 403, endPoint y: 181, distance: 32.3
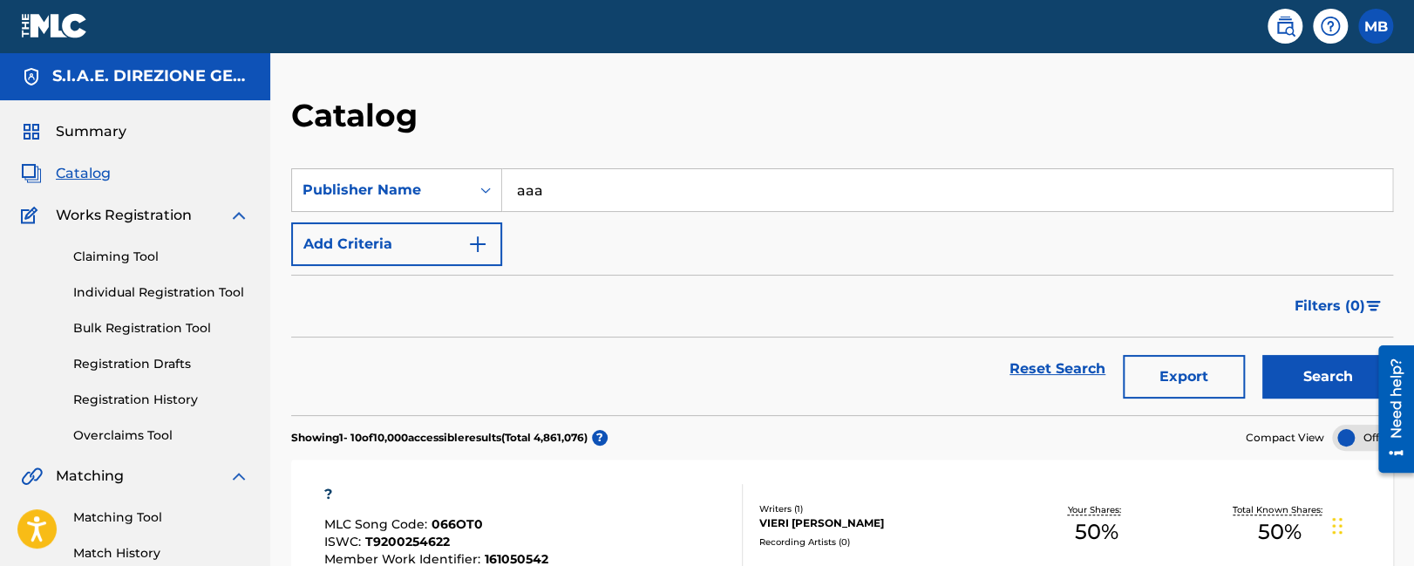
click at [502, 181] on input "aaa" at bounding box center [947, 190] width 890 height 42
type input "eee"
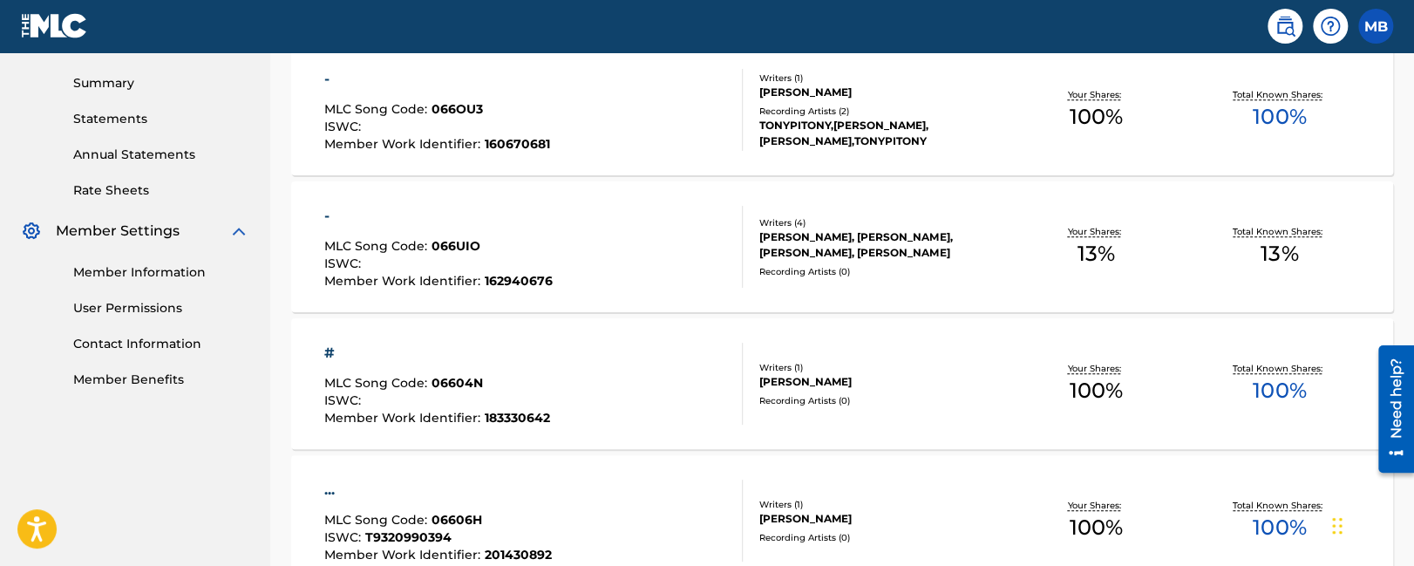
scroll to position [0, 0]
